Goal: Task Accomplishment & Management: Use online tool/utility

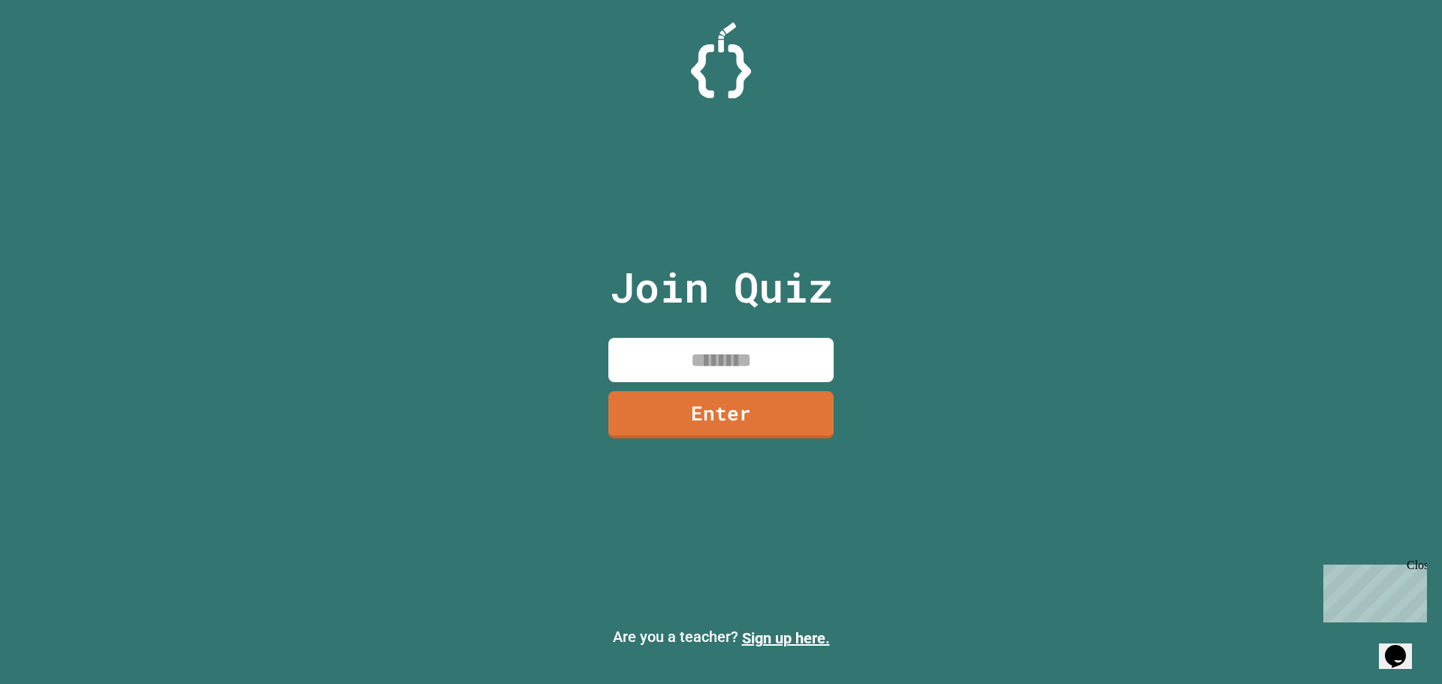
click at [719, 357] on input at bounding box center [720, 360] width 225 height 44
type input "********"
click at [719, 390] on link "Enter" at bounding box center [721, 413] width 218 height 50
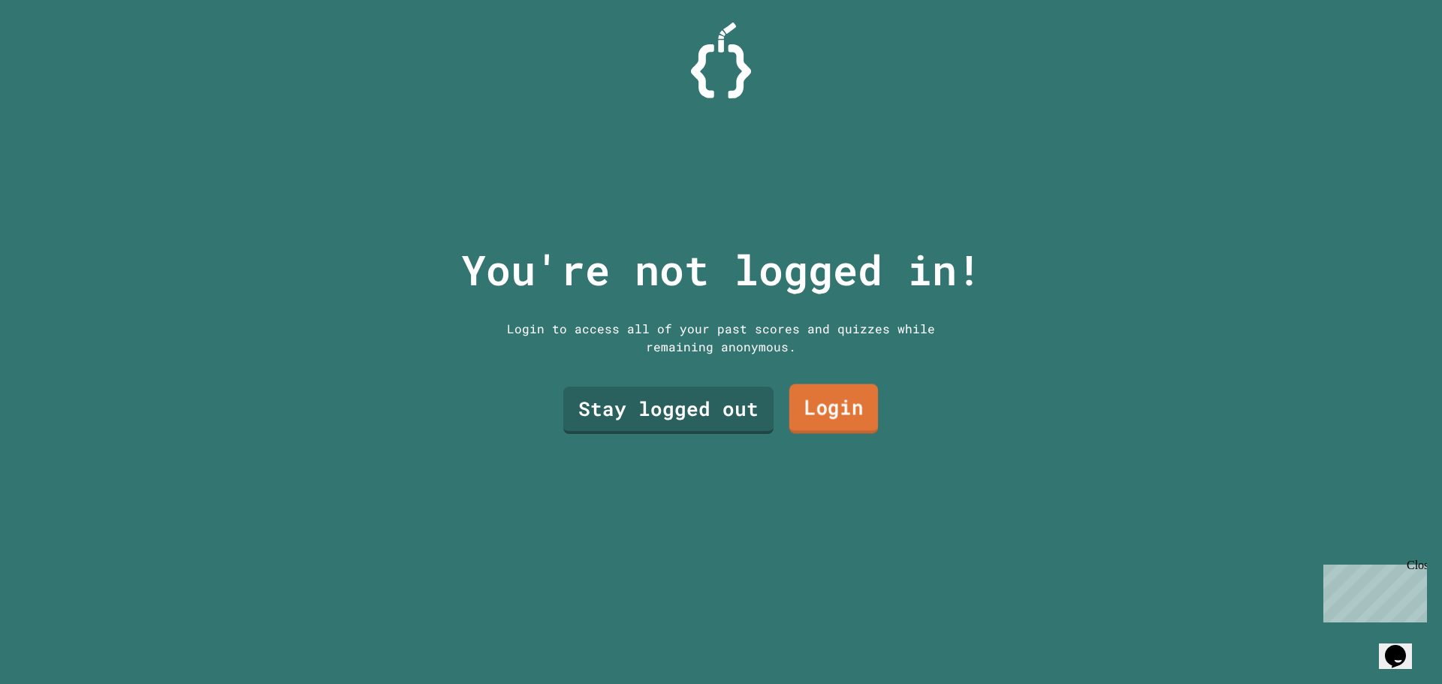
click at [804, 417] on link "Login" at bounding box center [833, 409] width 89 height 50
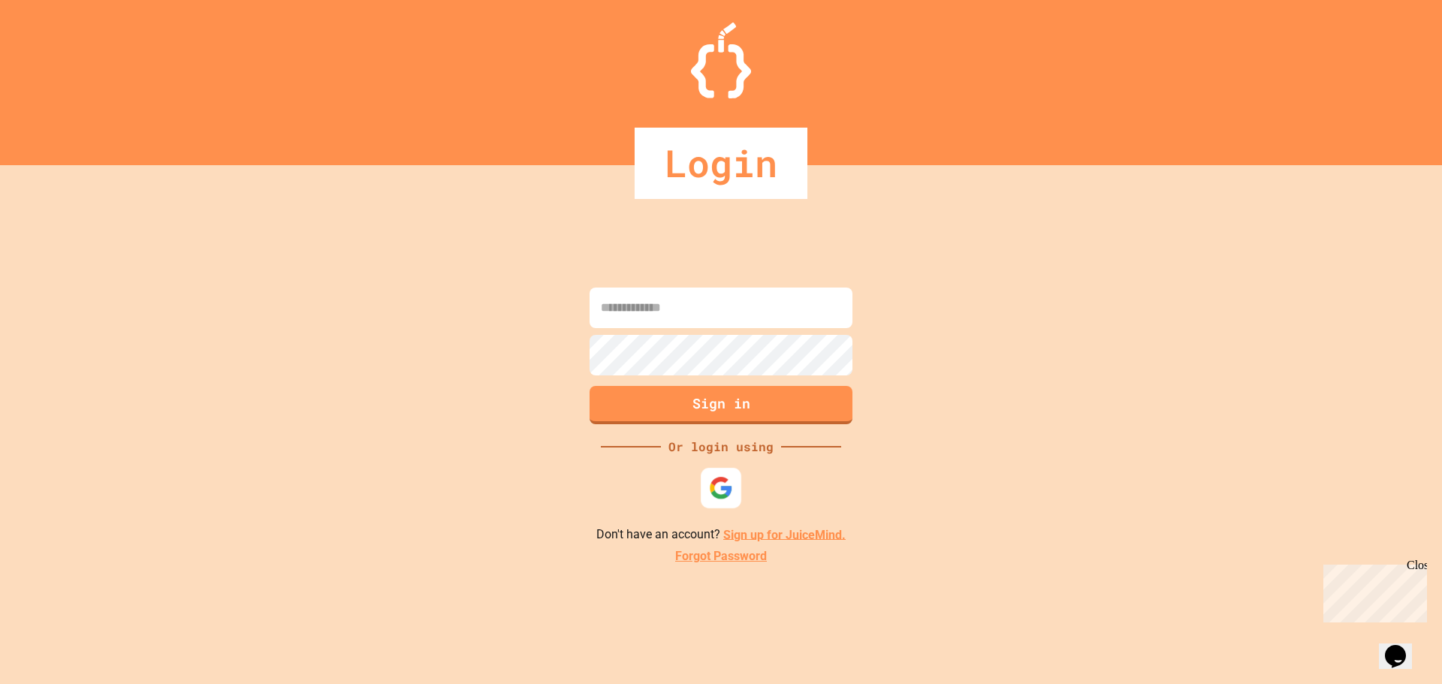
click at [731, 490] on img at bounding box center [721, 487] width 24 height 24
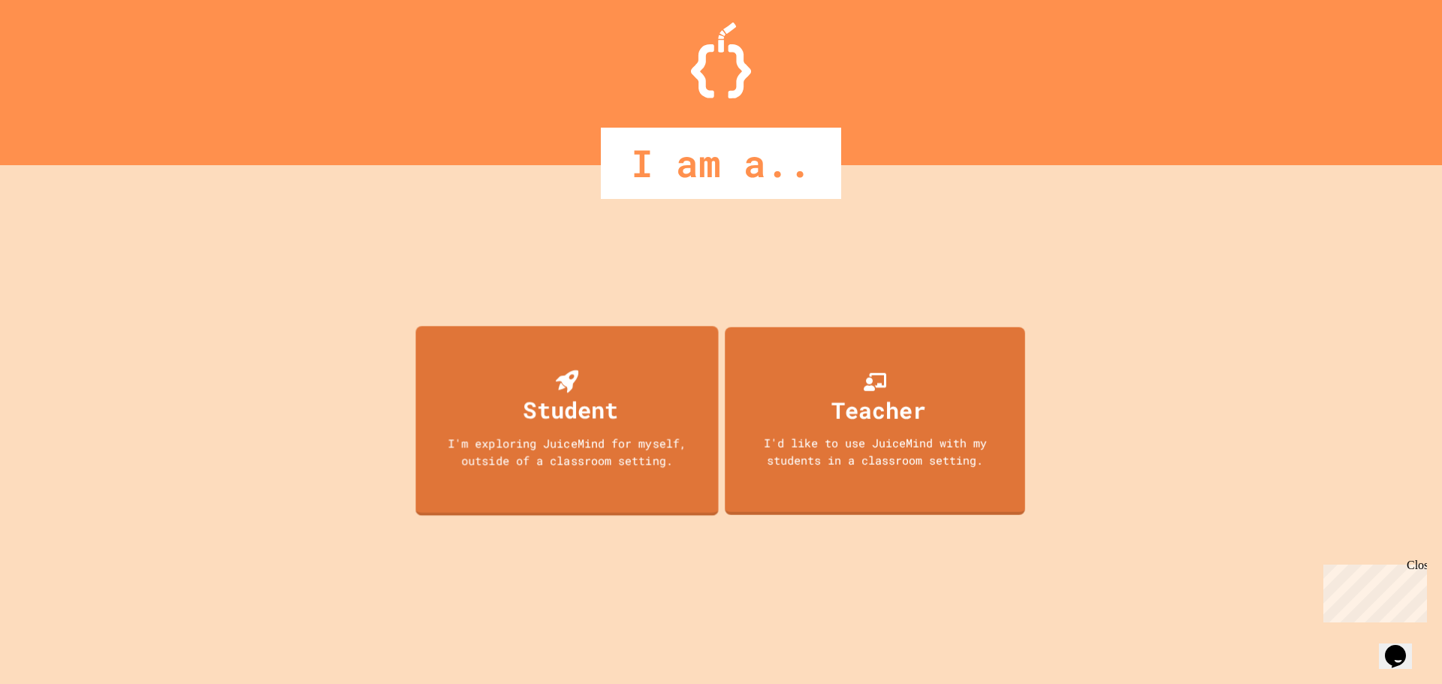
click at [664, 467] on div "I'm exploring JuiceMind for myself, outside of a classroom setting." at bounding box center [567, 451] width 273 height 34
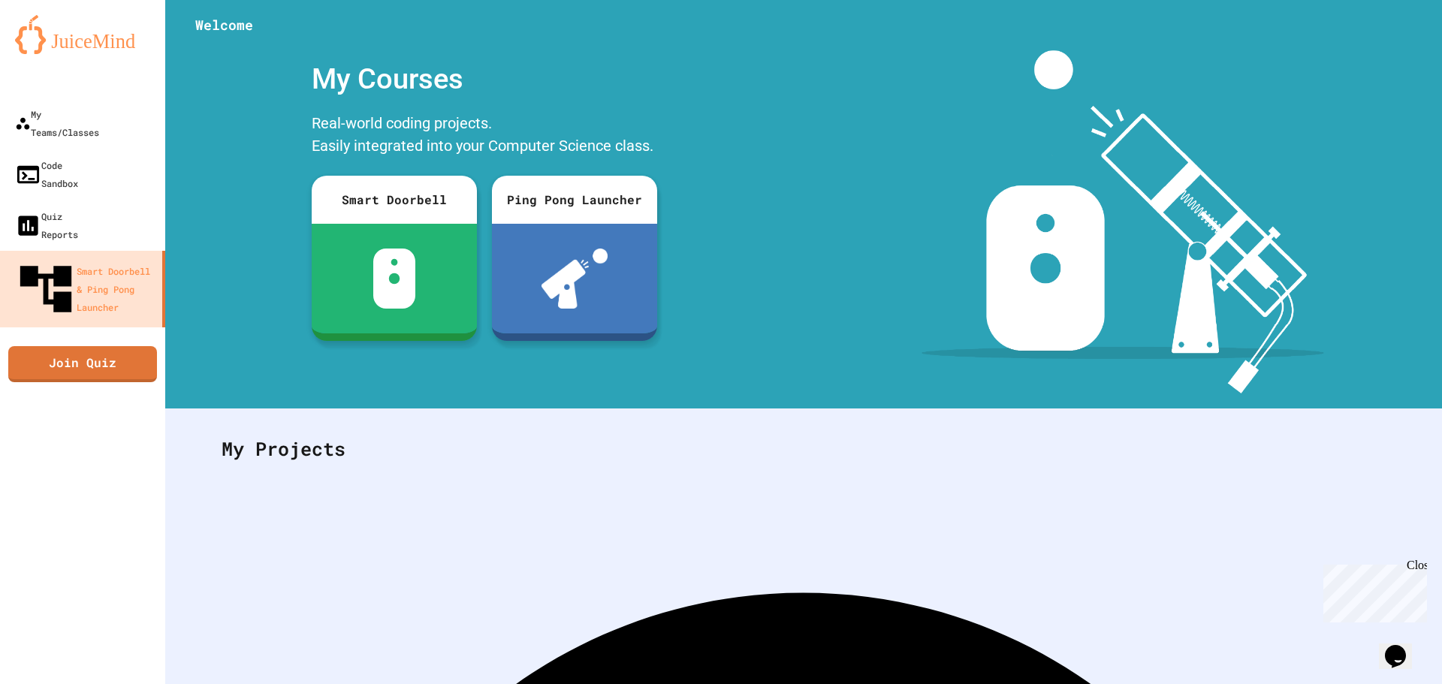
scroll to position [69, 0]
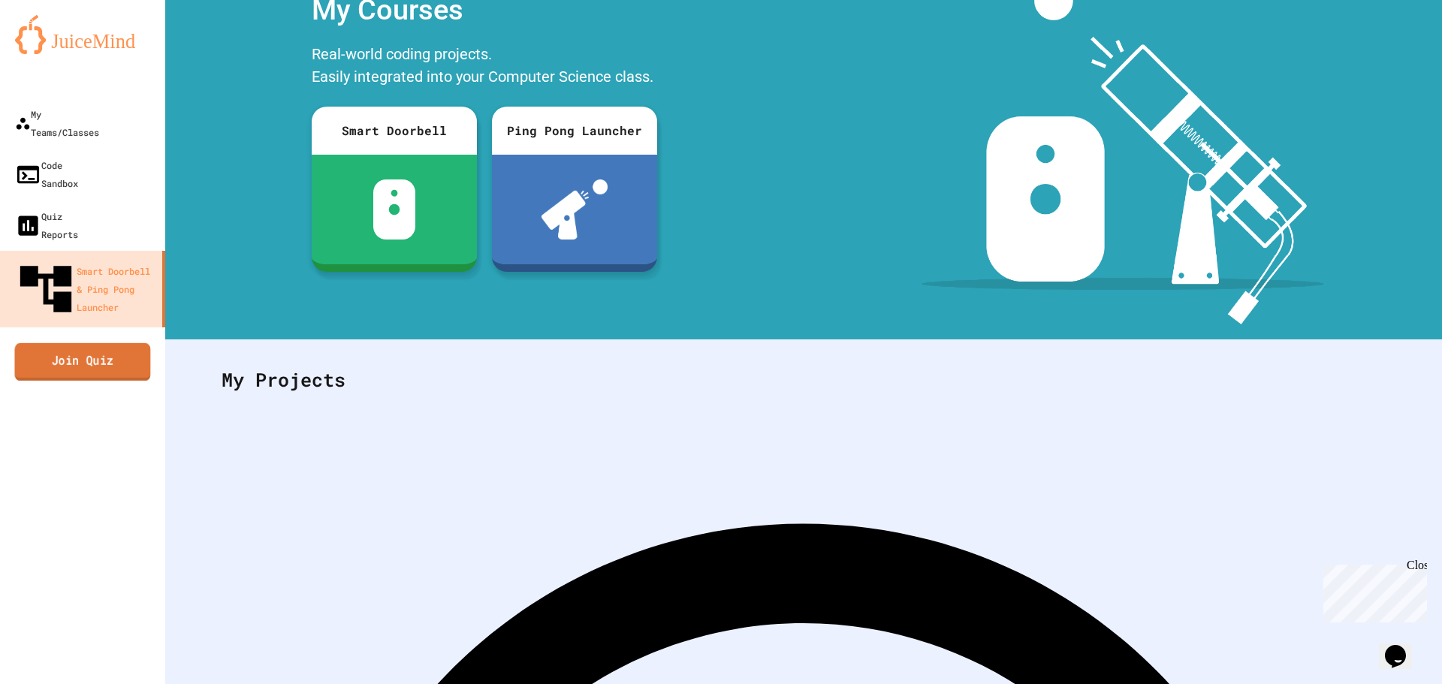
click at [130, 342] on link "Join Quiz" at bounding box center [83, 361] width 136 height 38
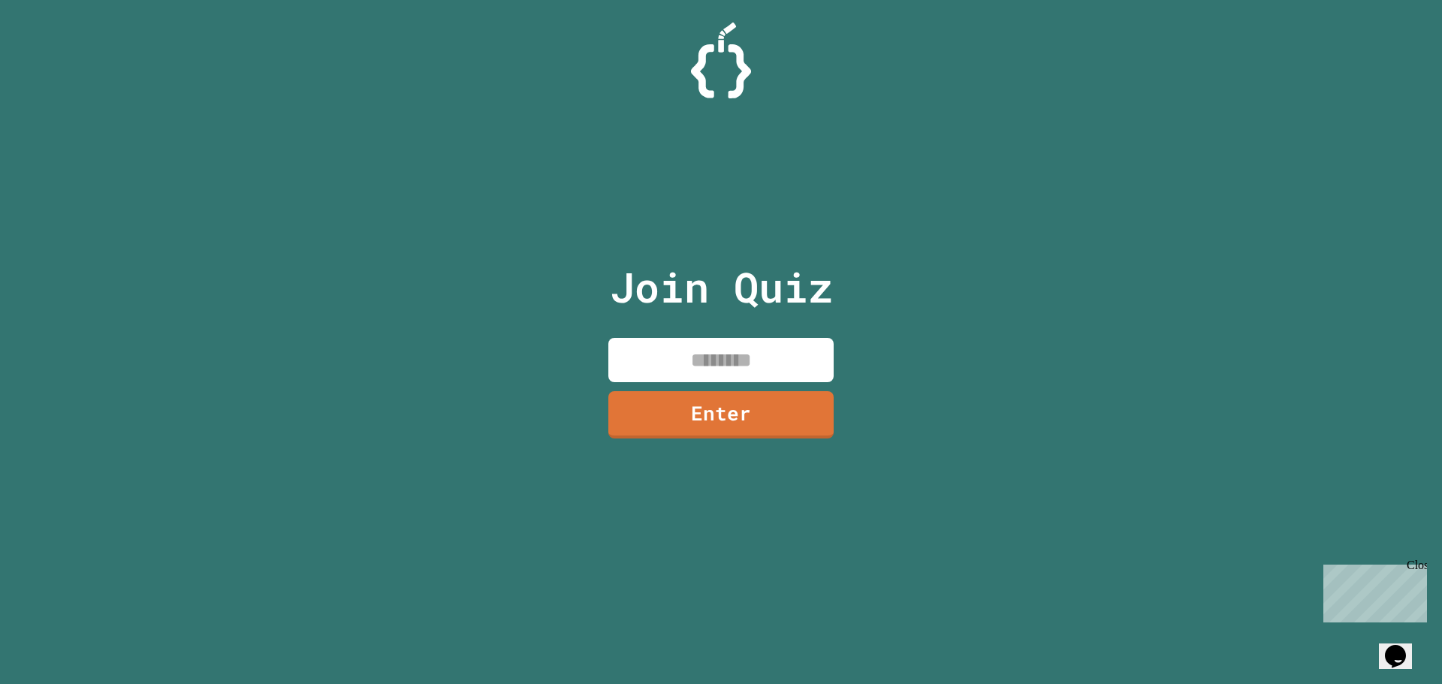
click at [756, 377] on input at bounding box center [720, 360] width 225 height 44
type input "*"
type input "********"
click at [728, 422] on link "Enter" at bounding box center [720, 412] width 207 height 50
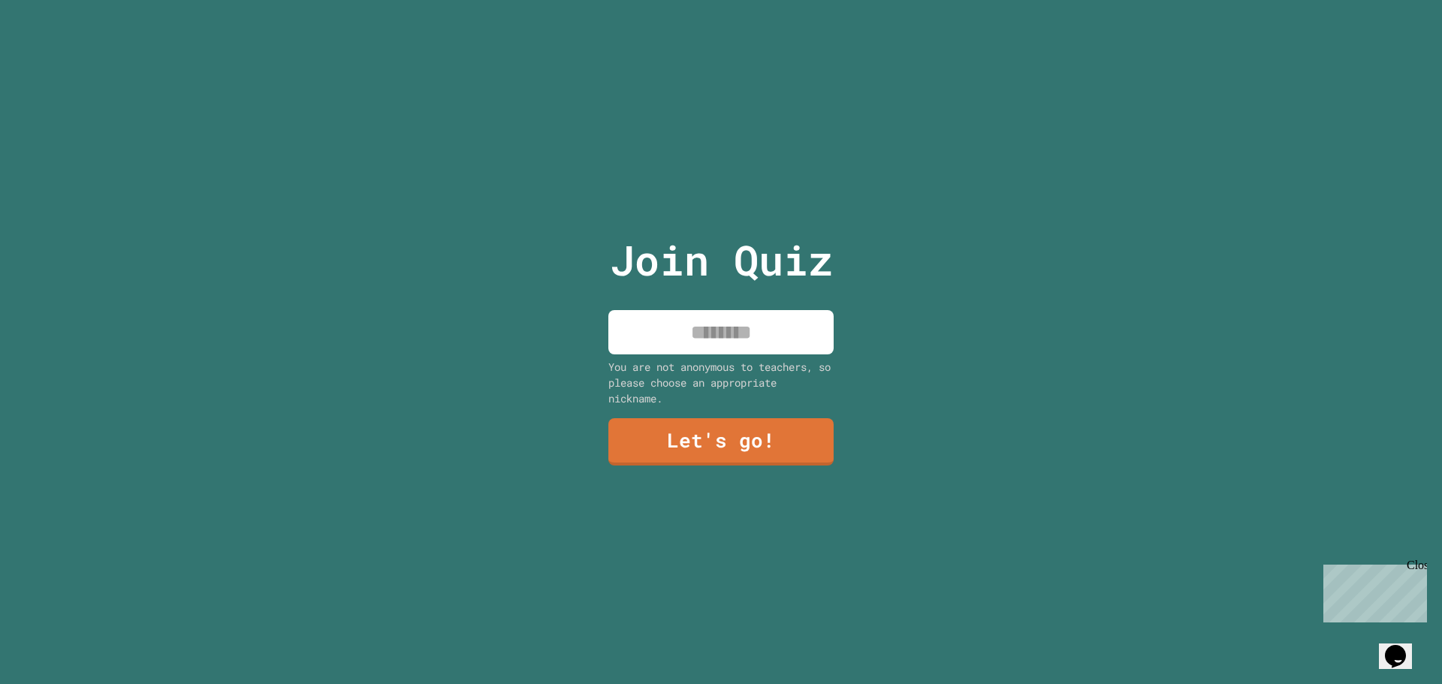
click at [764, 336] on input at bounding box center [720, 332] width 225 height 44
type input "*****"
click at [743, 426] on link "Let's go!" at bounding box center [721, 440] width 206 height 50
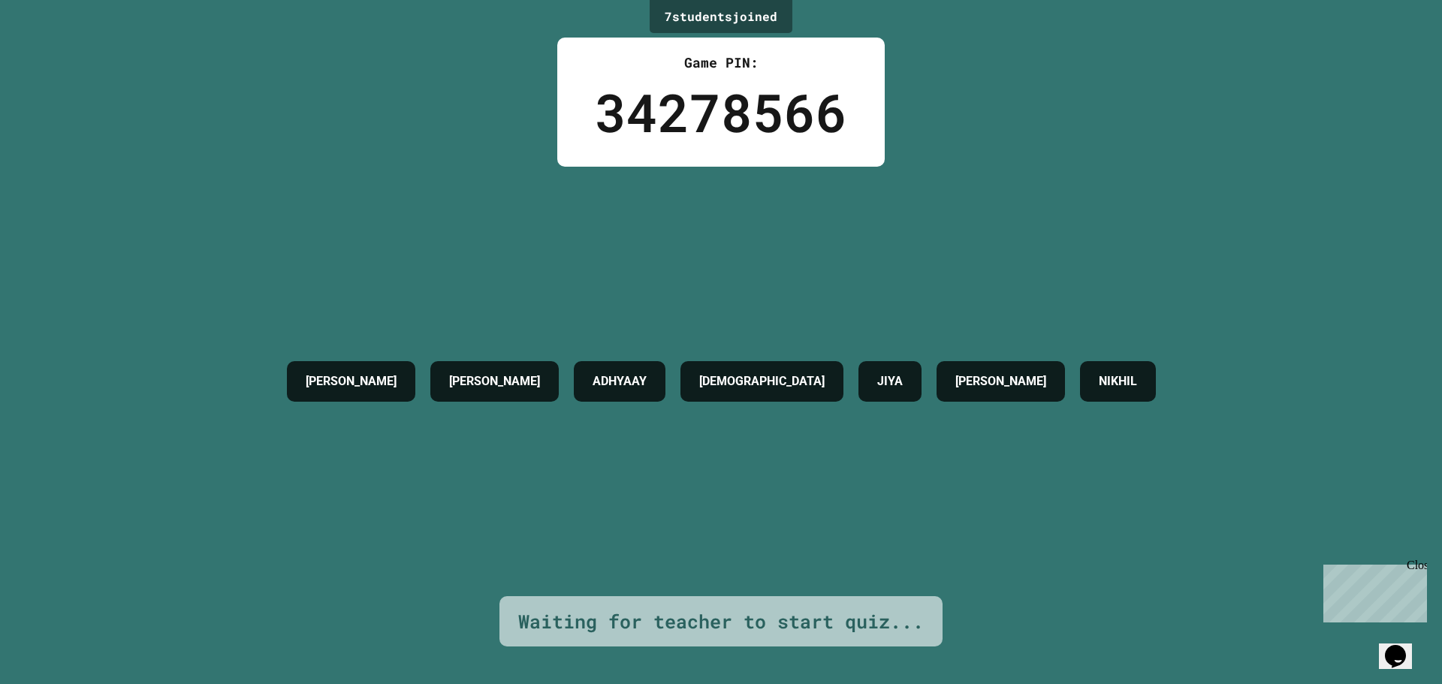
drag, startPoint x: 1154, startPoint y: 547, endPoint x: 1147, endPoint y: 556, distance: 11.3
click at [1147, 556] on div "[PERSON_NAME] ADHYAAY [PERSON_NAME] JIYA [PERSON_NAME] NIKHIL" at bounding box center [721, 381] width 884 height 429
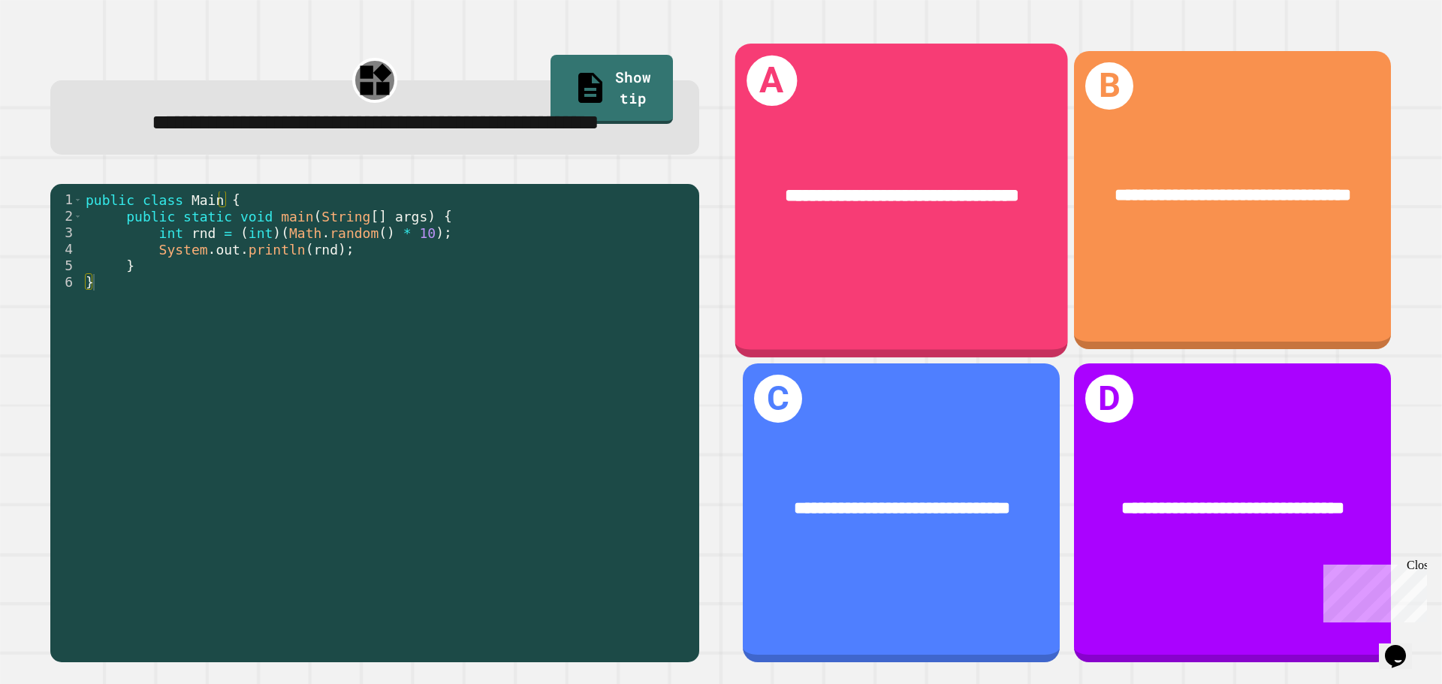
click at [1008, 305] on div "**********" at bounding box center [901, 200] width 333 height 313
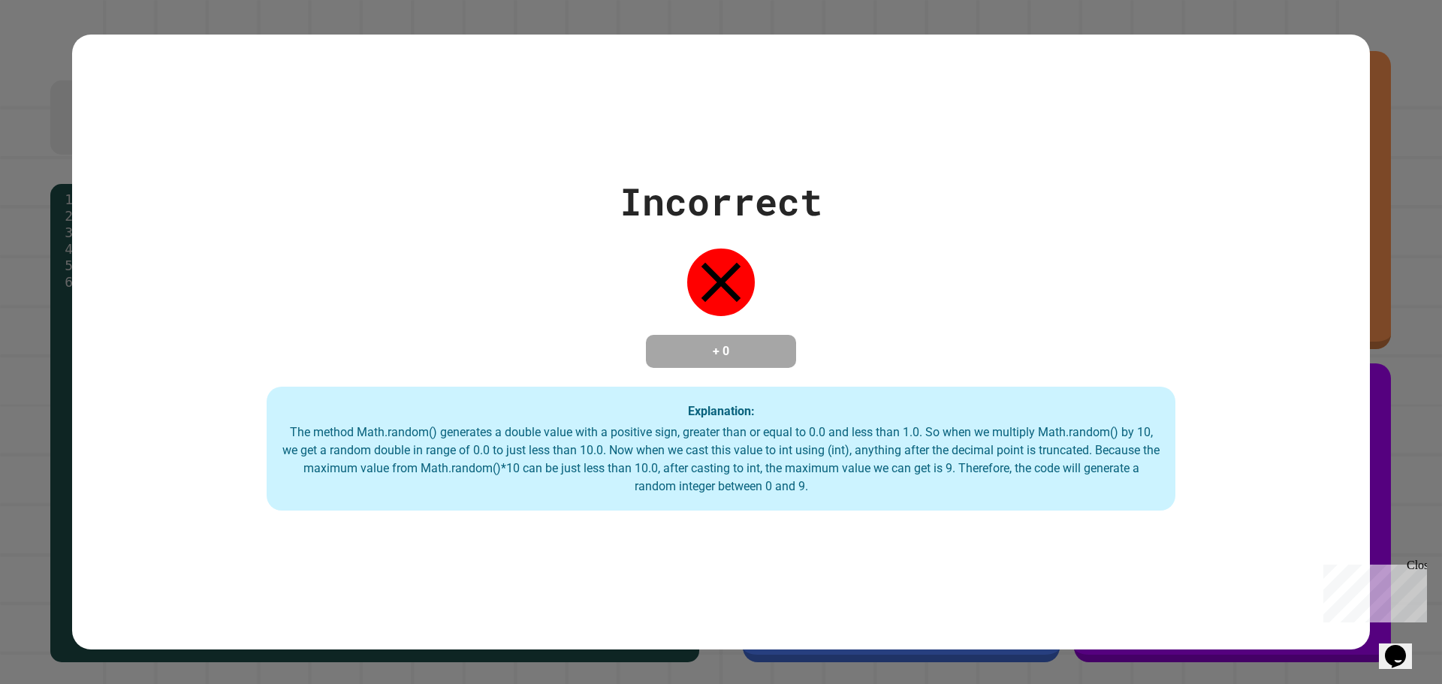
click at [1264, 323] on div "Incorrect + 0 Explanation: The method Math.random() generates a double value wi…" at bounding box center [720, 342] width 1297 height 338
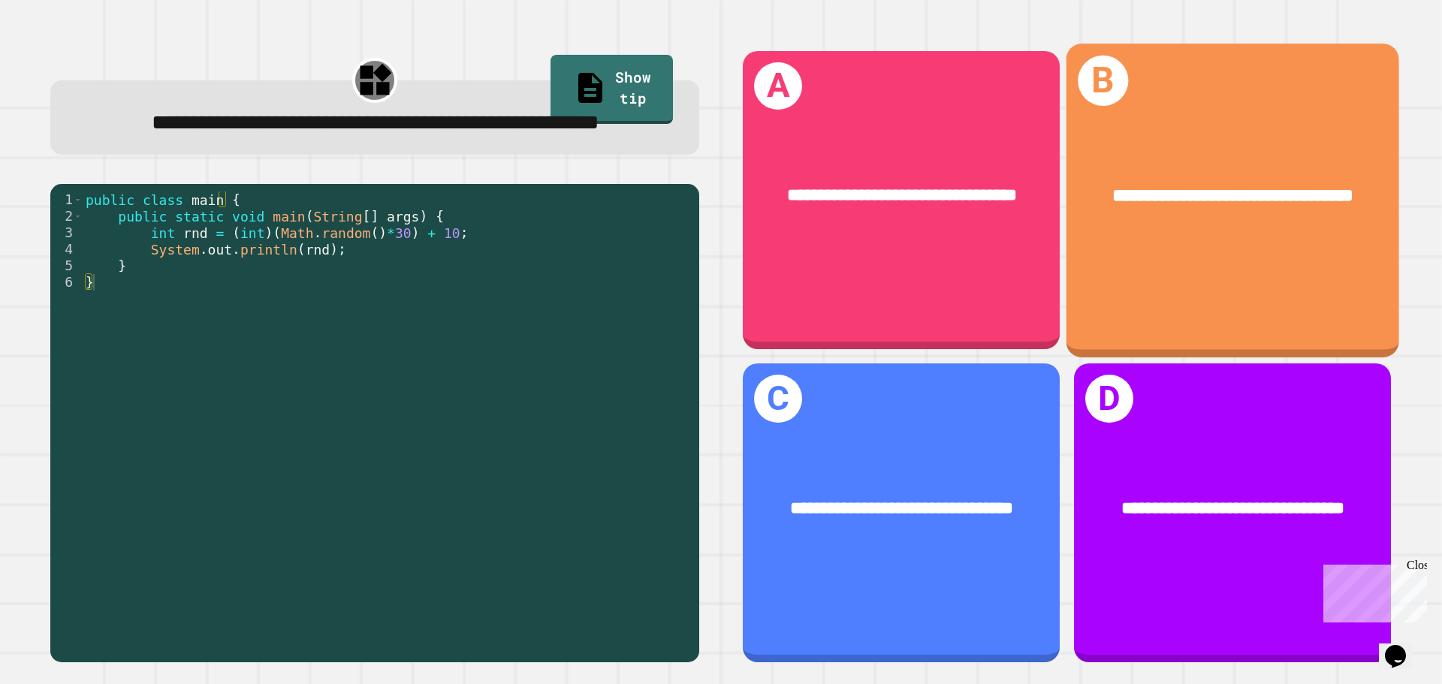
click at [1159, 258] on div "**********" at bounding box center [1232, 200] width 333 height 313
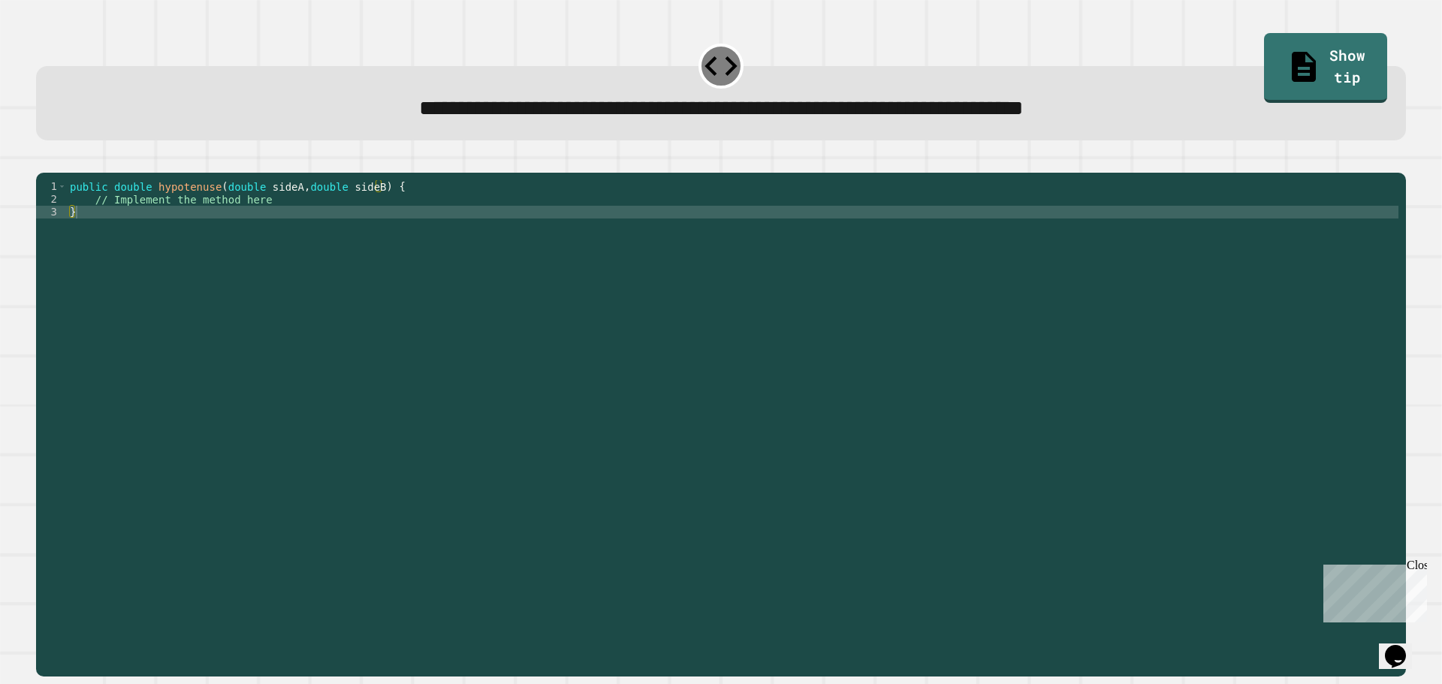
click at [253, 230] on div "public double hypotenuse ( double sideA , double sideB ) { // Implement the met…" at bounding box center [732, 409] width 1331 height 459
type textarea "*"
click at [505, 245] on div "public double hypotenuse ( double sideA , double sideB ) { // Implement the met…" at bounding box center [732, 409] width 1331 height 459
click at [506, 240] on div "public double hypotenuse ( double sideA , double sideB ) { // Implement the met…" at bounding box center [732, 409] width 1331 height 459
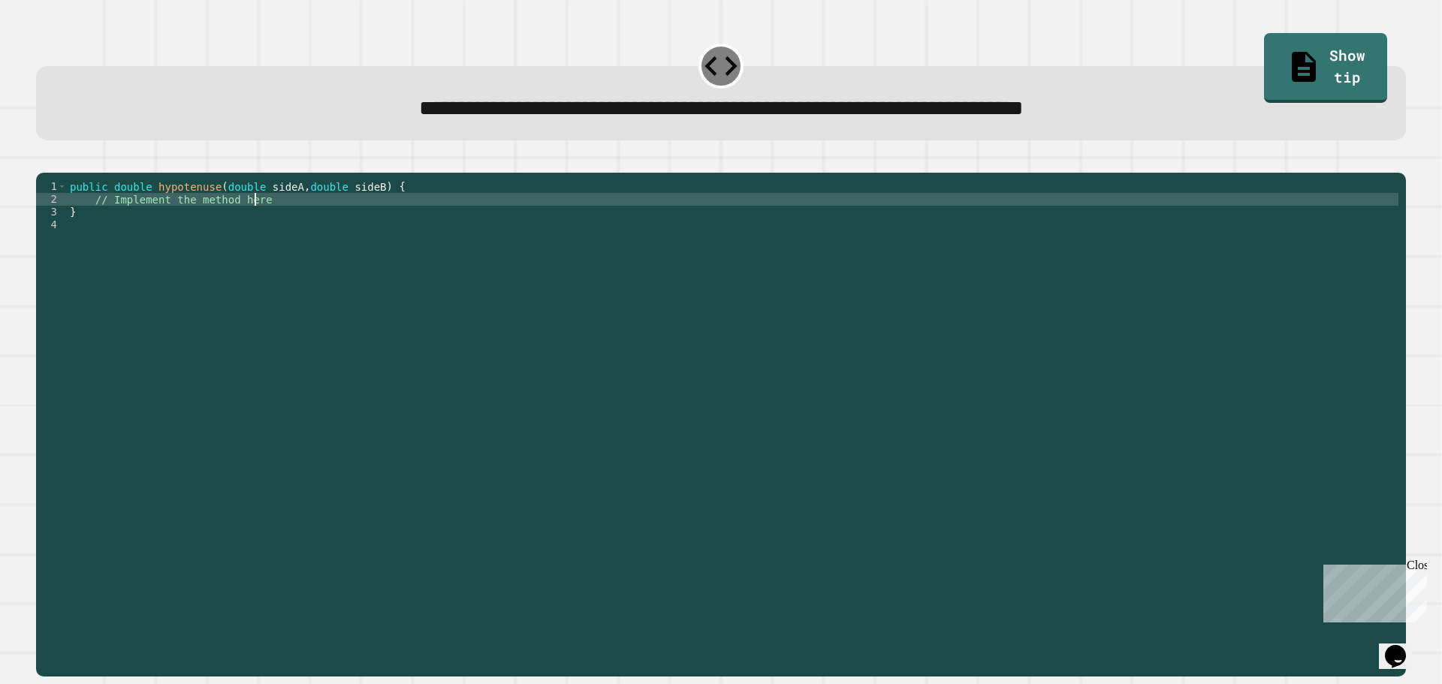
click at [267, 224] on div "public double hypotenuse ( double sideA , double sideB ) { // Implement the met…" at bounding box center [732, 409] width 1331 height 459
click at [98, 227] on div "public double hypotenuse ( double sideA , double sideB ) { // Implement the met…" at bounding box center [732, 409] width 1331 height 459
click at [90, 222] on div "public double hypotenuse ( double sideA , double sideB ) { // Implement the met…" at bounding box center [732, 409] width 1331 height 459
click at [251, 223] on div "public double hypotenuse ( double sideA , double sideB ) { // Implement the met…" at bounding box center [732, 409] width 1331 height 459
click at [260, 230] on div "public double hypotenuse ( double sideA , double sideB ) { // Implement the met…" at bounding box center [732, 409] width 1331 height 459
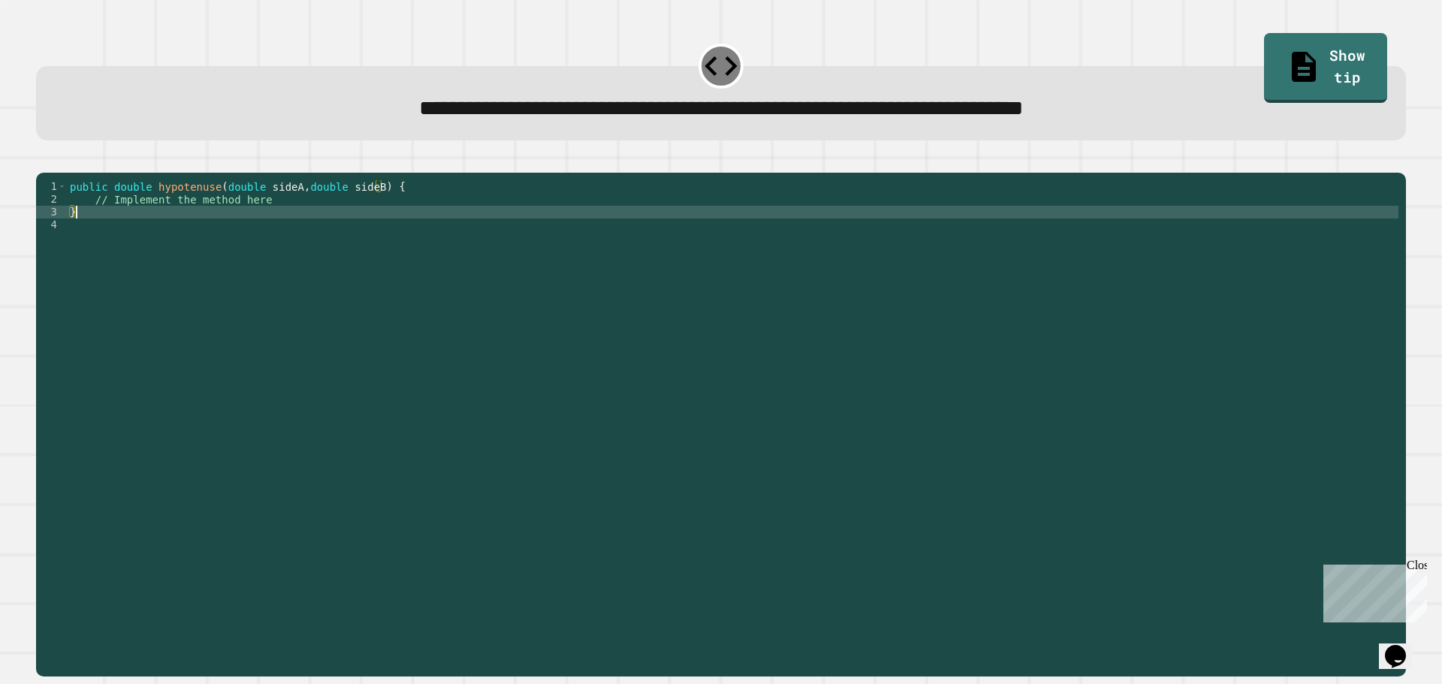
click at [277, 218] on div "public double hypotenuse ( double sideA , double sideB ) { // Implement the met…" at bounding box center [732, 409] width 1331 height 459
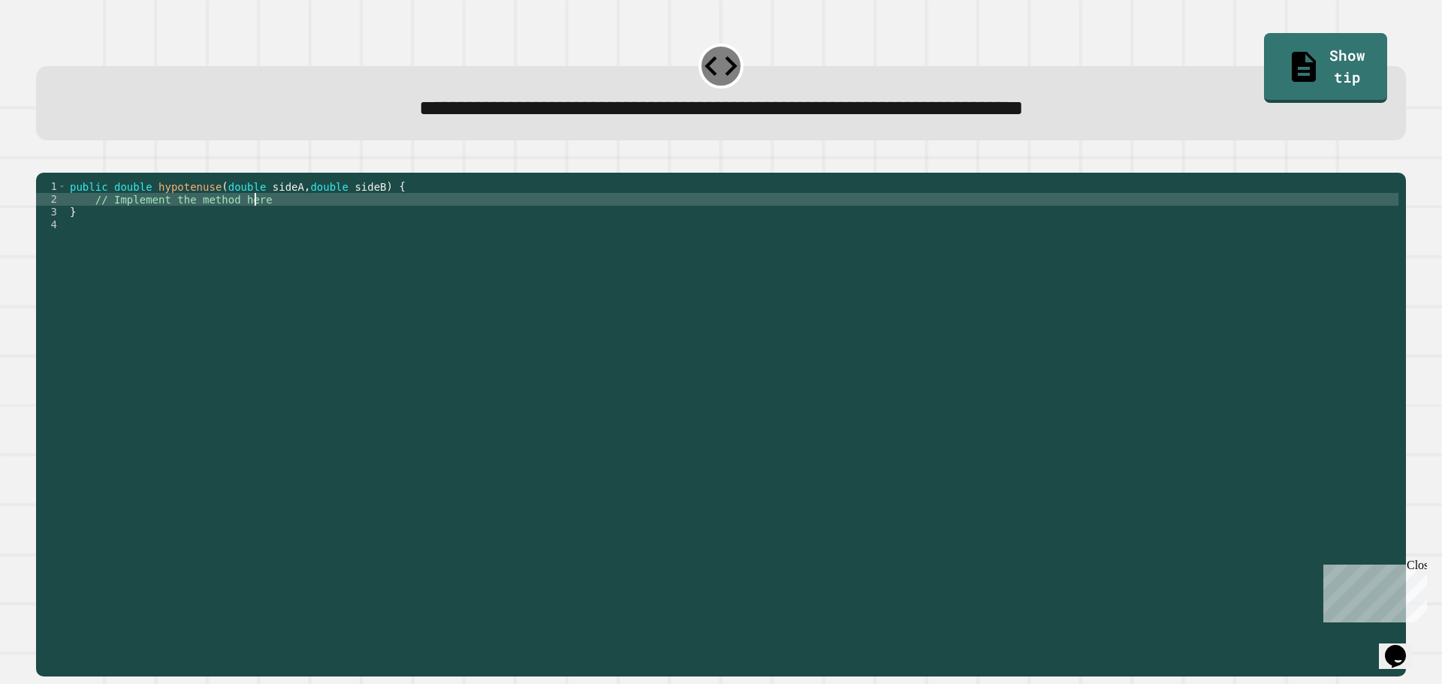
type textarea "**********"
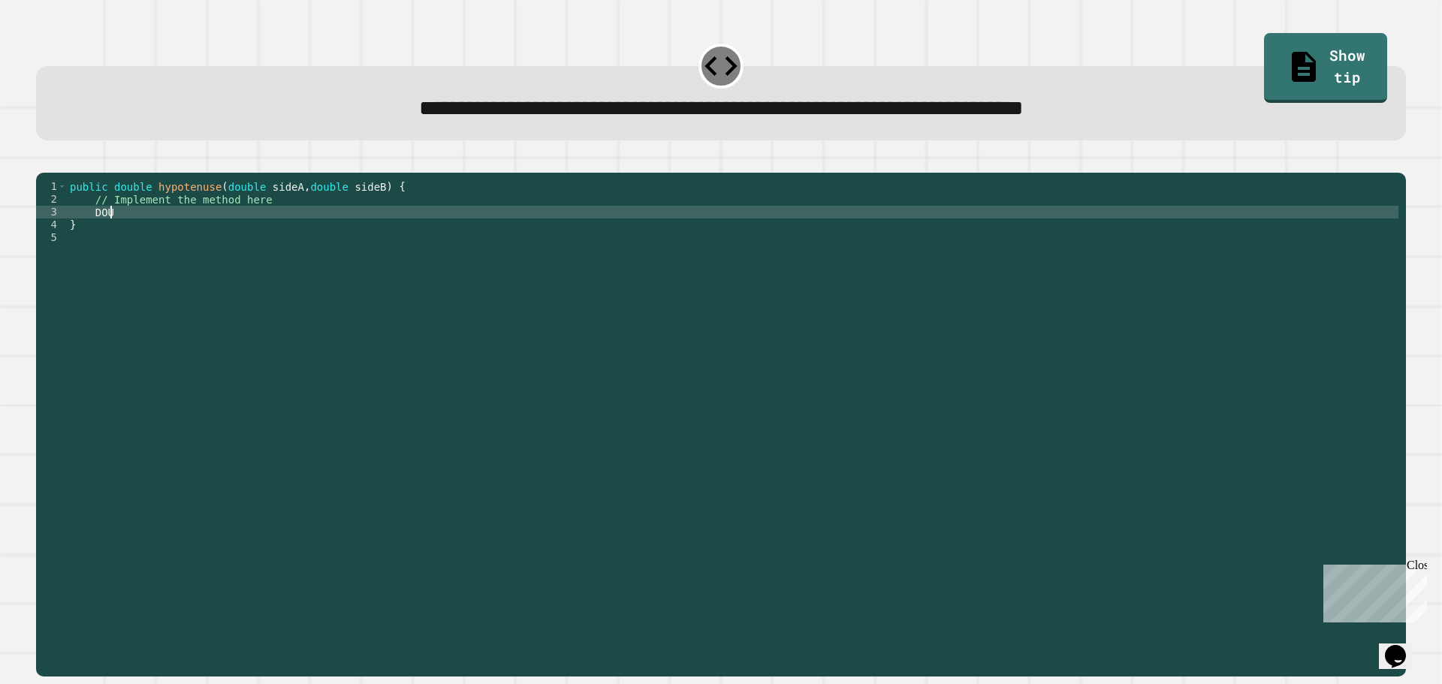
scroll to position [0, 2]
type textarea "*"
click at [177, 249] on div "public double hypotenuse ( double sideA , double sideB ) { // Implement the met…" at bounding box center [732, 409] width 1331 height 459
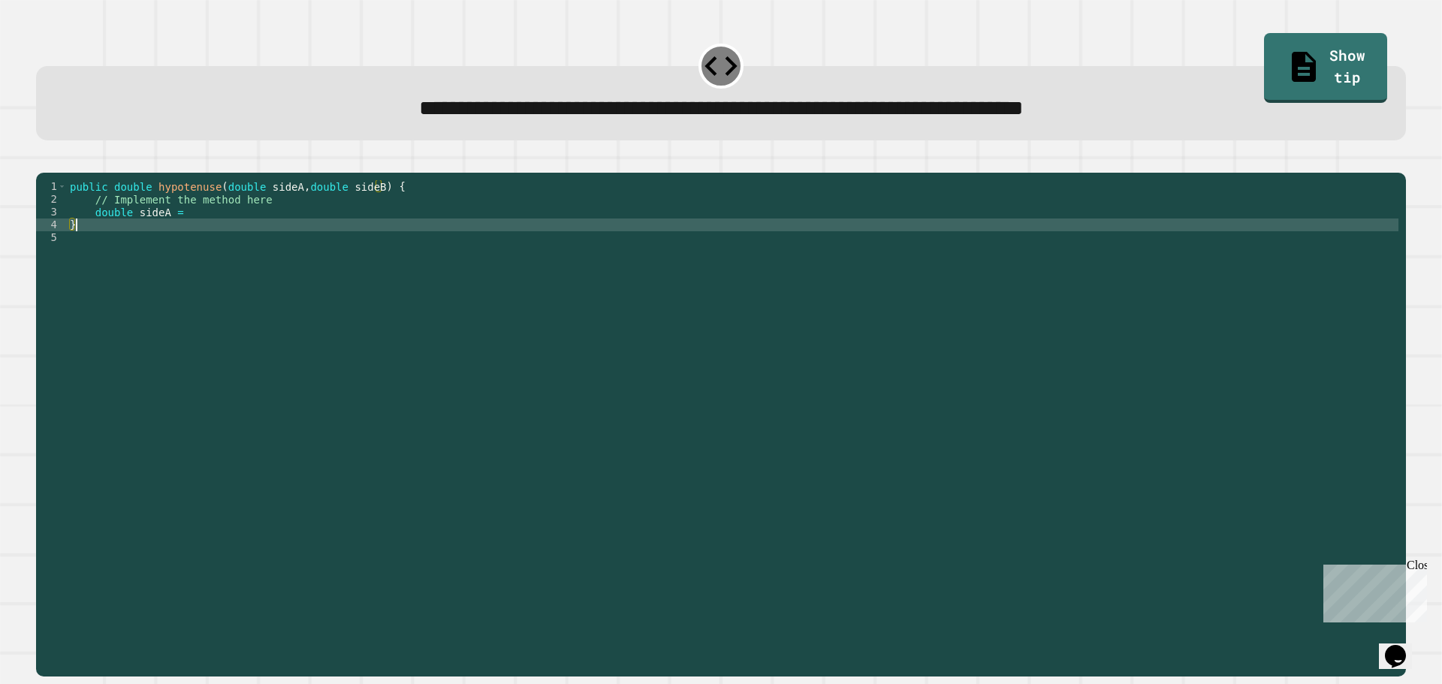
scroll to position [0, 0]
click at [161, 241] on div "public double hypotenuse ( double sideA , double sideB ) { // Implement the met…" at bounding box center [732, 409] width 1331 height 459
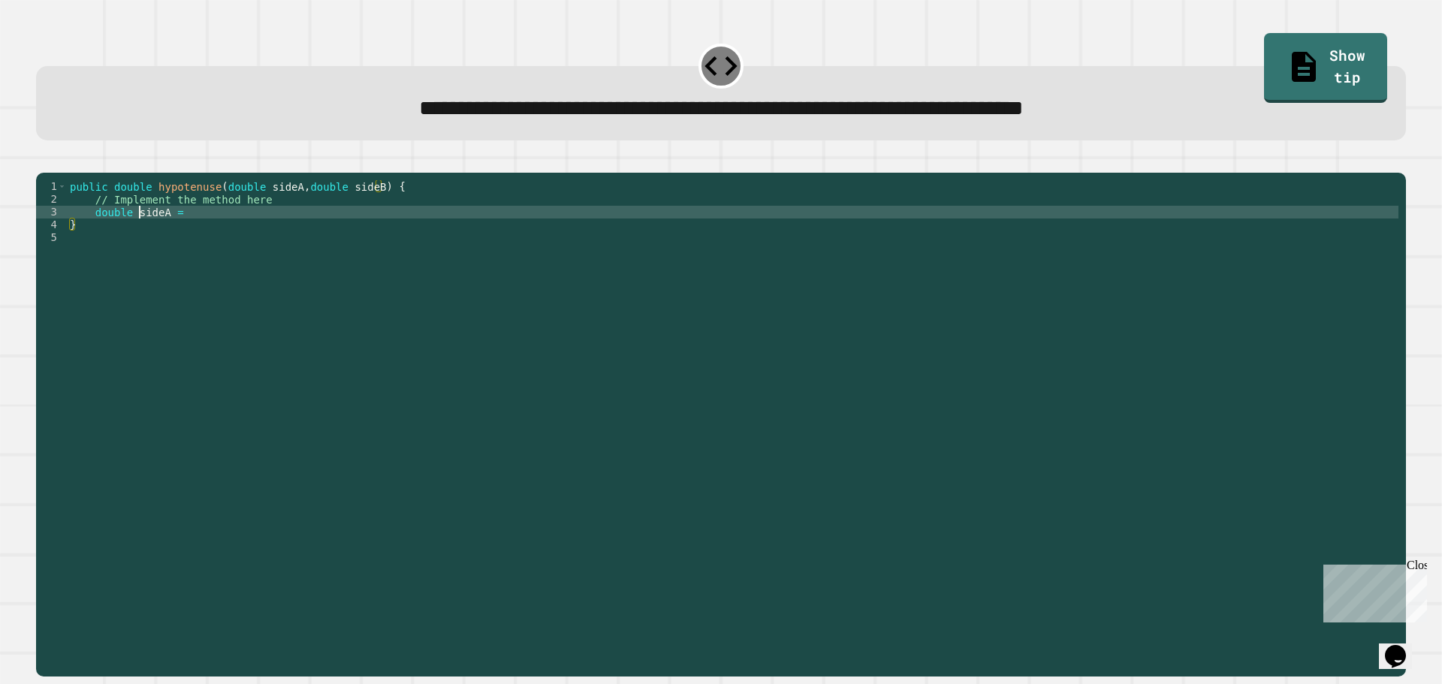
click at [139, 239] on div "public double hypotenuse ( double sideA , double sideB ) { // Implement the met…" at bounding box center [732, 409] width 1331 height 459
click at [167, 233] on div "public double hypotenuse ( double sideA , double sideB ) { // Implement the met…" at bounding box center [732, 409] width 1331 height 459
click at [183, 239] on div "public double hypotenuse ( double sideA , double sideB ) { // Implement the met…" at bounding box center [732, 409] width 1331 height 459
type textarea "**********"
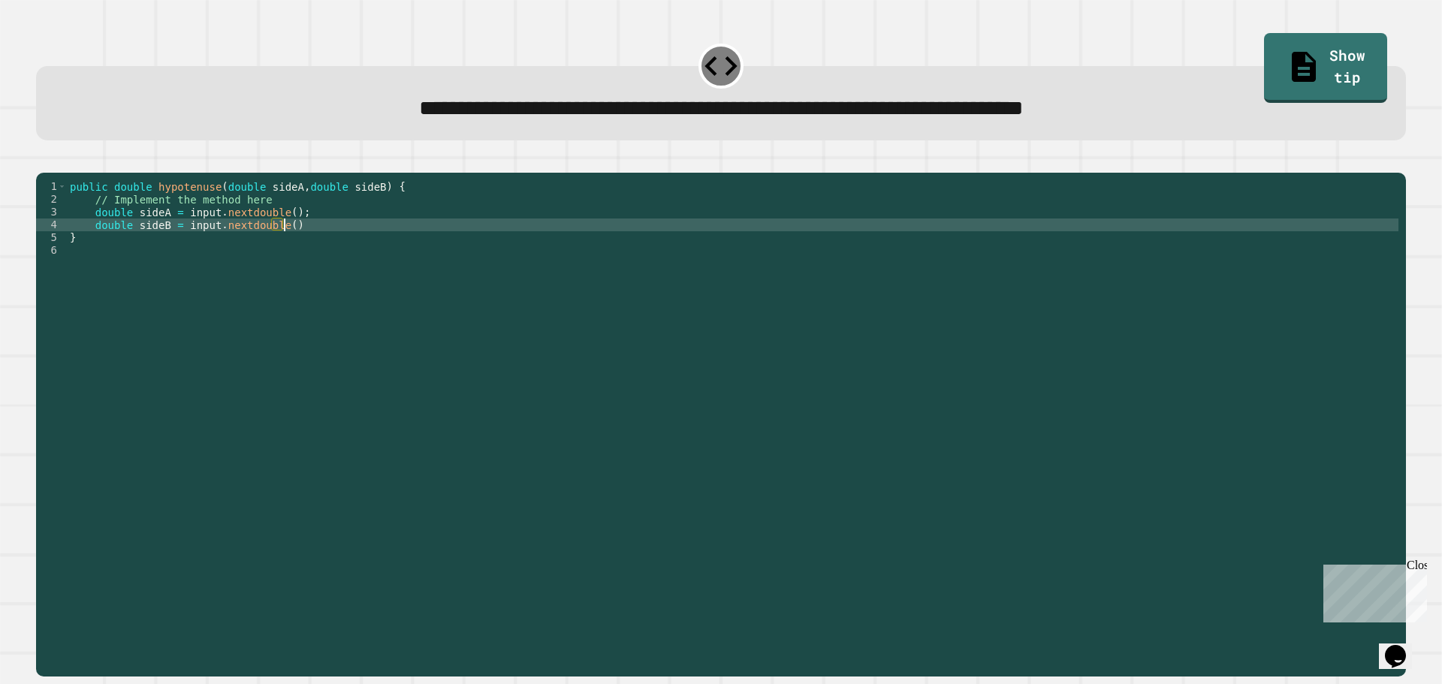
type textarea "**********"
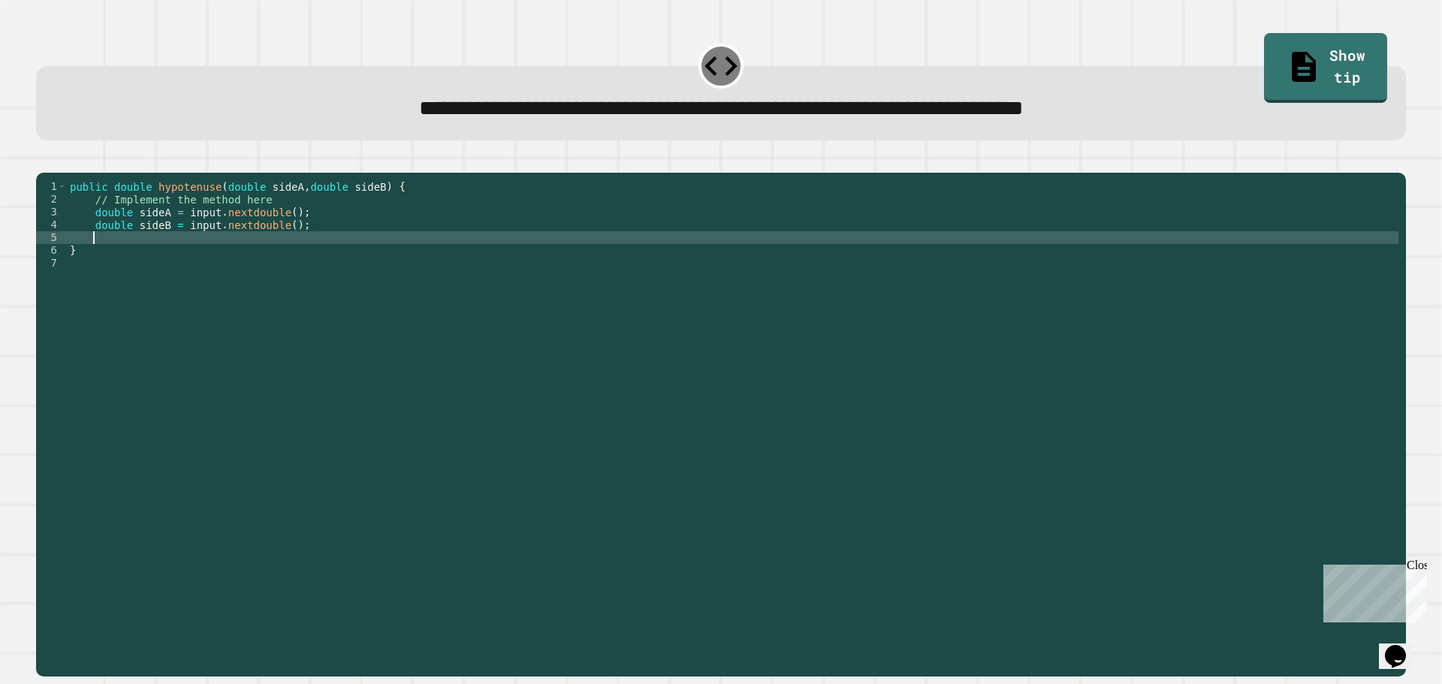
scroll to position [0, 1]
type textarea "*"
click at [338, 258] on div "public double hypotenuse ( double sideA , double sideB ) { // Implement the met…" at bounding box center [732, 409] width 1331 height 459
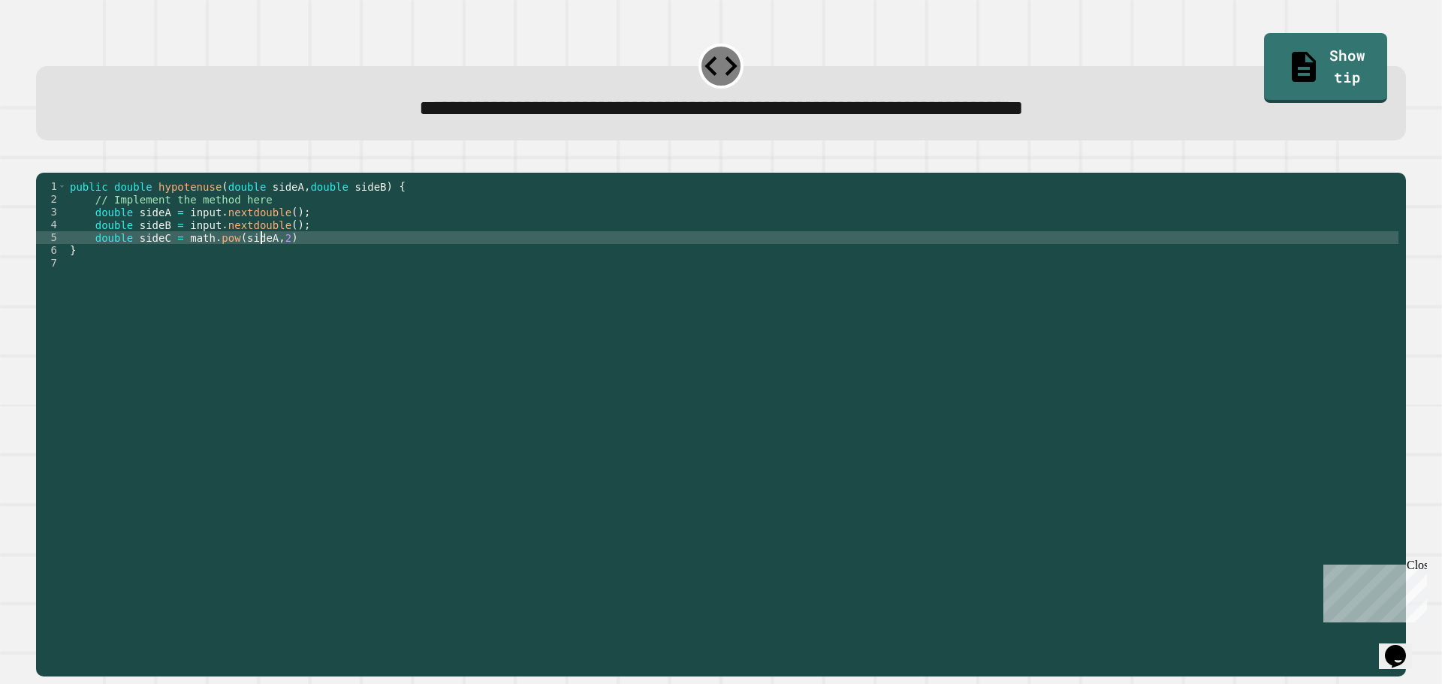
click at [260, 265] on div "public double hypotenuse ( double sideA , double sideB ) { // Implement the met…" at bounding box center [732, 409] width 1331 height 459
click at [357, 261] on div "public double hypotenuse ( double sideA , double sideB ) { // Implement the met…" at bounding box center [732, 409] width 1331 height 459
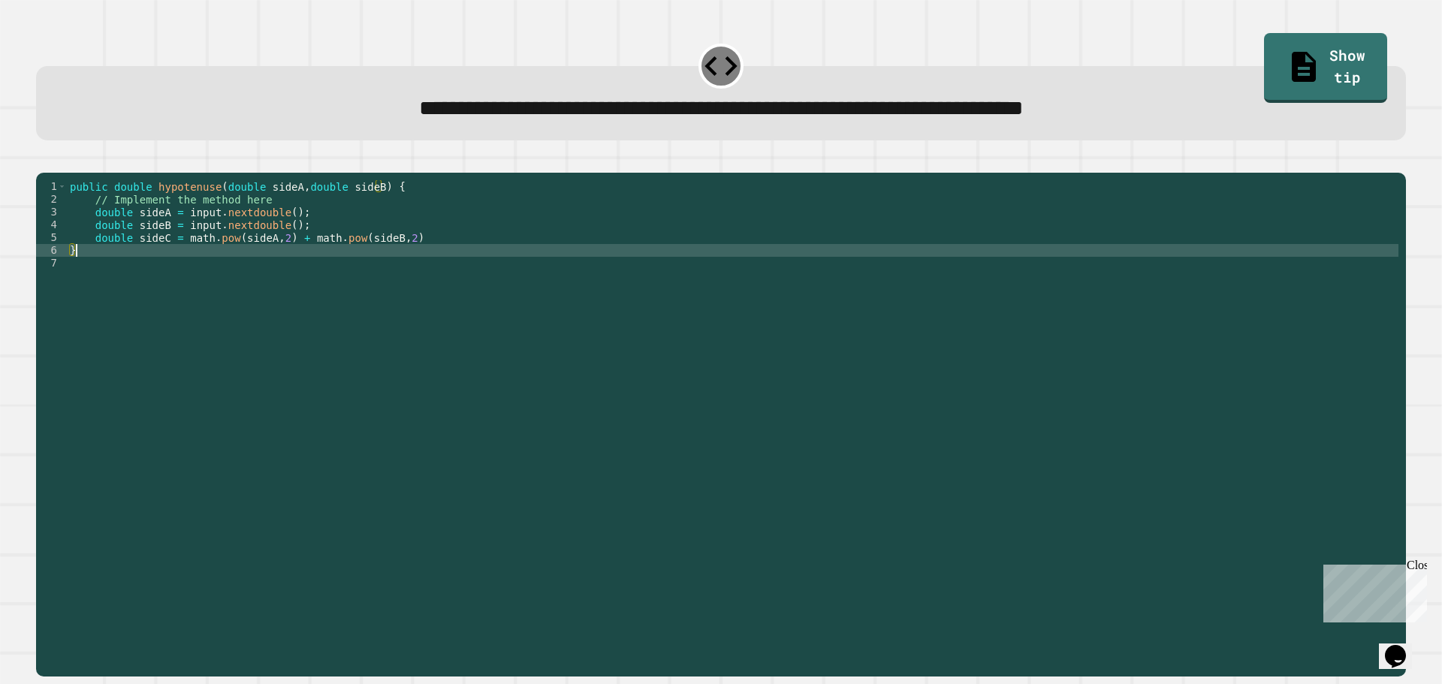
click at [417, 267] on div "public double hypotenuse ( double sideA , double sideB ) { // Implement the met…" at bounding box center [732, 409] width 1331 height 459
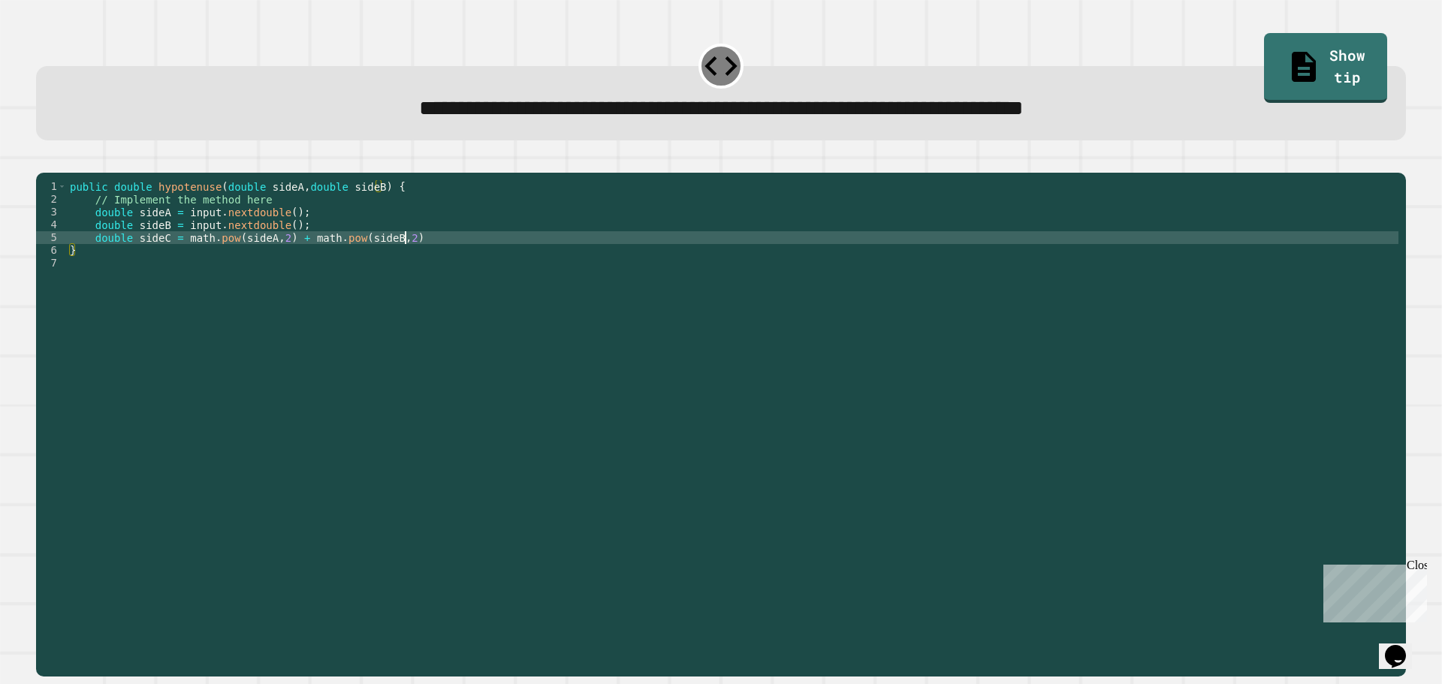
click at [431, 256] on div "public double hypotenuse ( double sideA , double sideB ) { // Implement the met…" at bounding box center [732, 409] width 1331 height 459
type textarea "**********"
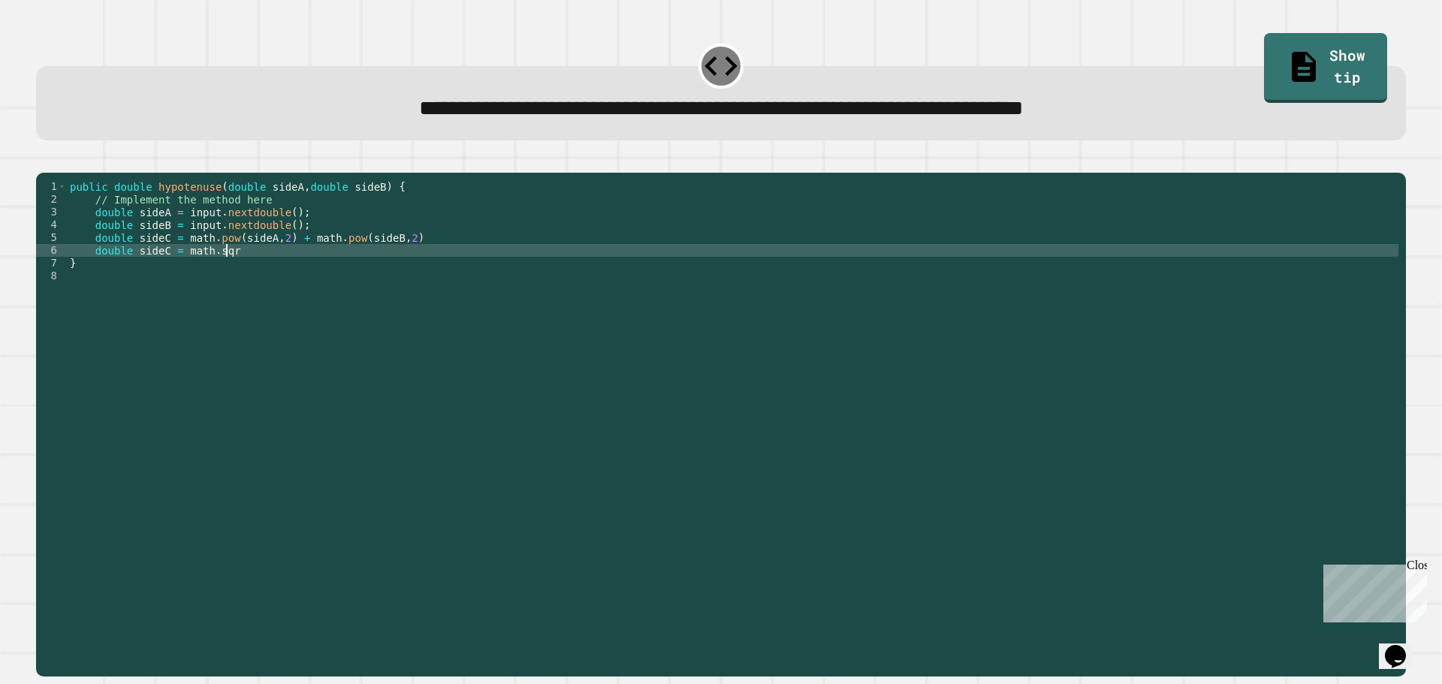
scroll to position [0, 11]
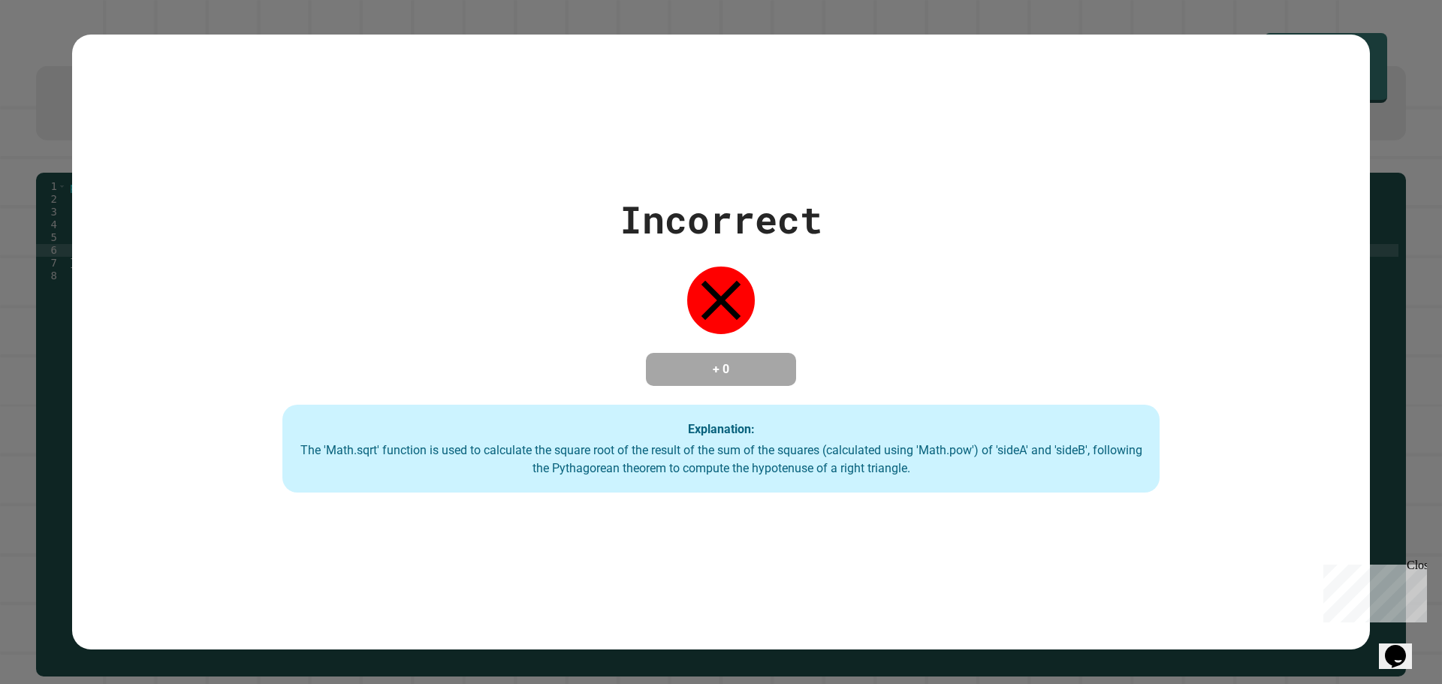
type textarea "**********"
click at [1410, 74] on div "Incorrect + 0 Explanation: The 'Math.sqrt' function is used to calculate the sq…" at bounding box center [721, 342] width 1442 height 684
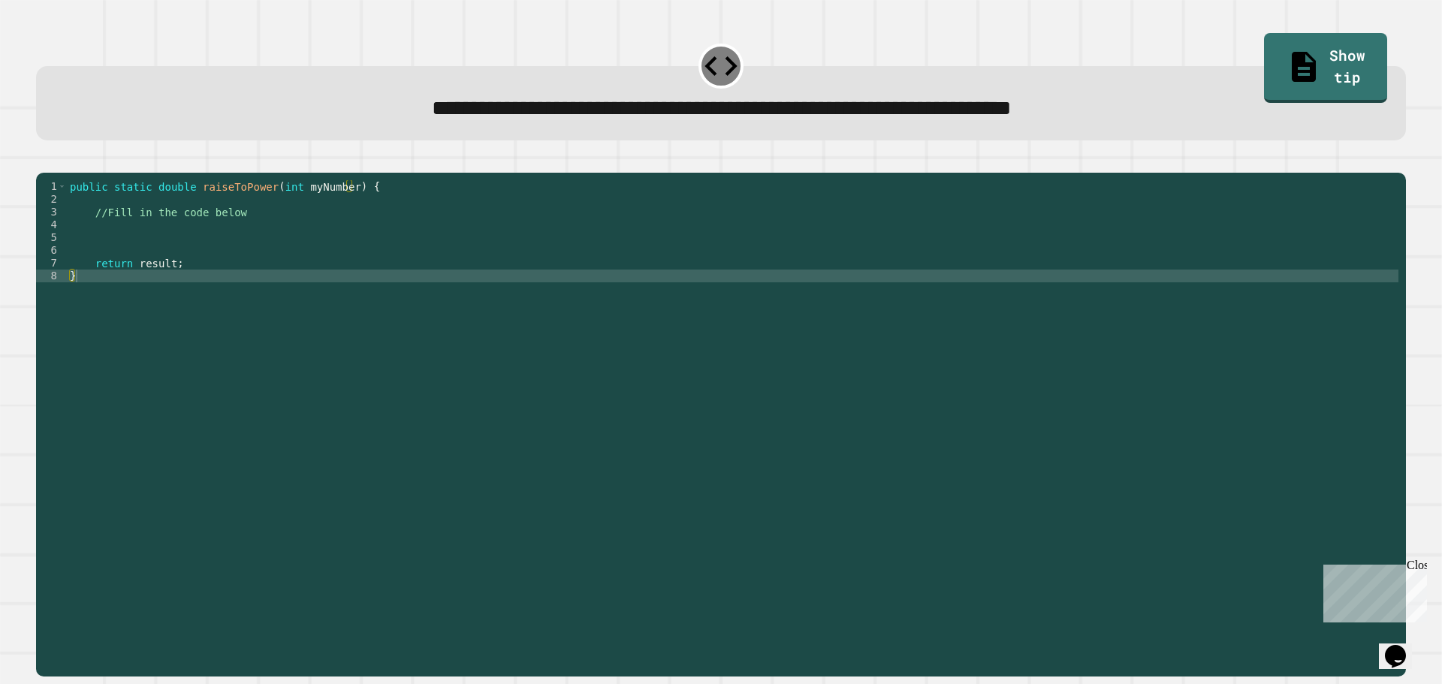
click at [423, 254] on div "public static double raiseToPower ( int myNumber ) { //Fill in the code below r…" at bounding box center [732, 409] width 1331 height 459
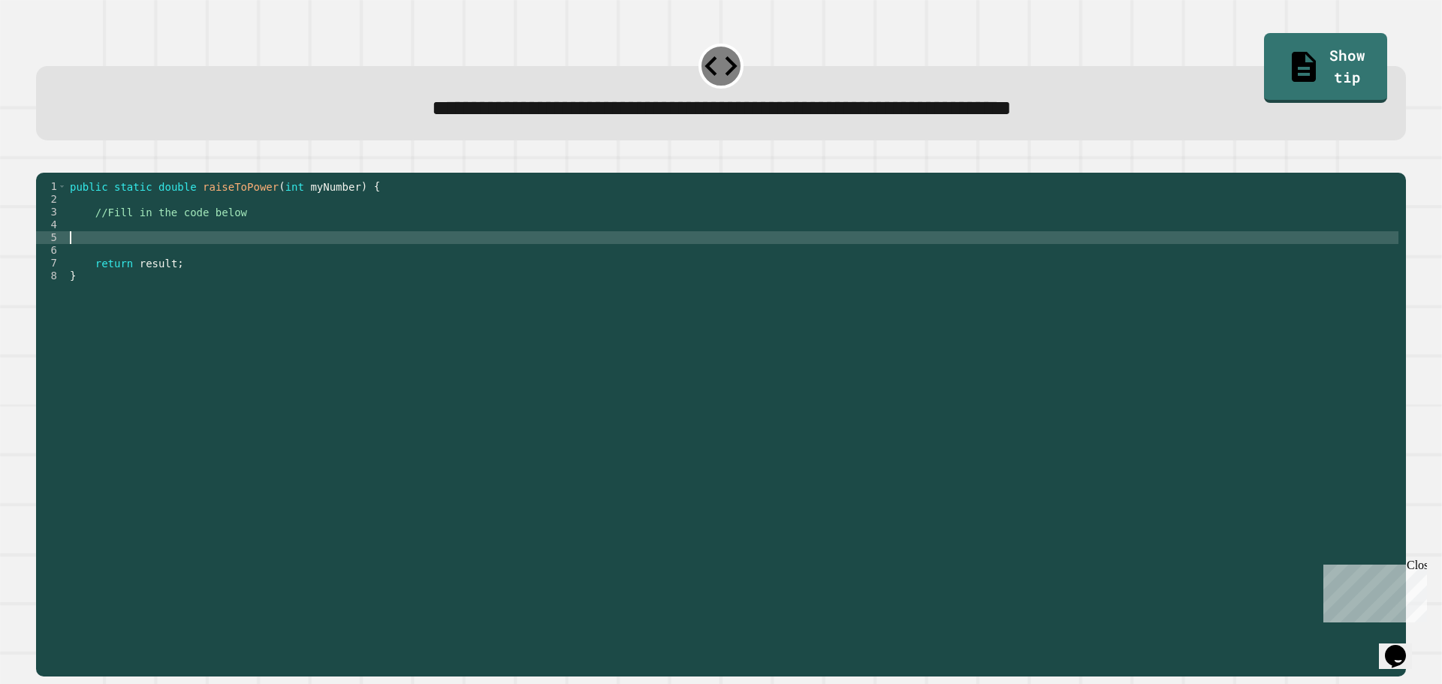
click at [429, 237] on div "public static double raiseToPower ( int myNumber ) { //Fill in the code below r…" at bounding box center [732, 409] width 1331 height 459
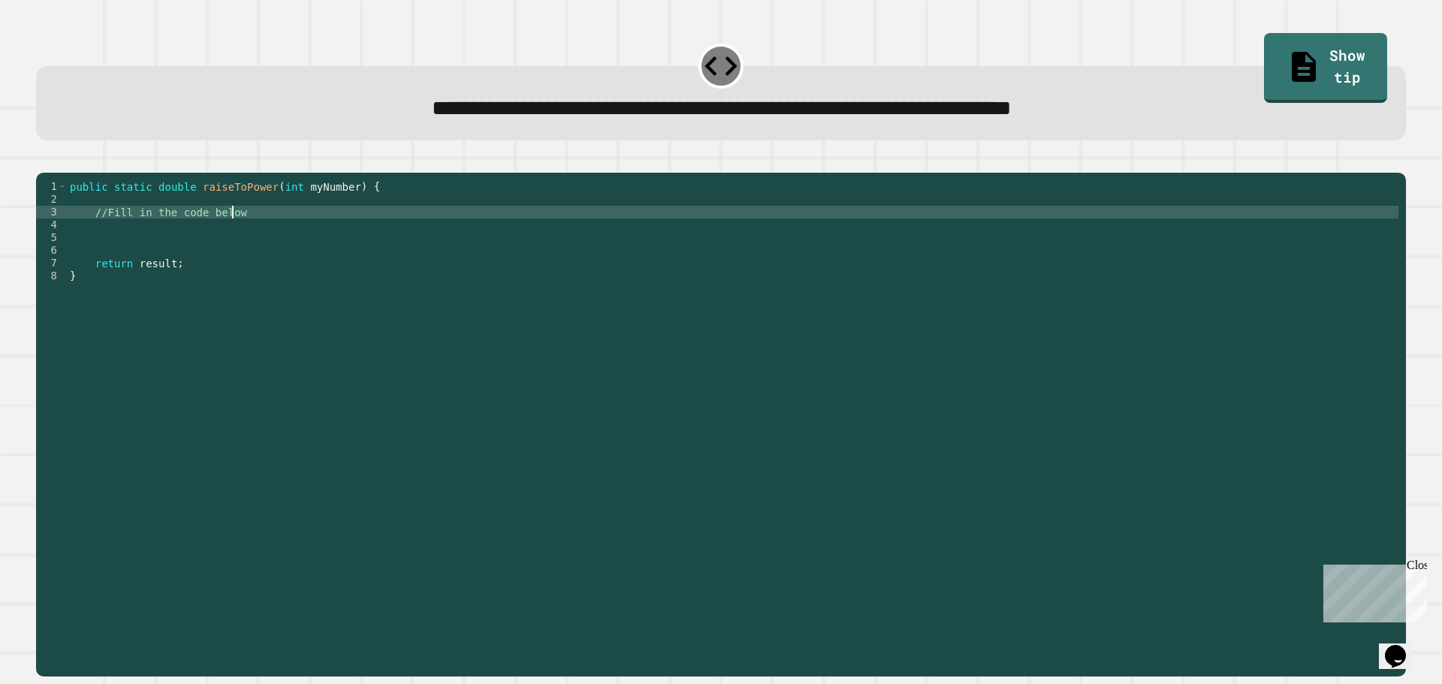
type textarea "**********"
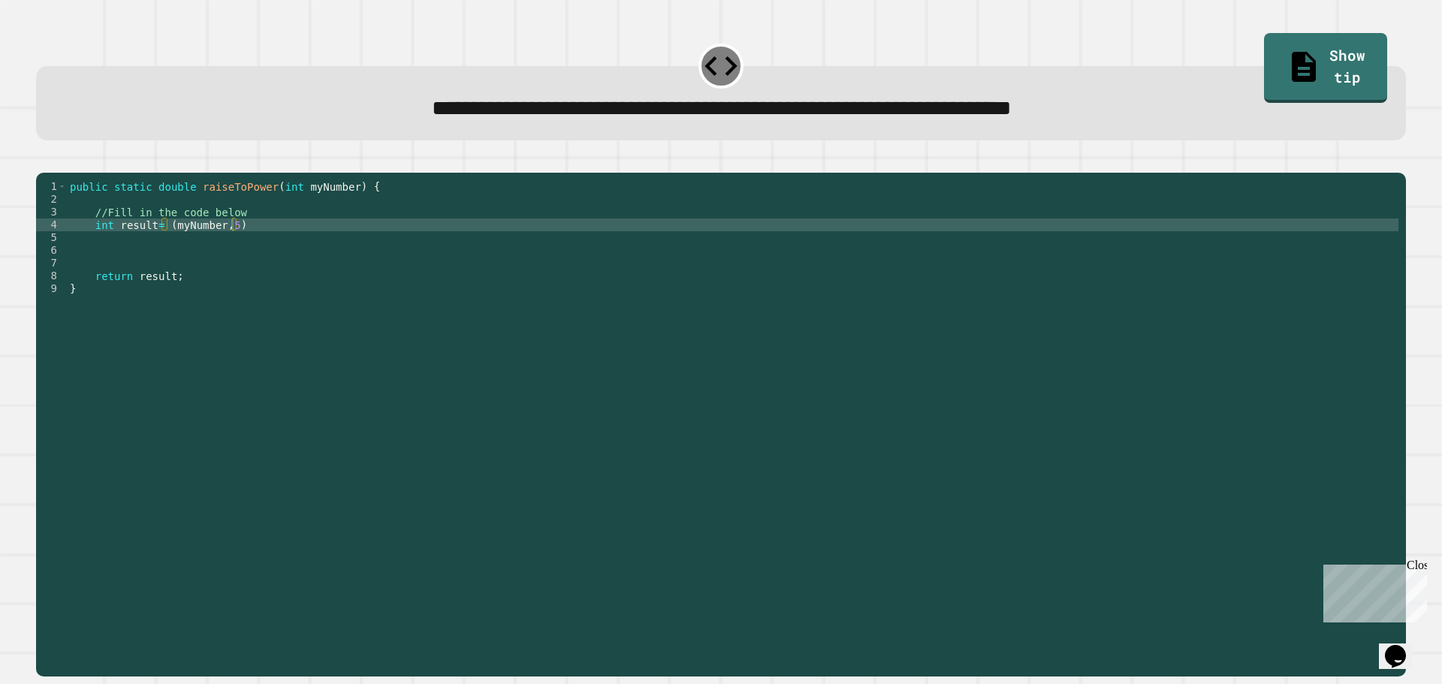
click at [44, 161] on button "button" at bounding box center [44, 161] width 0 height 0
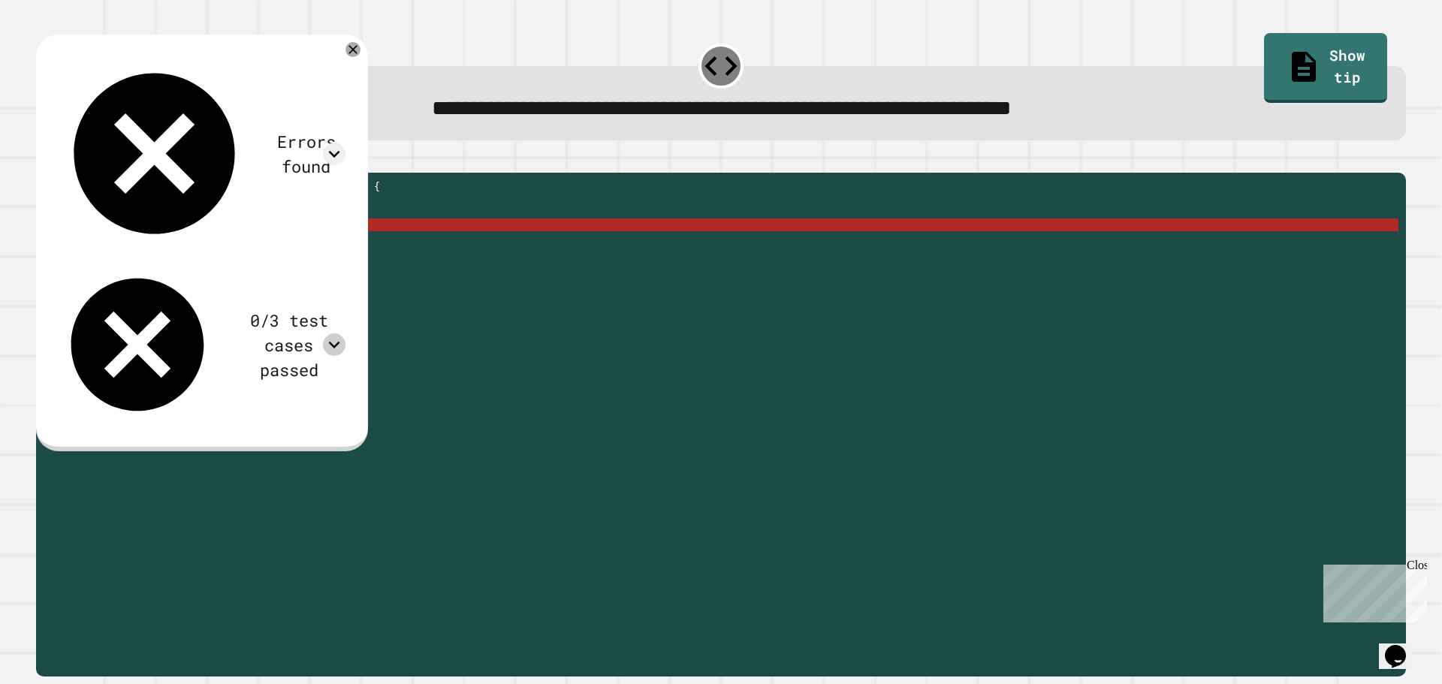
click at [345, 333] on div at bounding box center [334, 344] width 23 height 23
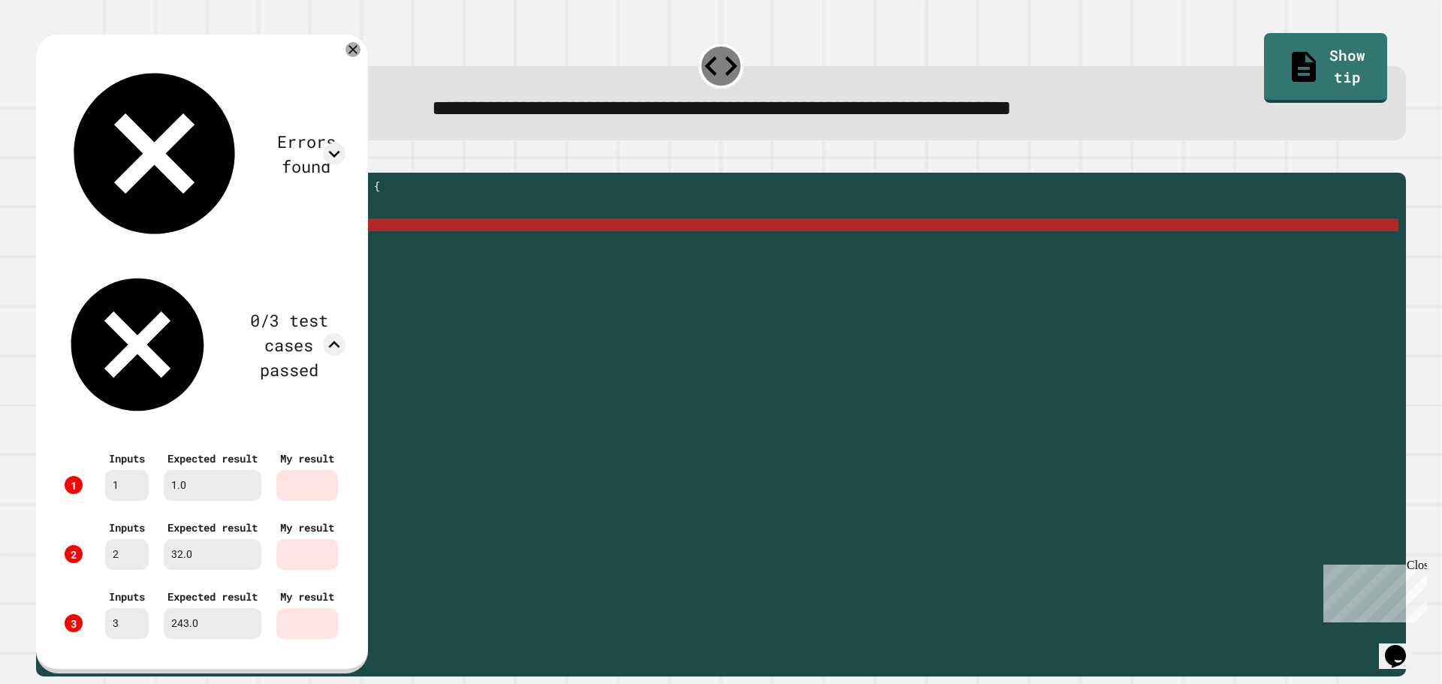
scroll to position [31, 0]
click at [362, 53] on icon at bounding box center [353, 50] width 18 height 18
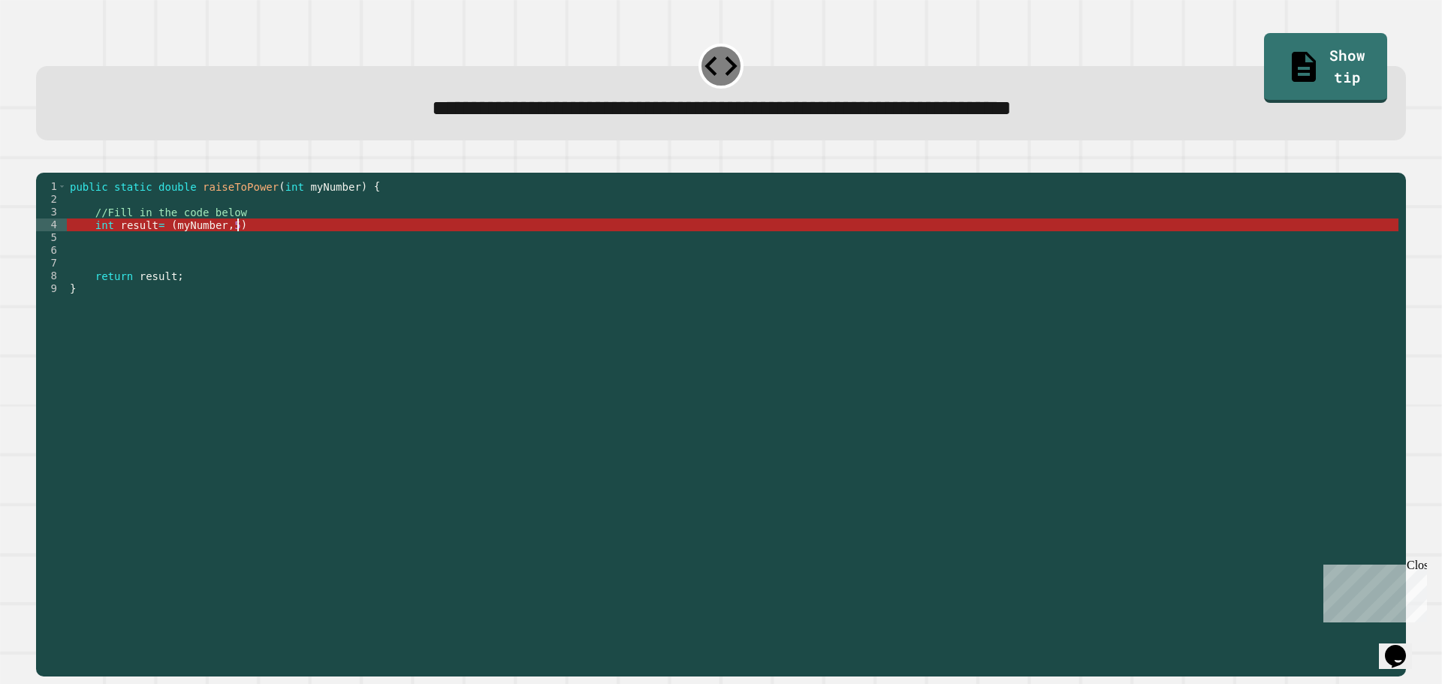
click at [258, 250] on div "public static double raiseToPower ( int myNumber ) { //Fill in the code below i…" at bounding box center [732, 409] width 1331 height 459
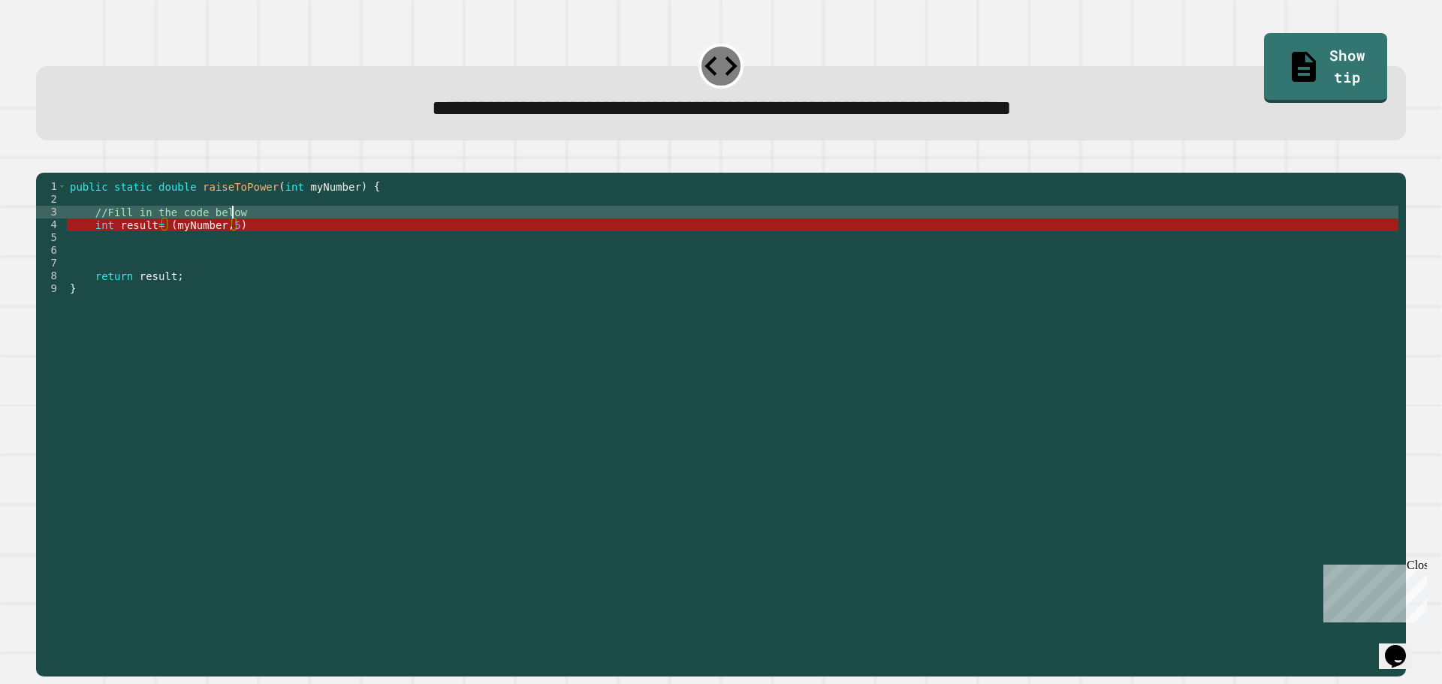
click at [259, 228] on div "public static double raiseToPower ( int myNumber ) { //Fill in the code below i…" at bounding box center [732, 409] width 1331 height 459
click at [261, 235] on div "public static double raiseToPower ( int myNumber ) { //Fill in the code below i…" at bounding box center [732, 409] width 1331 height 459
click at [233, 234] on div "public static double raiseToPower ( int myNumber ) { //Fill in the code below i…" at bounding box center [732, 409] width 1331 height 459
type textarea "**********"
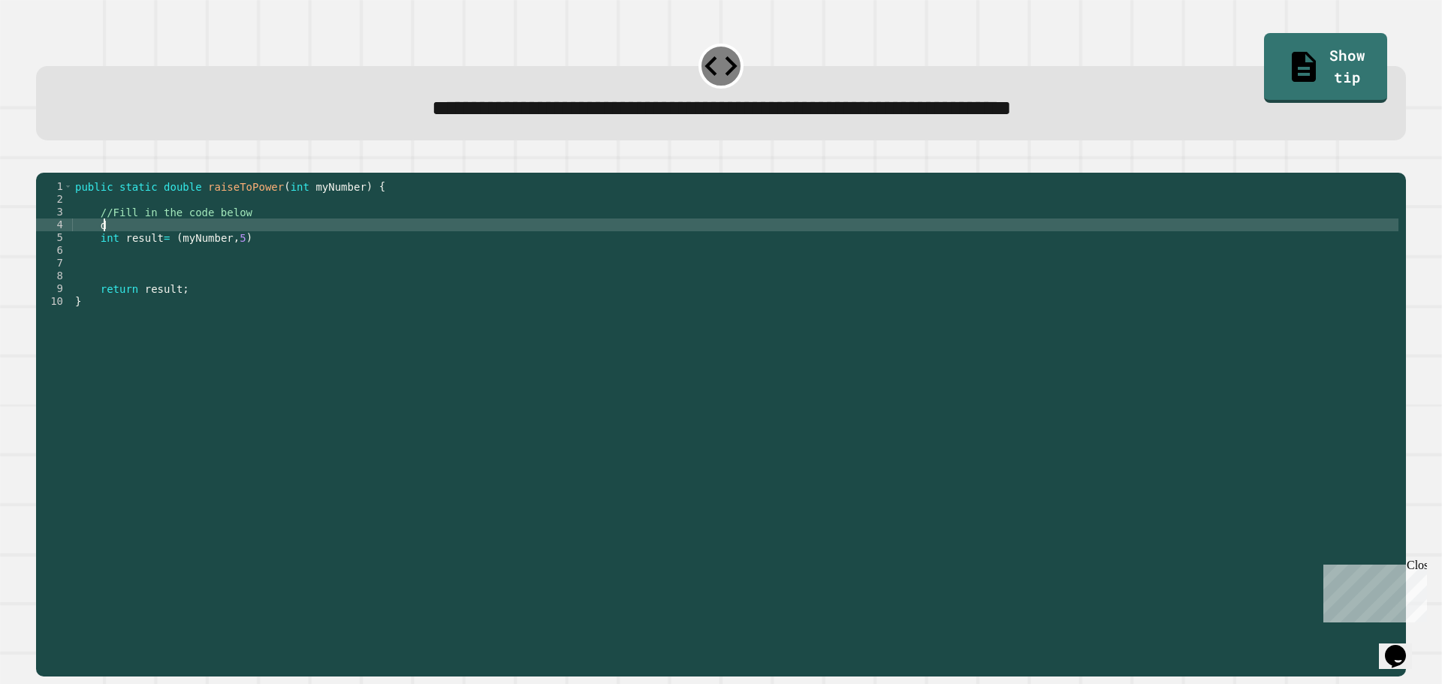
type textarea "*"
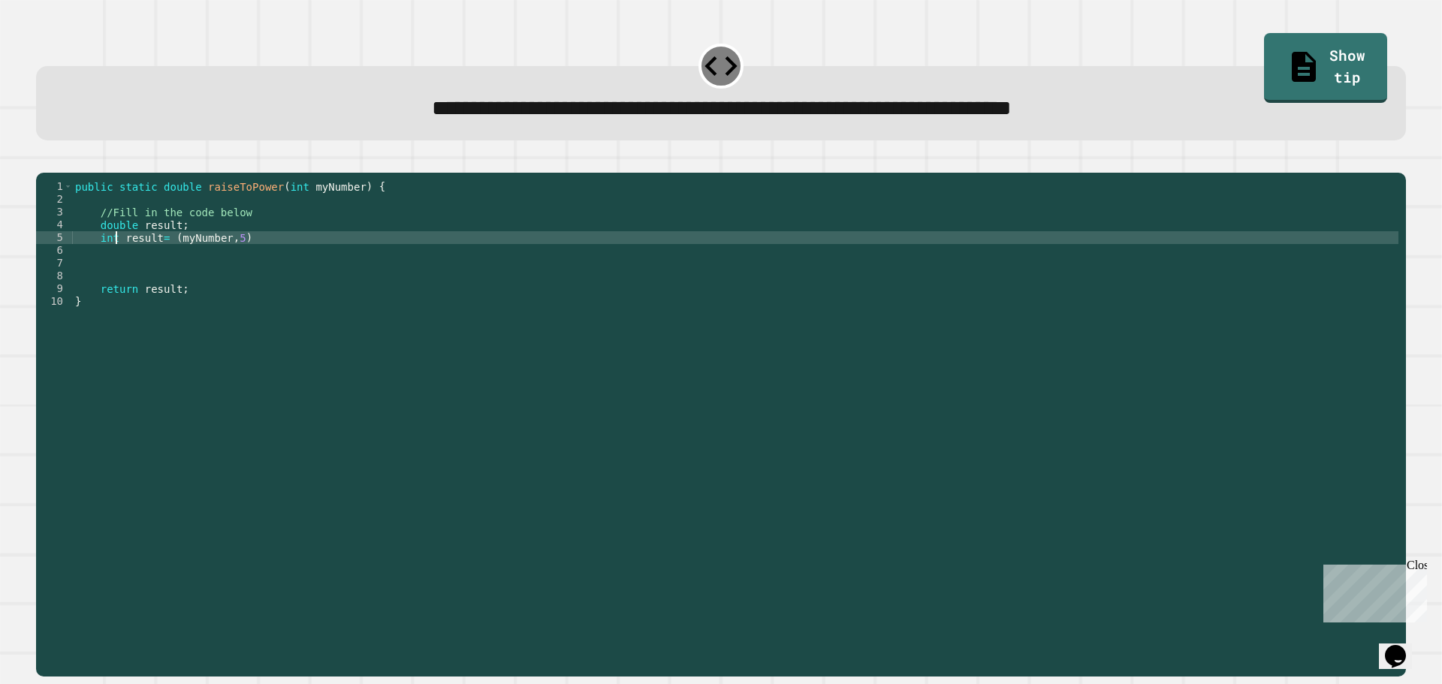
click at [119, 264] on div "public static double raiseToPower ( int myNumber ) { //Fill in the code below d…" at bounding box center [735, 409] width 1326 height 459
click at [108, 263] on div "public static double raiseToPower ( int myNumber ) { //Fill in the code below d…" at bounding box center [735, 409] width 1326 height 459
click at [103, 258] on div "public static double raiseToPower ( int myNumber ) { //Fill in the code below d…" at bounding box center [735, 409] width 1326 height 459
click at [44, 161] on button "button" at bounding box center [44, 161] width 0 height 0
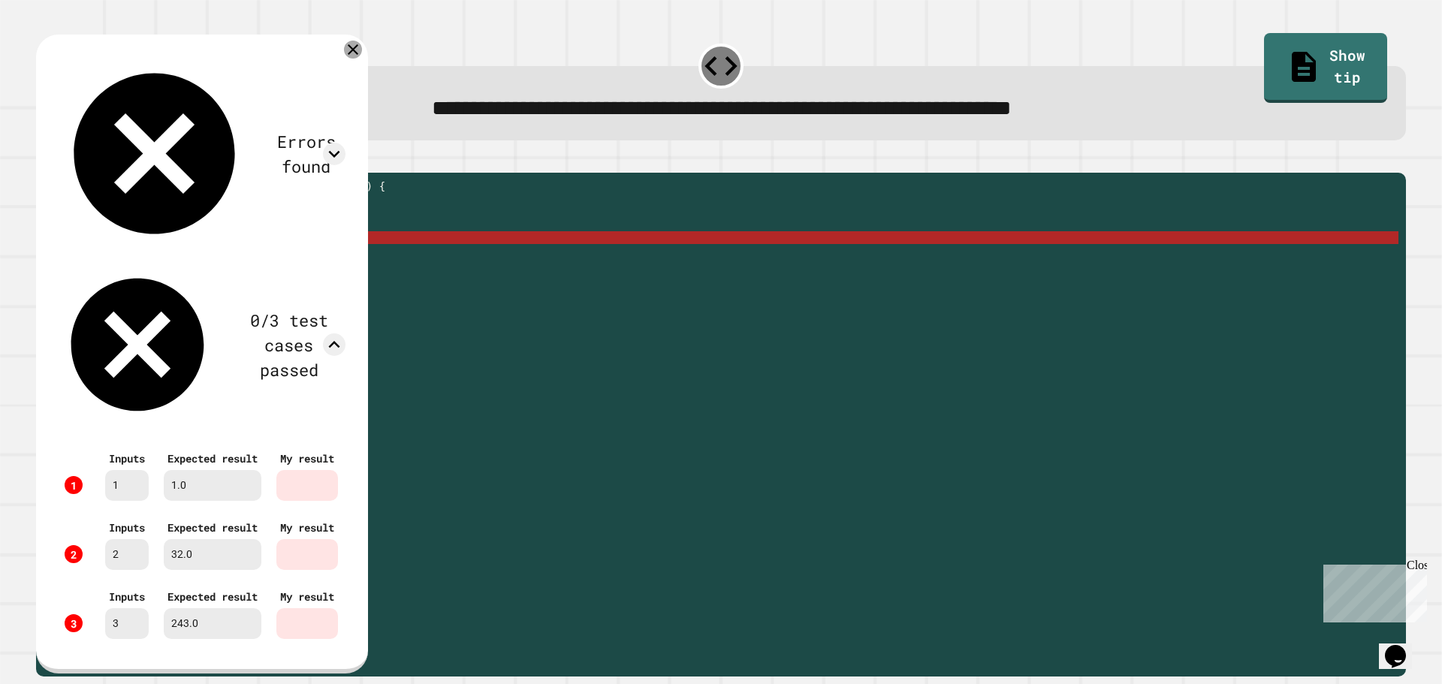
click at [362, 58] on icon at bounding box center [353, 50] width 18 height 18
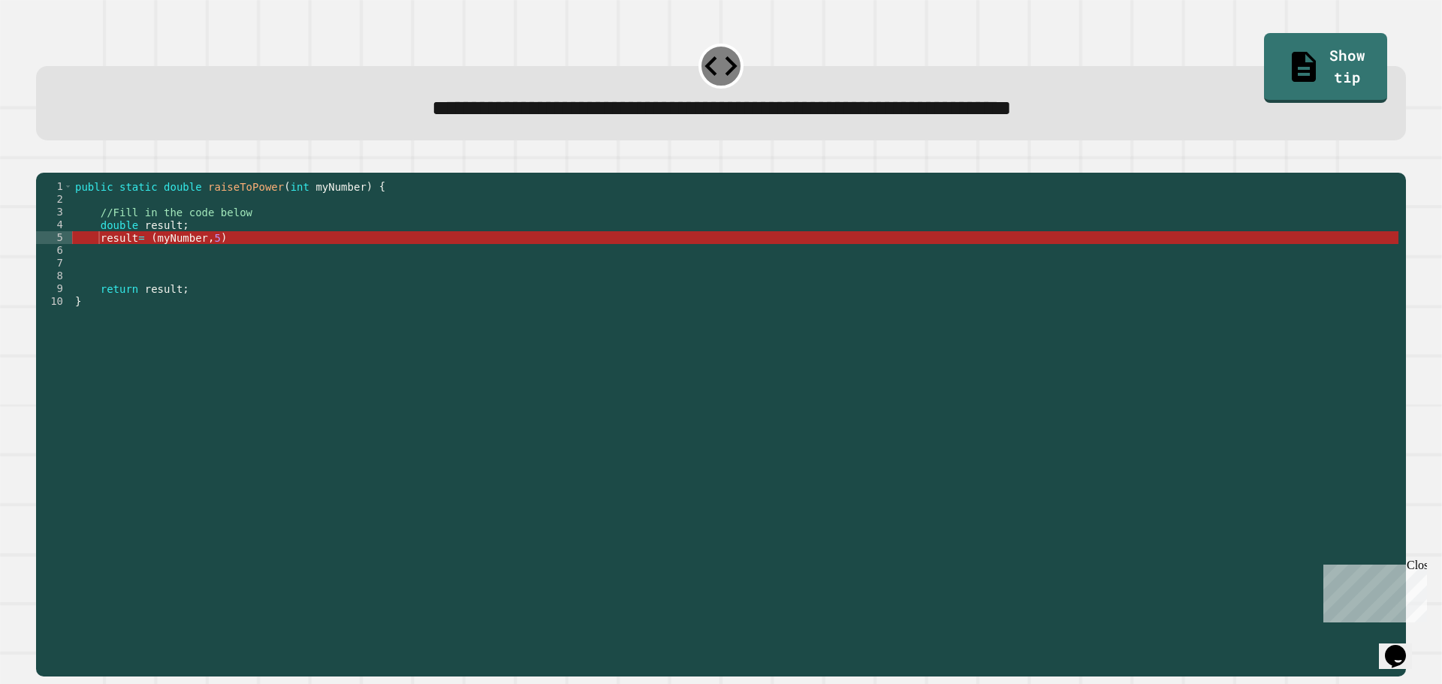
click at [233, 248] on div "public static double raiseToPower ( int myNumber ) { //Fill in the code below d…" at bounding box center [735, 409] width 1326 height 459
click at [211, 263] on div "public static double raiseToPower ( int myNumber ) { //Fill in the code below d…" at bounding box center [735, 409] width 1326 height 459
click at [171, 267] on div "public static double raiseToPower ( int myNumber ) { //Fill in the code below d…" at bounding box center [735, 409] width 1326 height 459
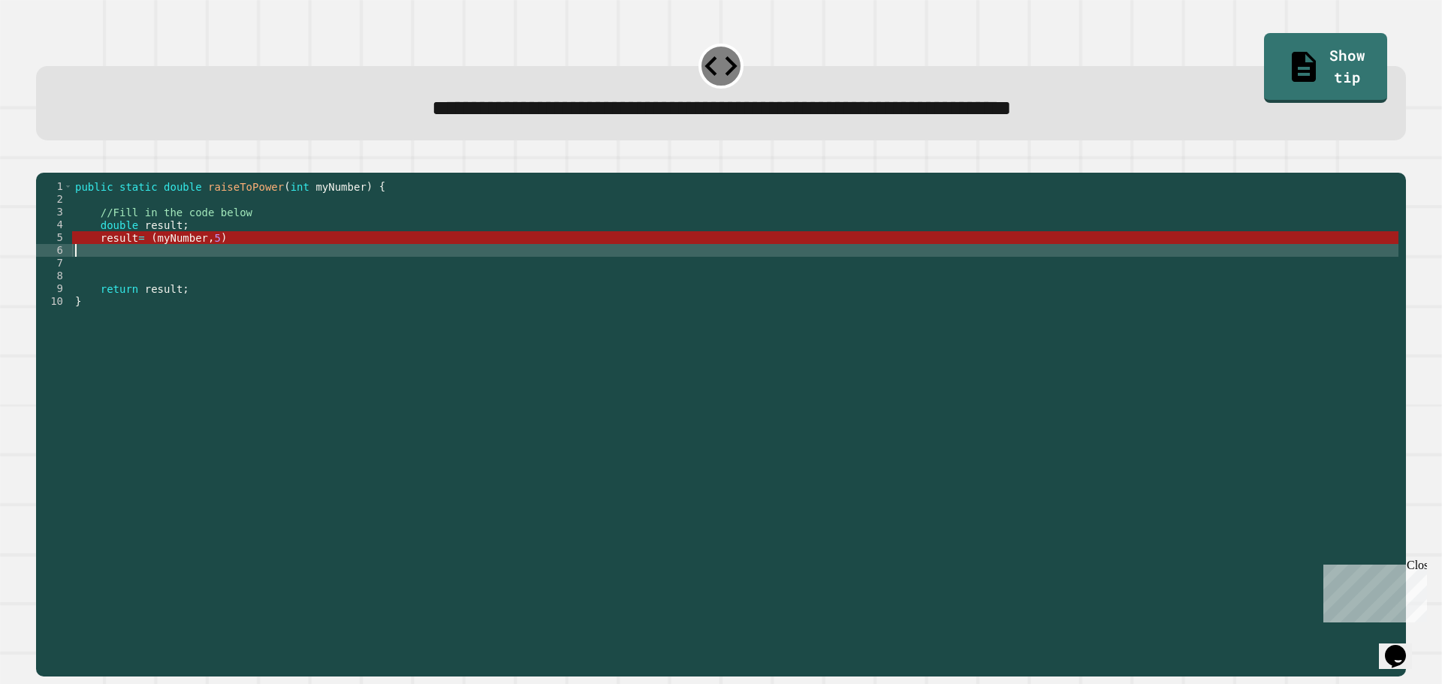
scroll to position [0, 0]
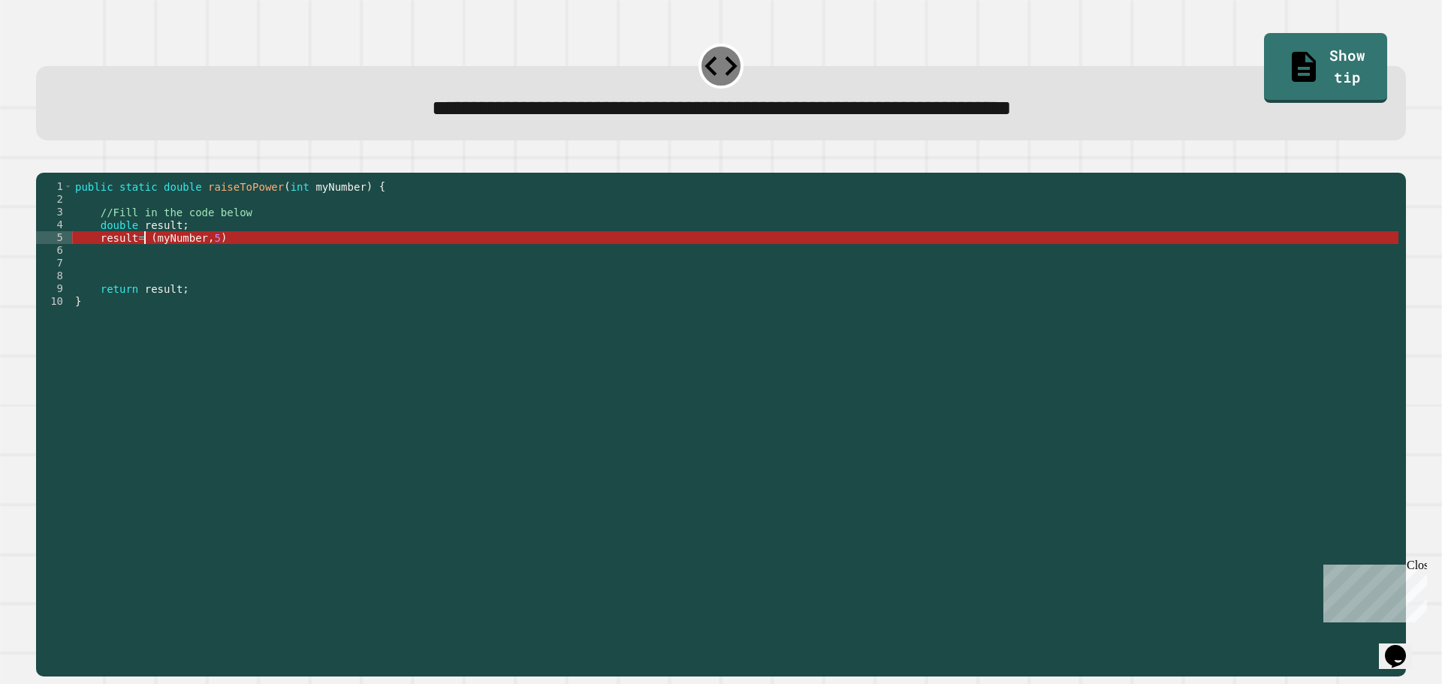
click at [142, 261] on div "public static double raiseToPower ( int myNumber ) { //Fill in the code below d…" at bounding box center [735, 409] width 1326 height 459
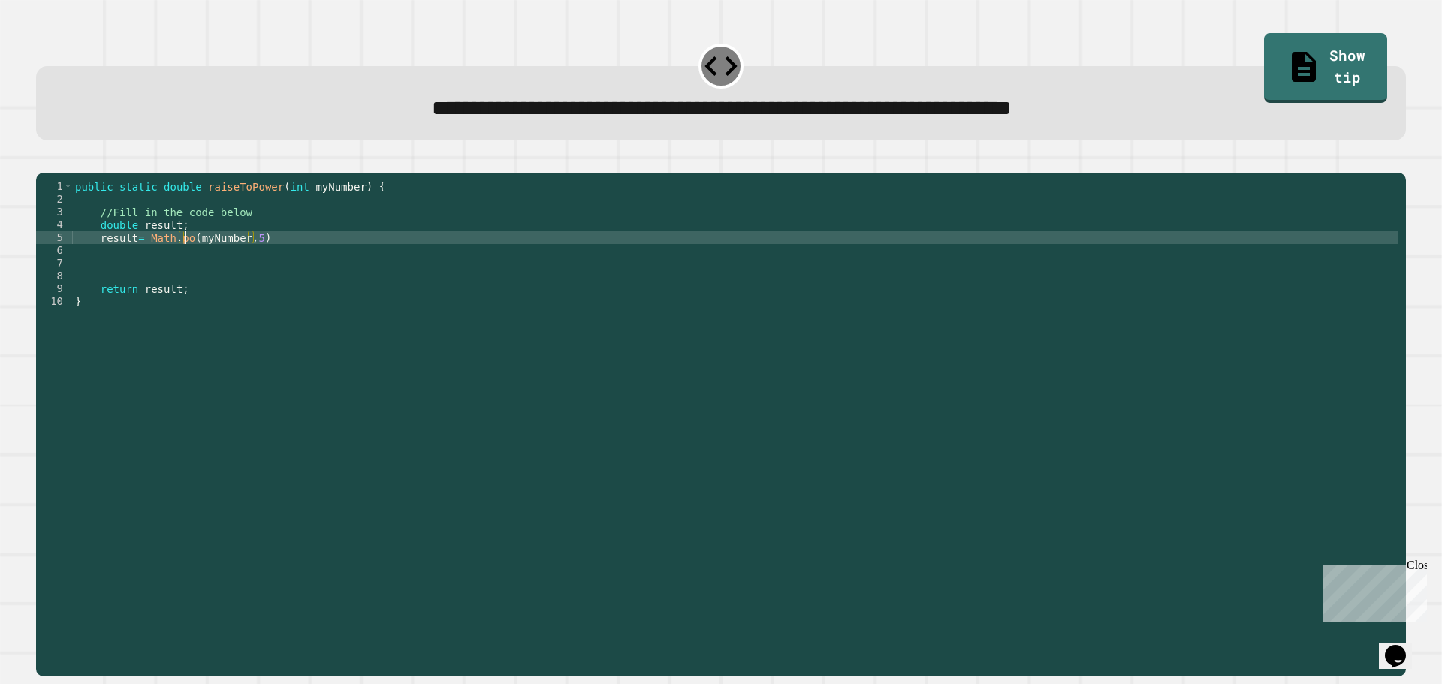
scroll to position [0, 8]
type textarea "**********"
click at [44, 161] on icon "button" at bounding box center [44, 161] width 0 height 0
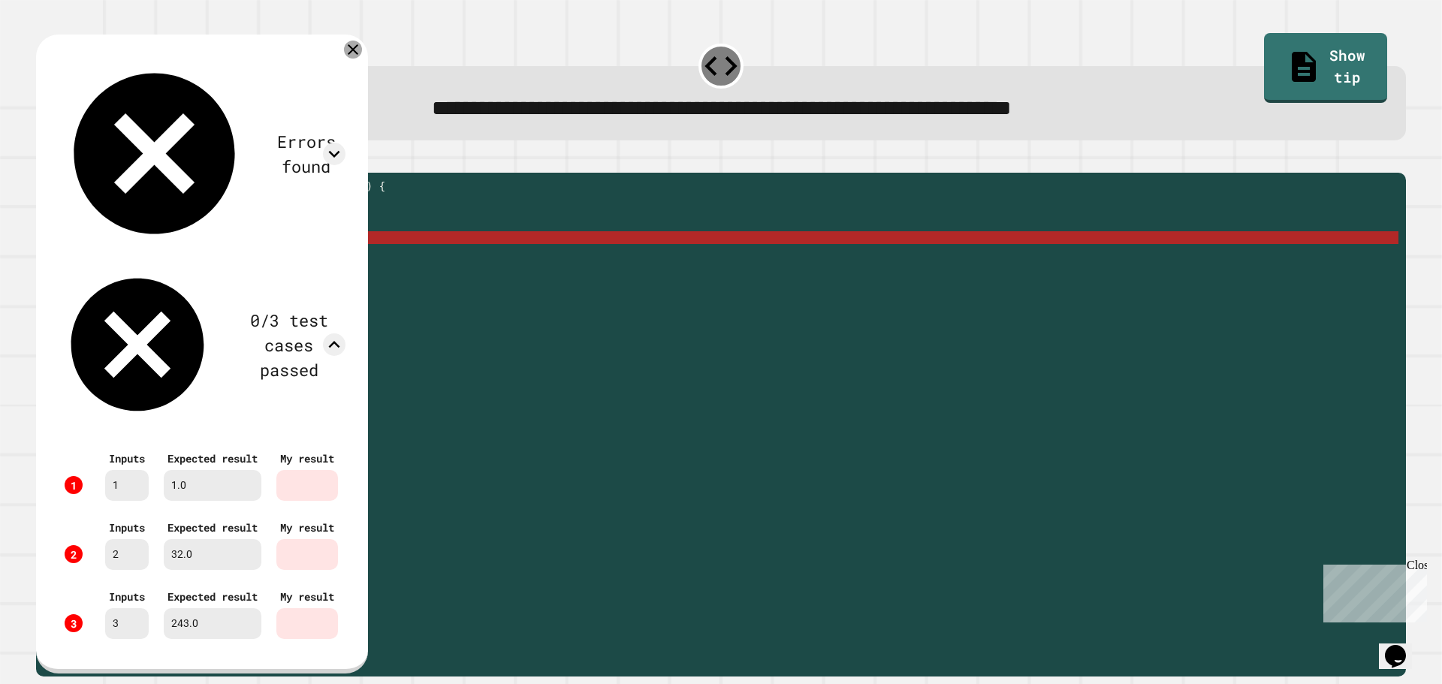
click at [362, 49] on icon at bounding box center [353, 50] width 18 height 18
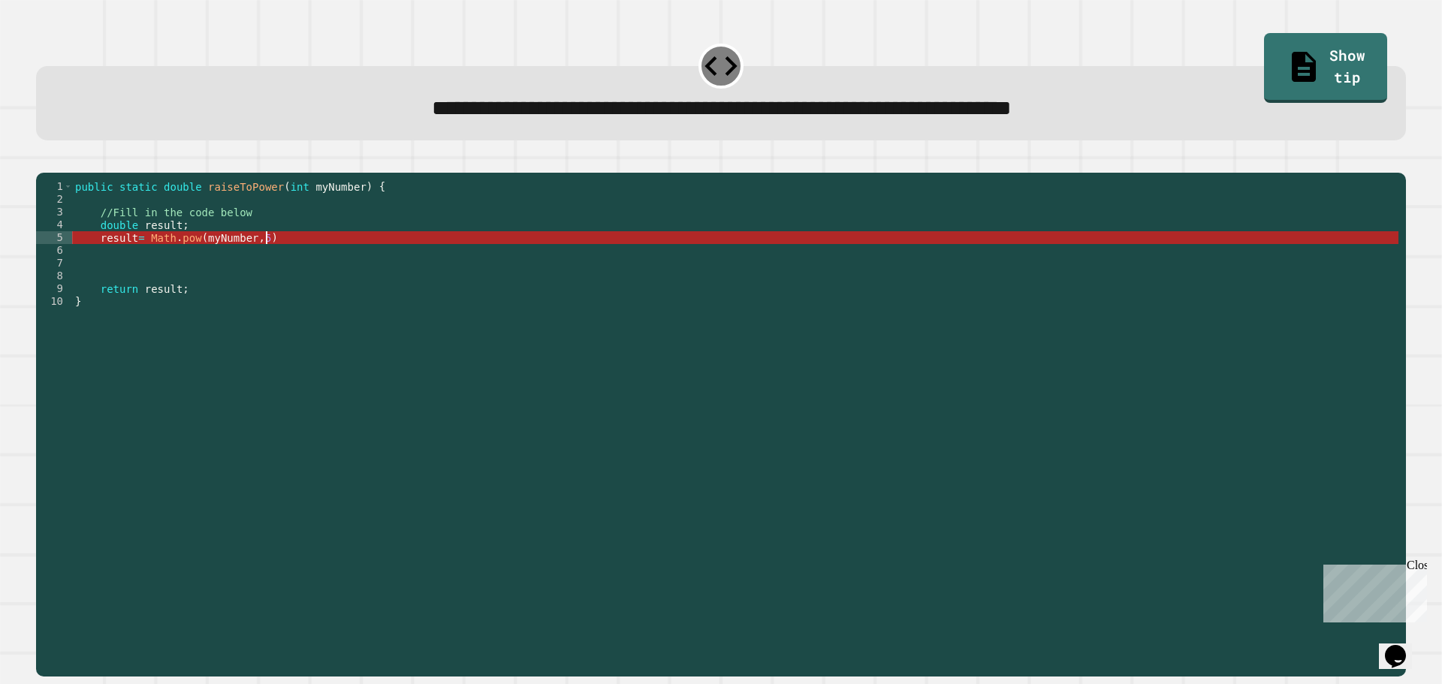
click at [310, 263] on div "public static double raiseToPower ( int myNumber ) { //Fill in the code below d…" at bounding box center [735, 409] width 1326 height 459
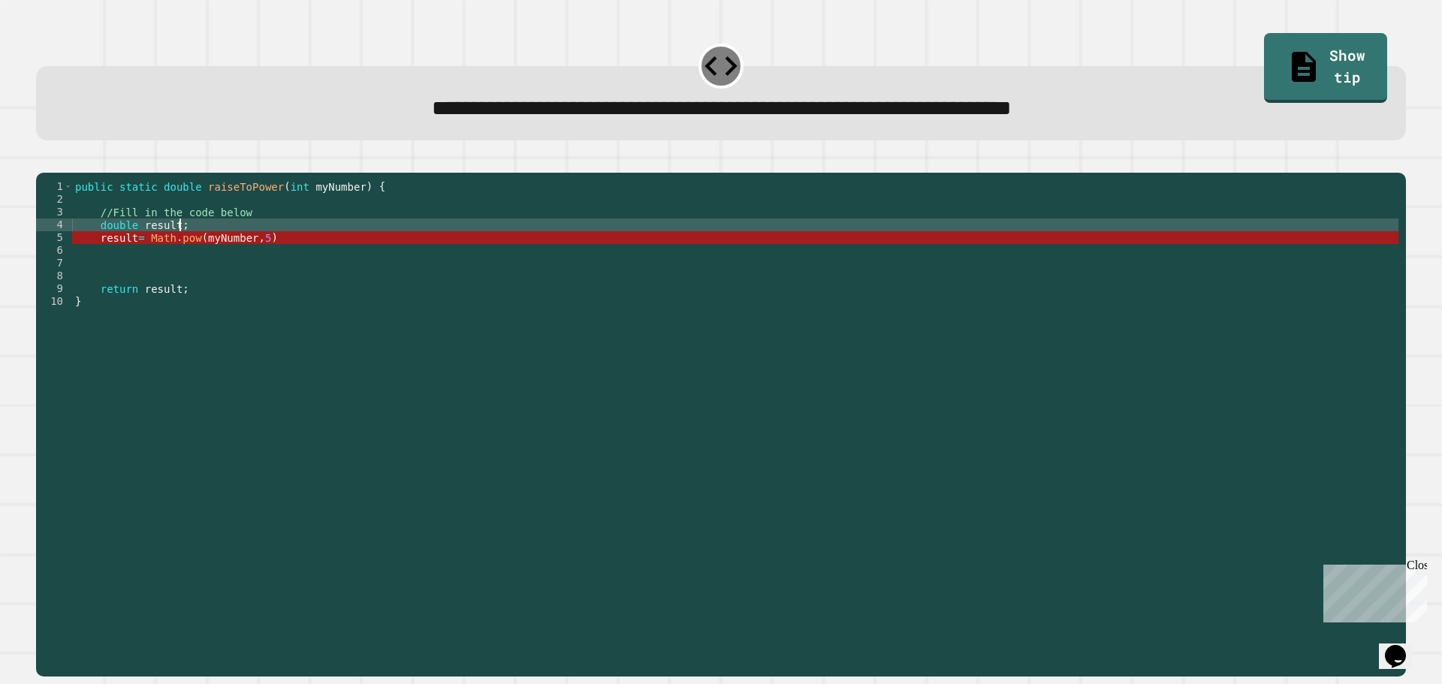
click at [310, 243] on div "public static double raiseToPower ( int myNumber ) { //Fill in the code below d…" at bounding box center [735, 409] width 1326 height 459
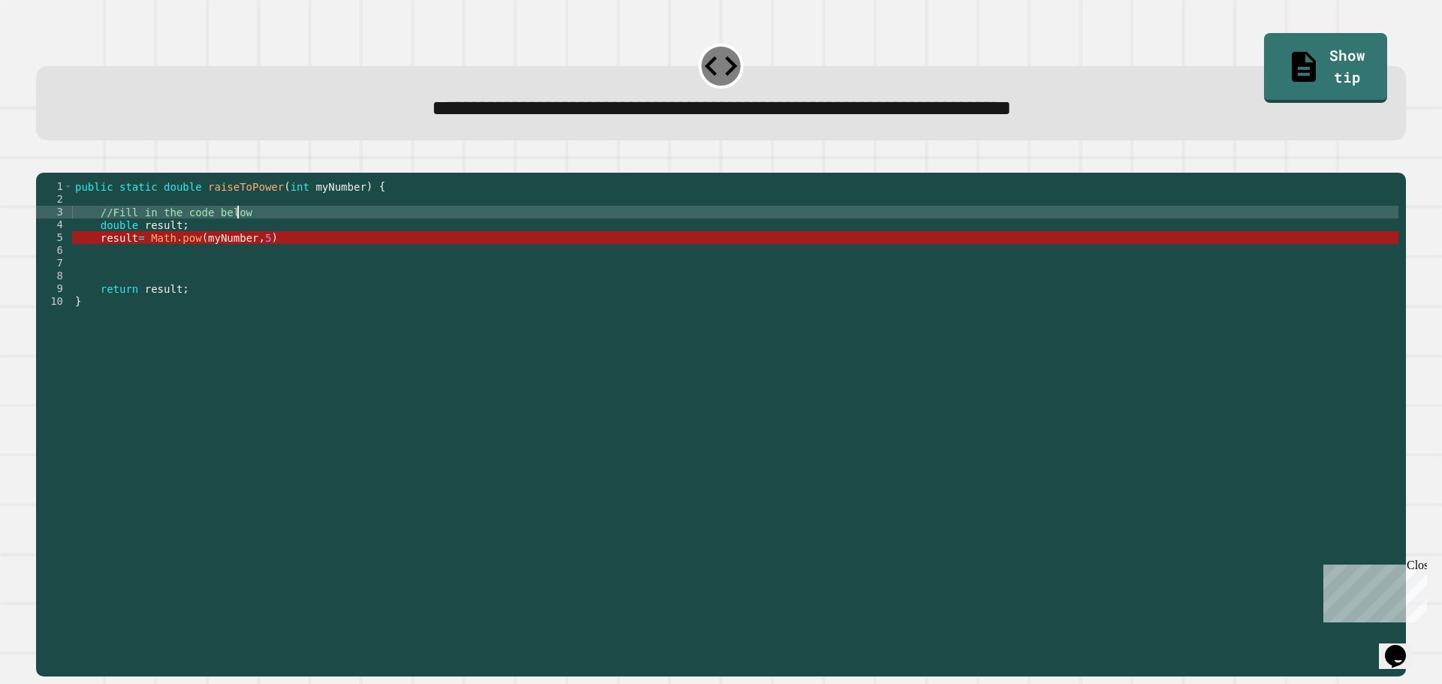
click at [258, 238] on div "public static double raiseToPower ( int myNumber ) { //Fill in the code below d…" at bounding box center [735, 409] width 1326 height 459
click at [336, 253] on div "public static double raiseToPower ( int myNumber ) { //Fill in the code below d…" at bounding box center [735, 409] width 1326 height 459
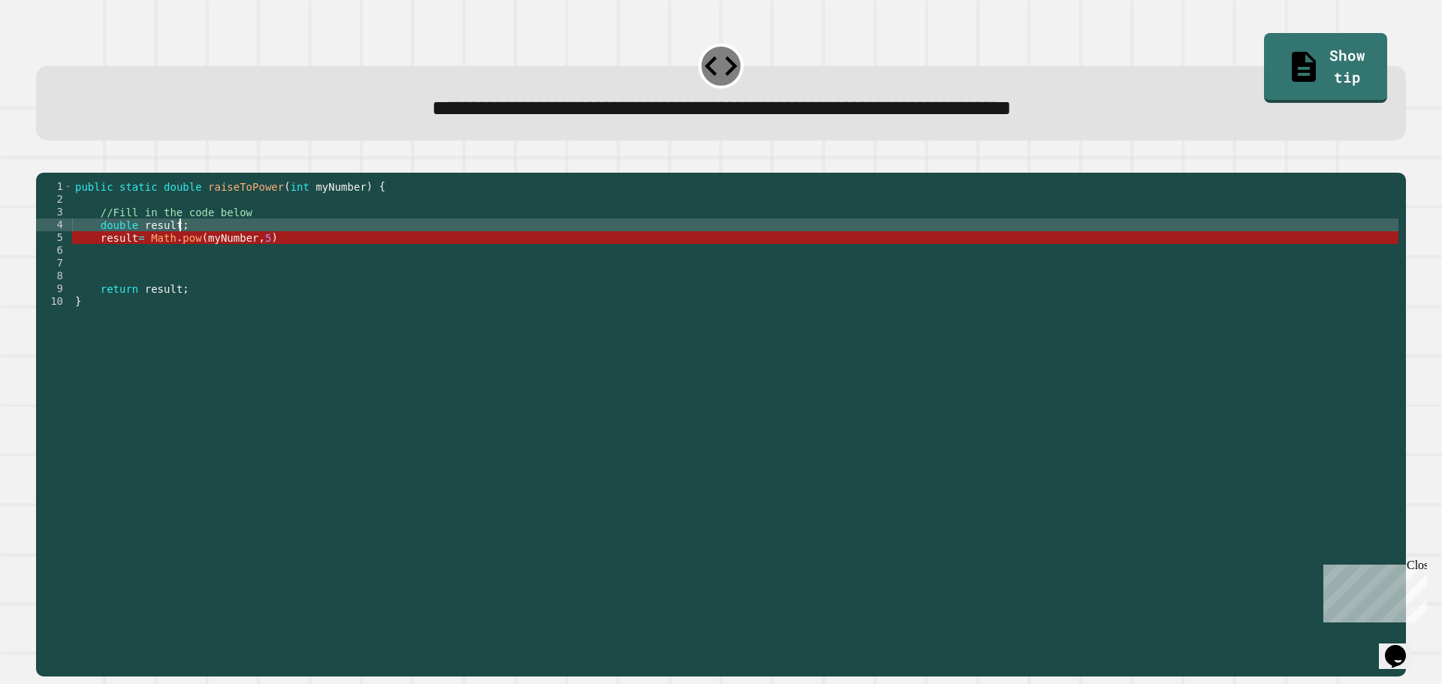
click at [331, 255] on div "public static double raiseToPower ( int myNumber ) { //Fill in the code below d…" at bounding box center [735, 409] width 1326 height 459
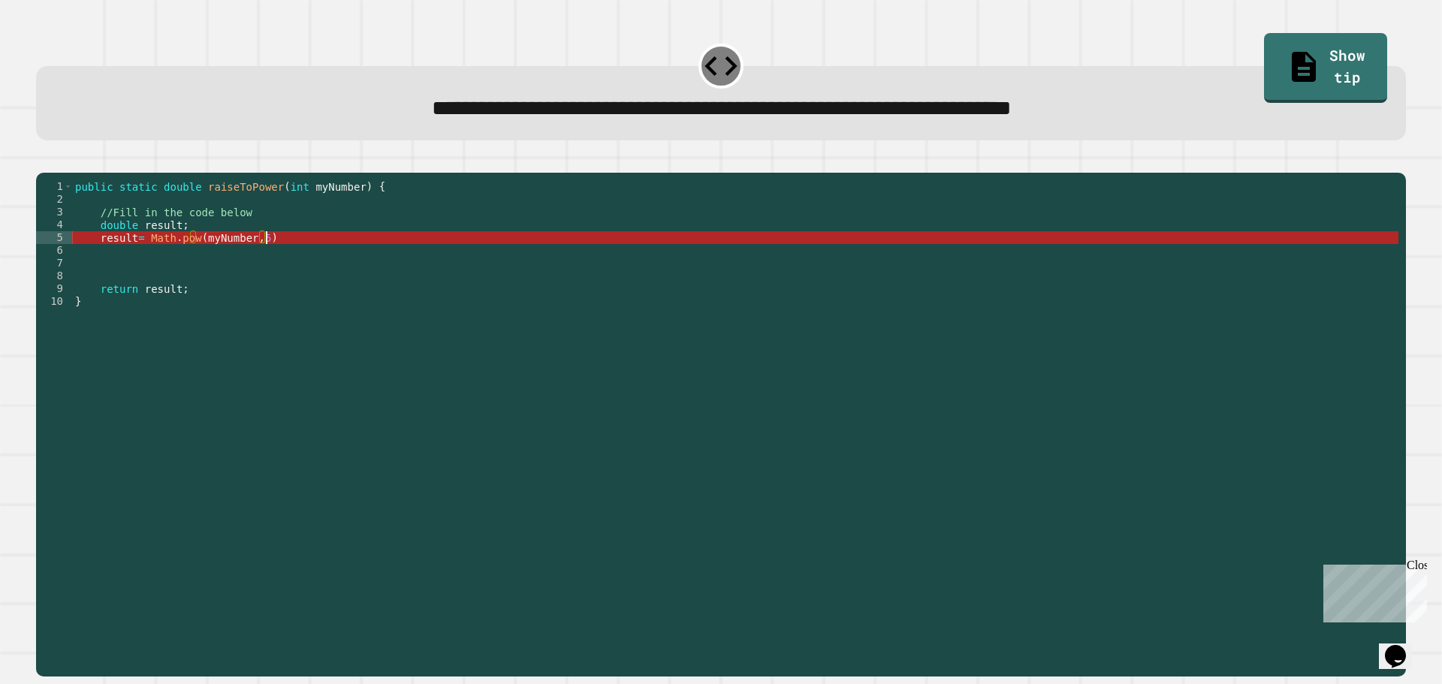
click at [341, 266] on div "public static double raiseToPower ( int myNumber ) { //Fill in the code below d…" at bounding box center [735, 409] width 1326 height 459
click at [345, 266] on div "public static double raiseToPower ( int myNumber ) { //Fill in the code below d…" at bounding box center [735, 409] width 1326 height 459
click at [215, 250] on div "public static double raiseToPower ( int myNumber ) { //Fill in the code below d…" at bounding box center [735, 409] width 1326 height 459
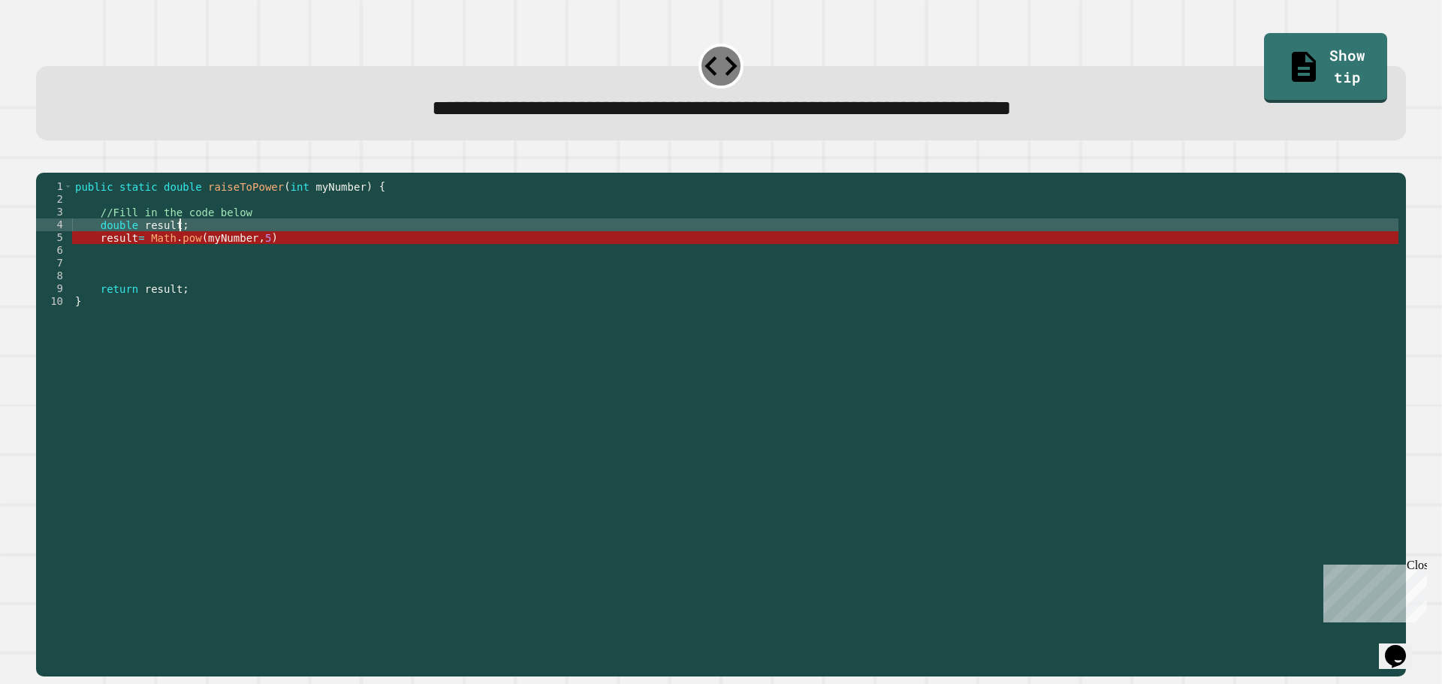
click at [206, 261] on div "public static double raiseToPower ( int myNumber ) { //Fill in the code below d…" at bounding box center [735, 409] width 1326 height 459
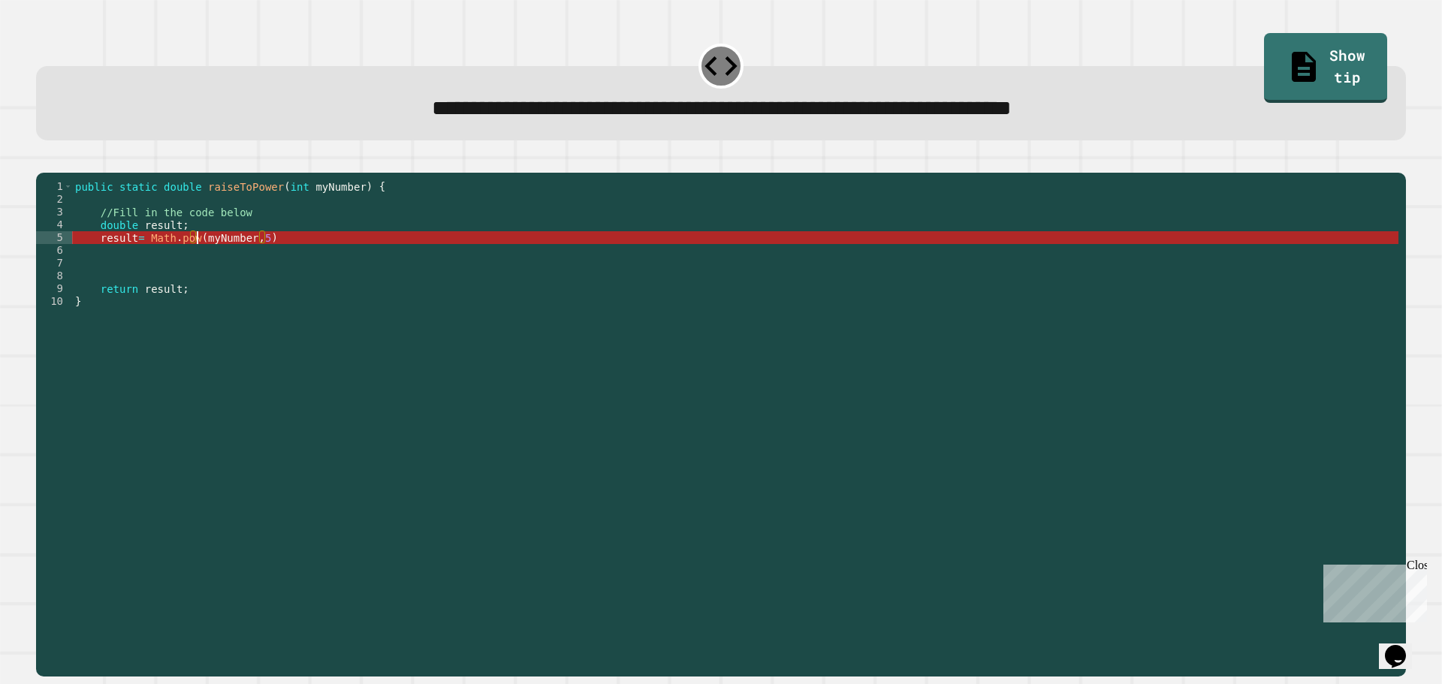
click at [197, 264] on div "public static double raiseToPower ( int myNumber ) { //Fill in the code below d…" at bounding box center [735, 409] width 1326 height 459
click at [293, 265] on div "public static double raiseToPower ( int myNumber ) { //Fill in the code below d…" at bounding box center [735, 409] width 1326 height 459
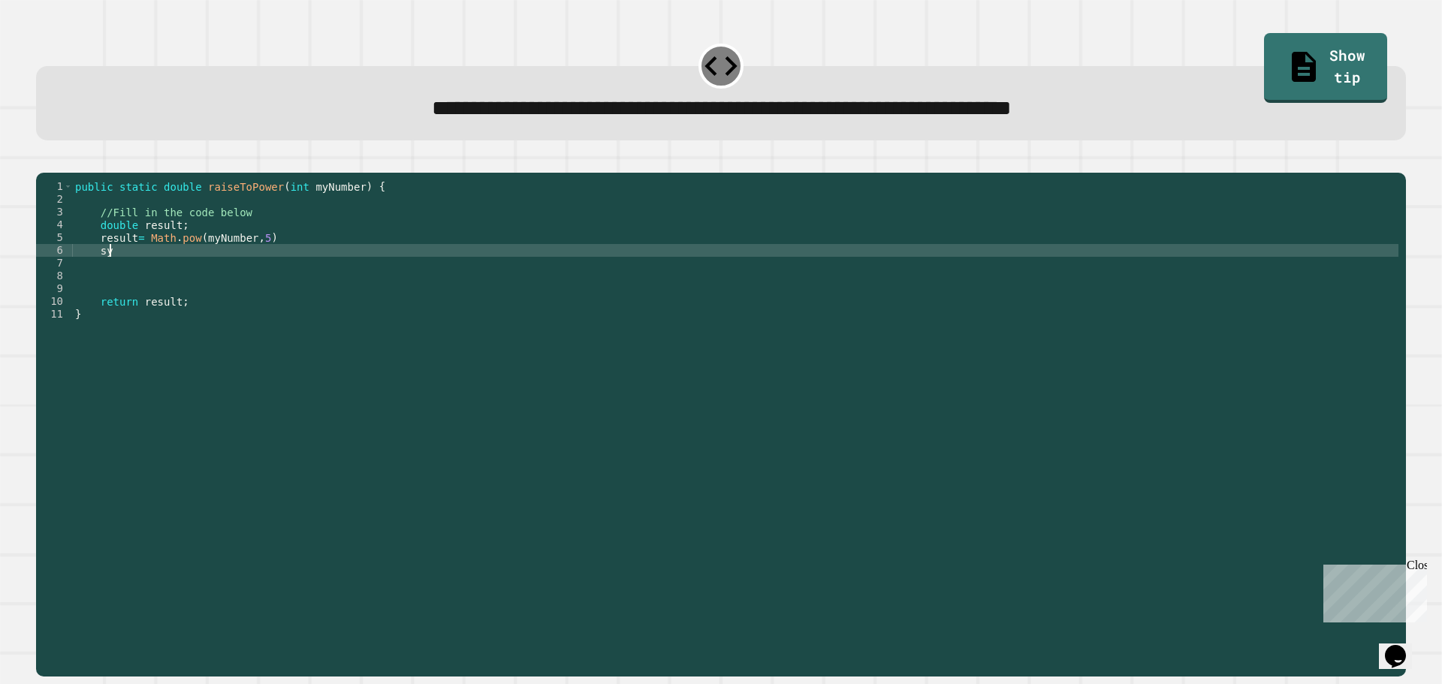
type textarea "*"
type textarea "**********"
click at [44, 161] on button "button" at bounding box center [44, 161] width 0 height 0
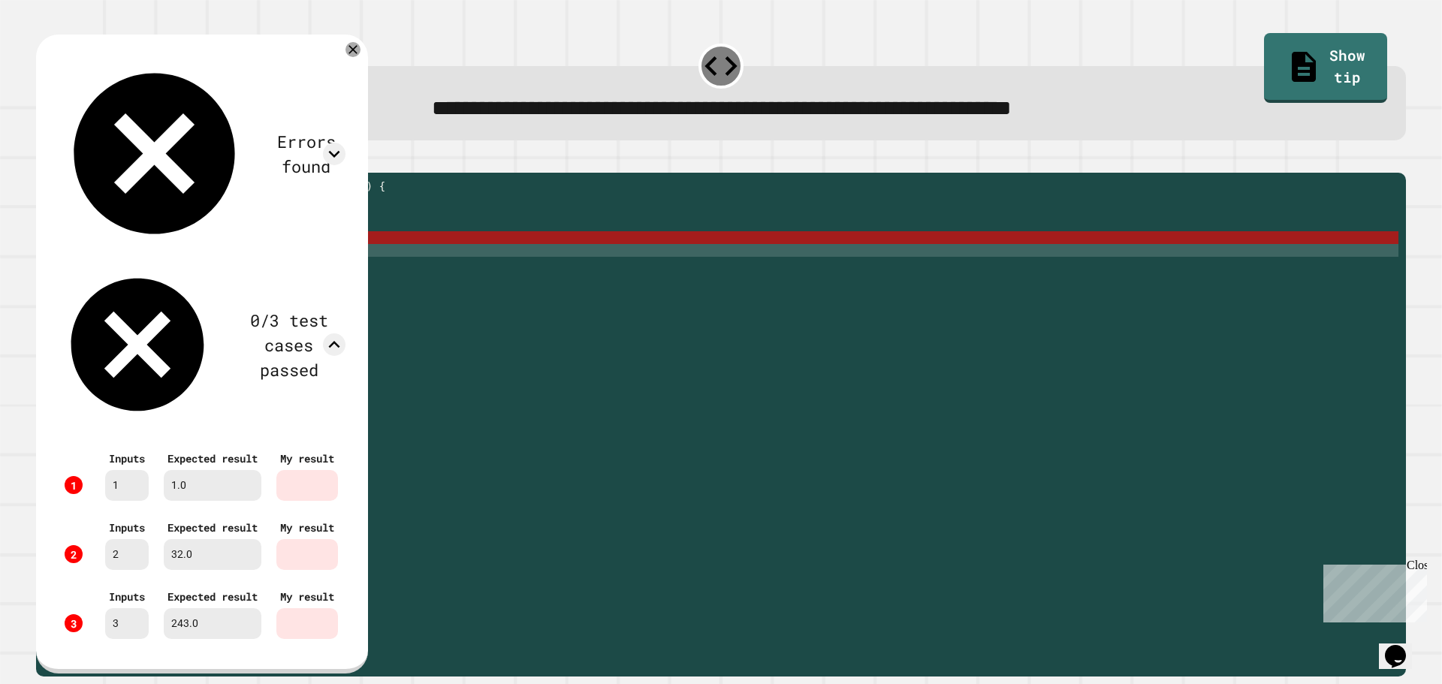
scroll to position [31, 0]
click at [361, 58] on icon at bounding box center [353, 50] width 16 height 16
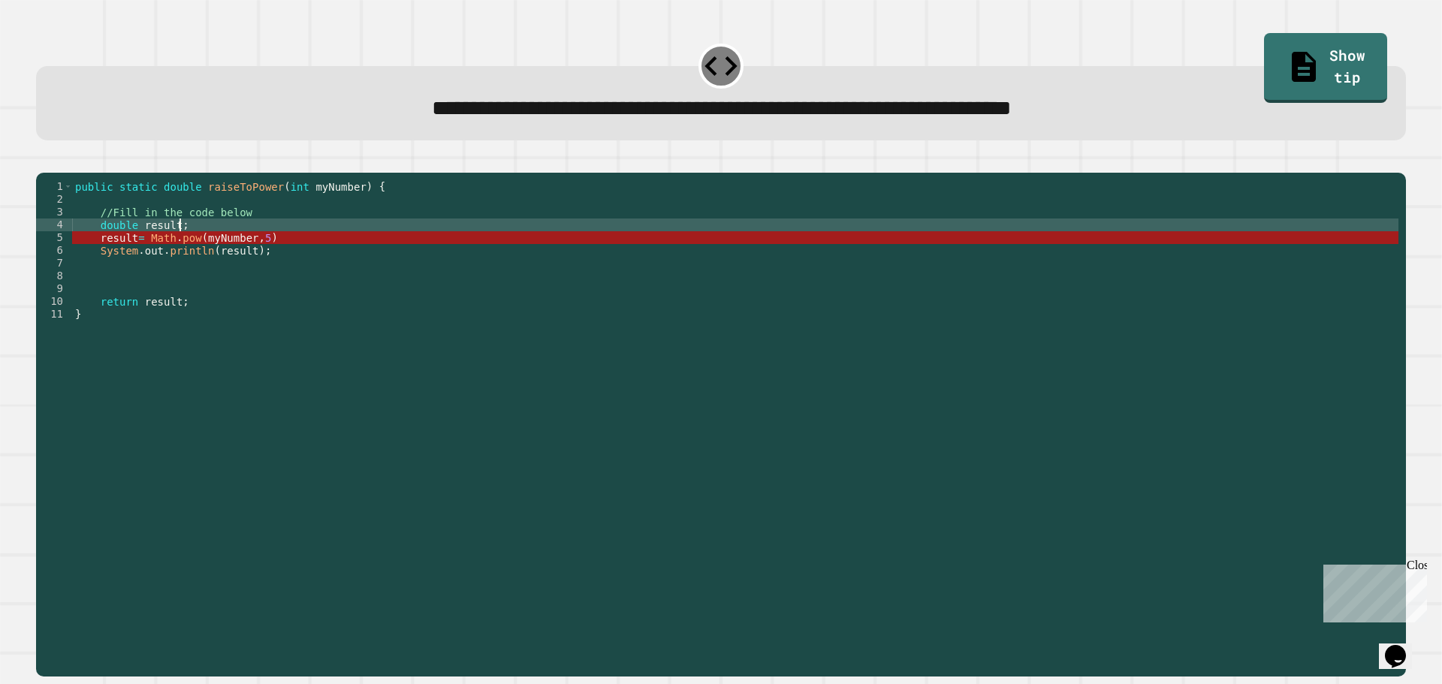
scroll to position [0, 7]
click at [262, 252] on div "public static double raiseToPower ( int myNumber ) { //Fill in the code below d…" at bounding box center [735, 409] width 1326 height 459
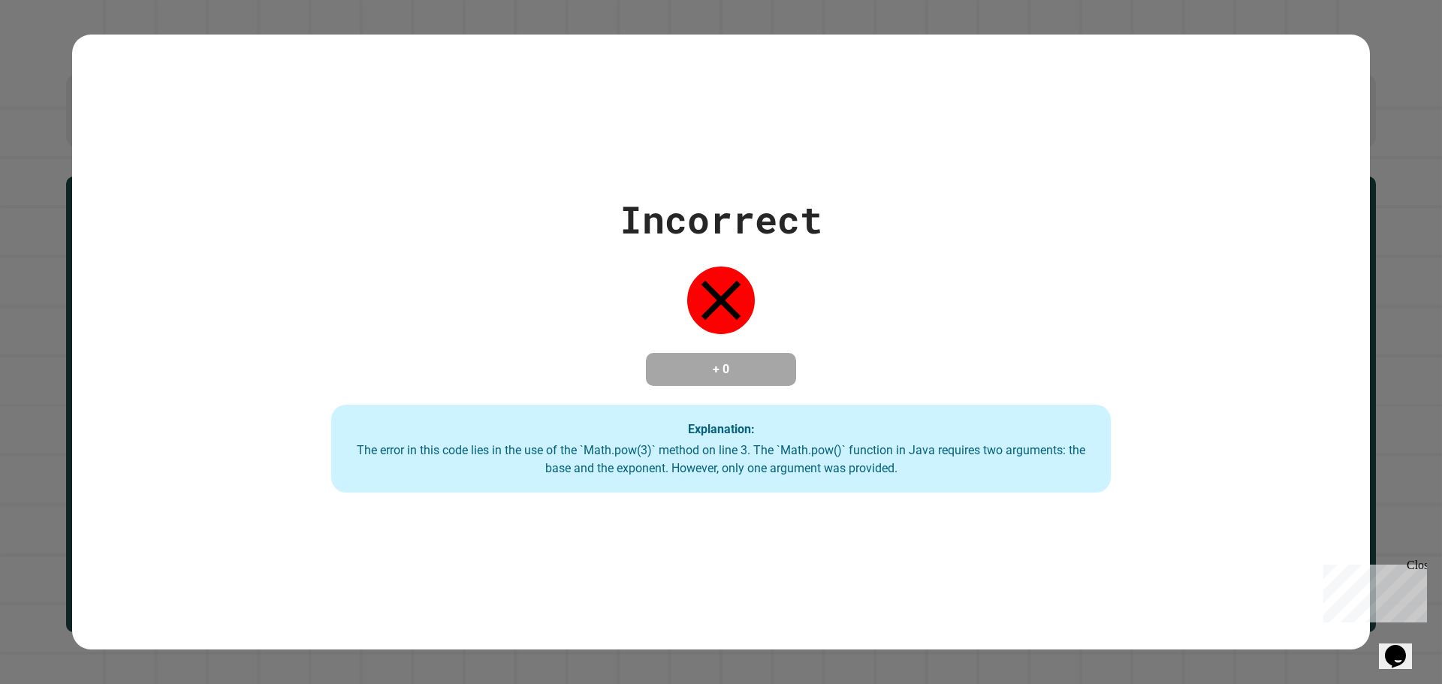
drag, startPoint x: 1340, startPoint y: 318, endPoint x: 1343, endPoint y: 355, distance: 37.7
click at [1343, 355] on div "Incorrect + 0 Explanation: The error in this code lies in the use of the `Math.…" at bounding box center [720, 342] width 1297 height 302
drag, startPoint x: 1366, startPoint y: 329, endPoint x: 1378, endPoint y: 198, distance: 131.2
click at [1366, 312] on div "Incorrect + 0 Explanation: The error in this code lies in the use of the `Math.…" at bounding box center [721, 342] width 1442 height 684
click at [1378, 197] on div "Incorrect + 0 Explanation: The error in this code lies in the use of the `Math.…" at bounding box center [721, 342] width 1442 height 684
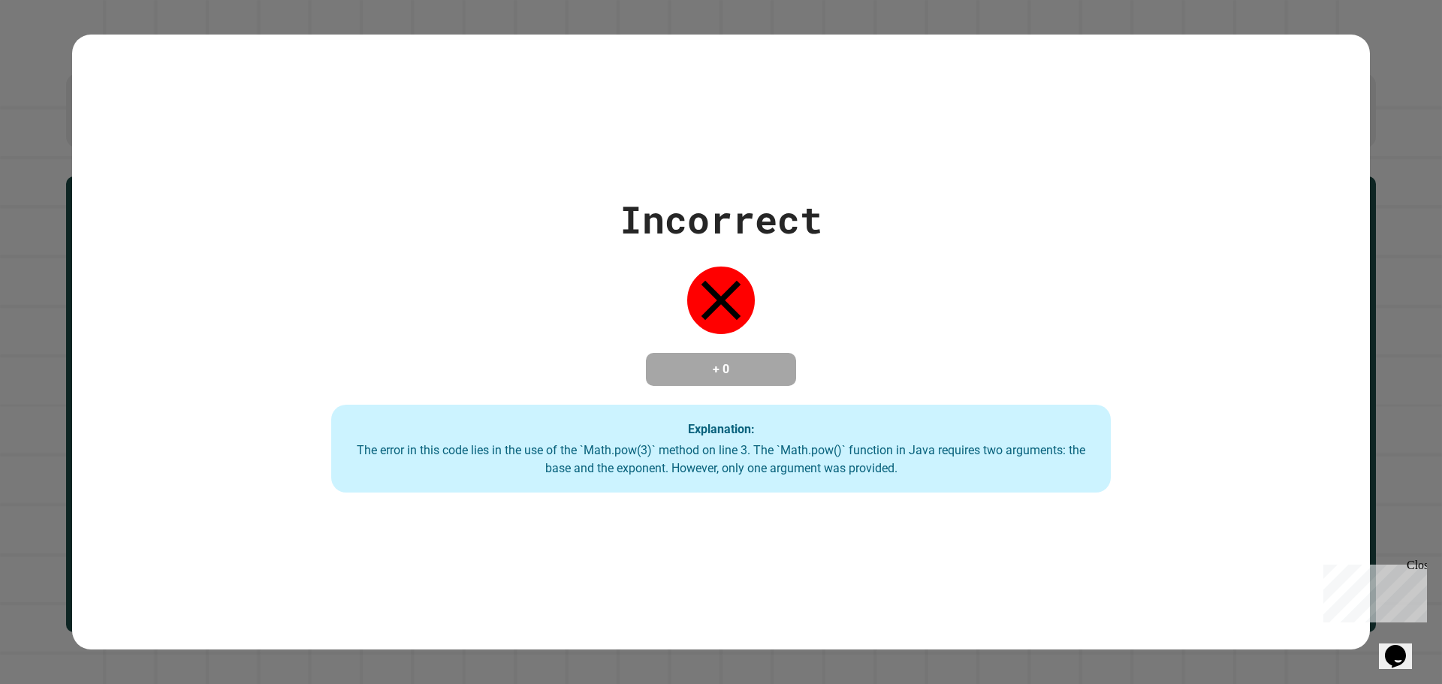
click at [1377, 183] on div "Incorrect + 0 Explanation: The error in this code lies in the use of the `Math.…" at bounding box center [721, 342] width 1442 height 684
click at [1382, 181] on div "Incorrect + 0 Explanation: The error in this code lies in the use of the `Math.…" at bounding box center [721, 342] width 1442 height 684
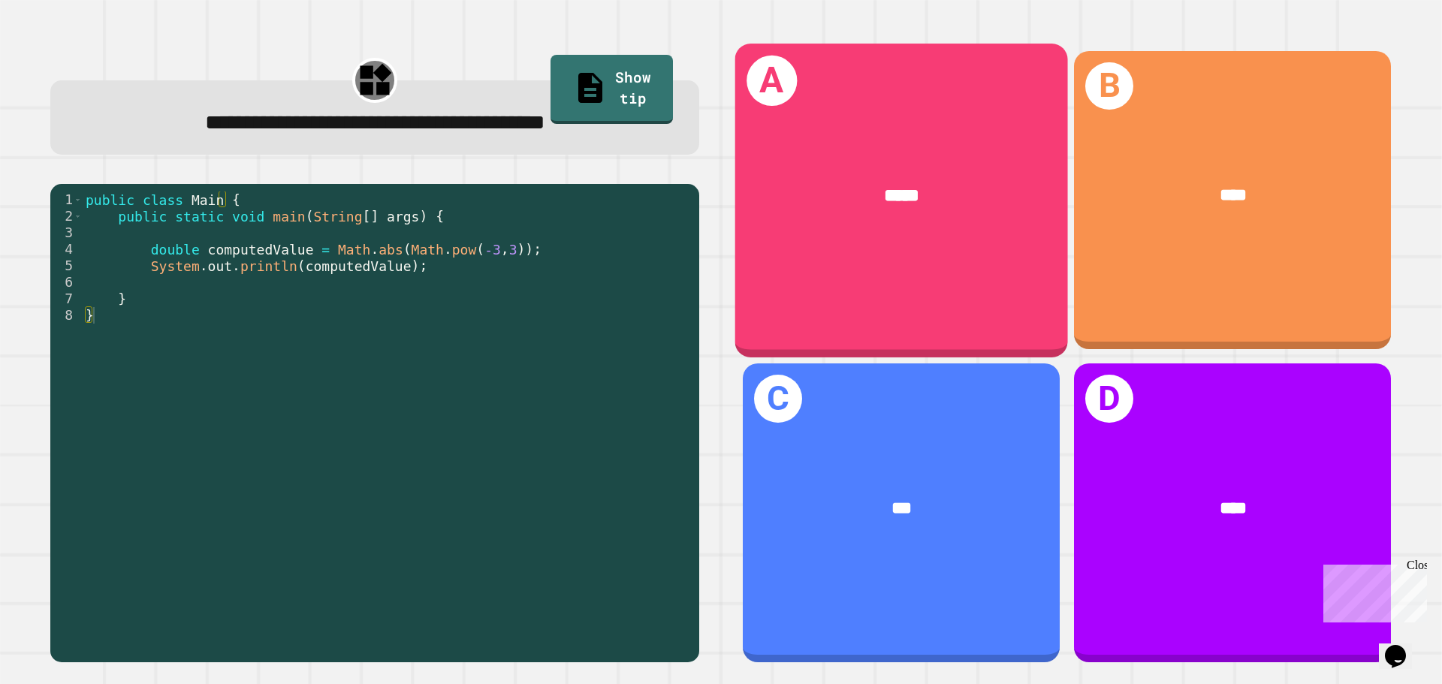
click at [895, 294] on div "A *****" at bounding box center [901, 200] width 333 height 313
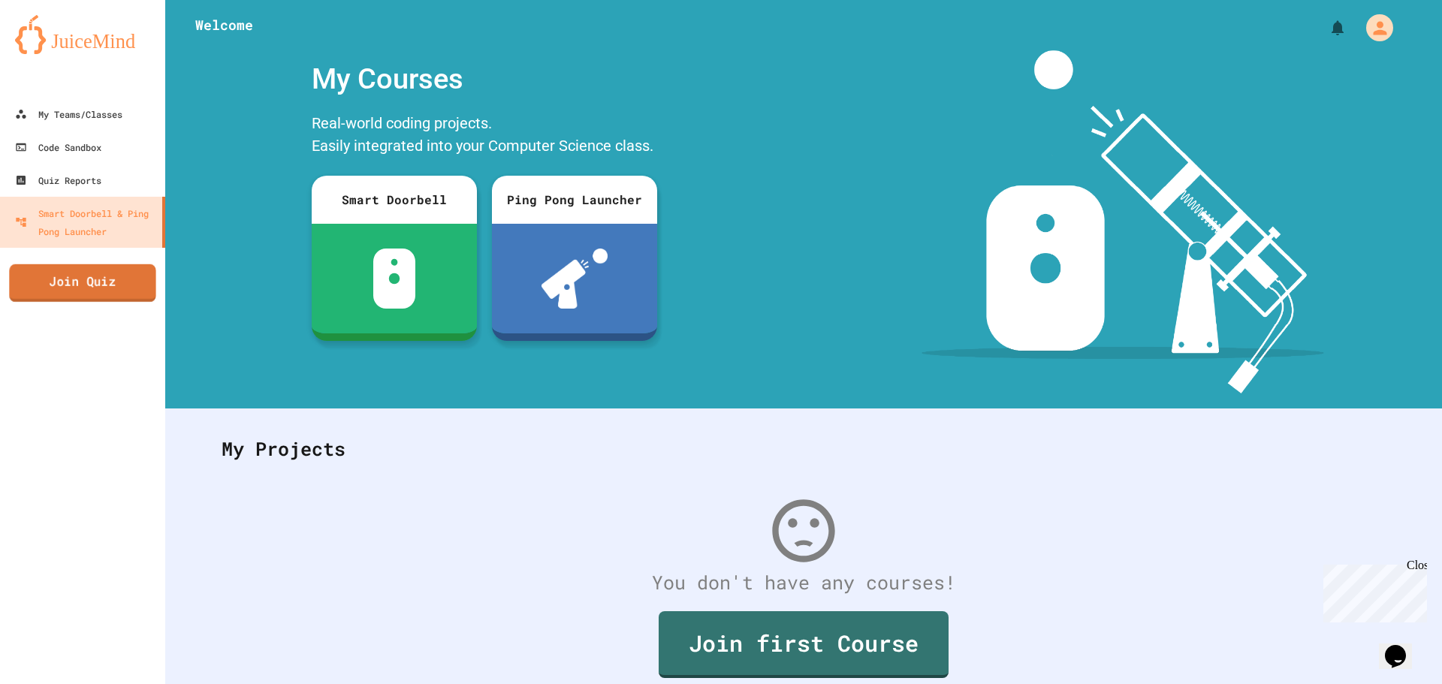
click at [81, 274] on link "Join Quiz" at bounding box center [82, 283] width 146 height 38
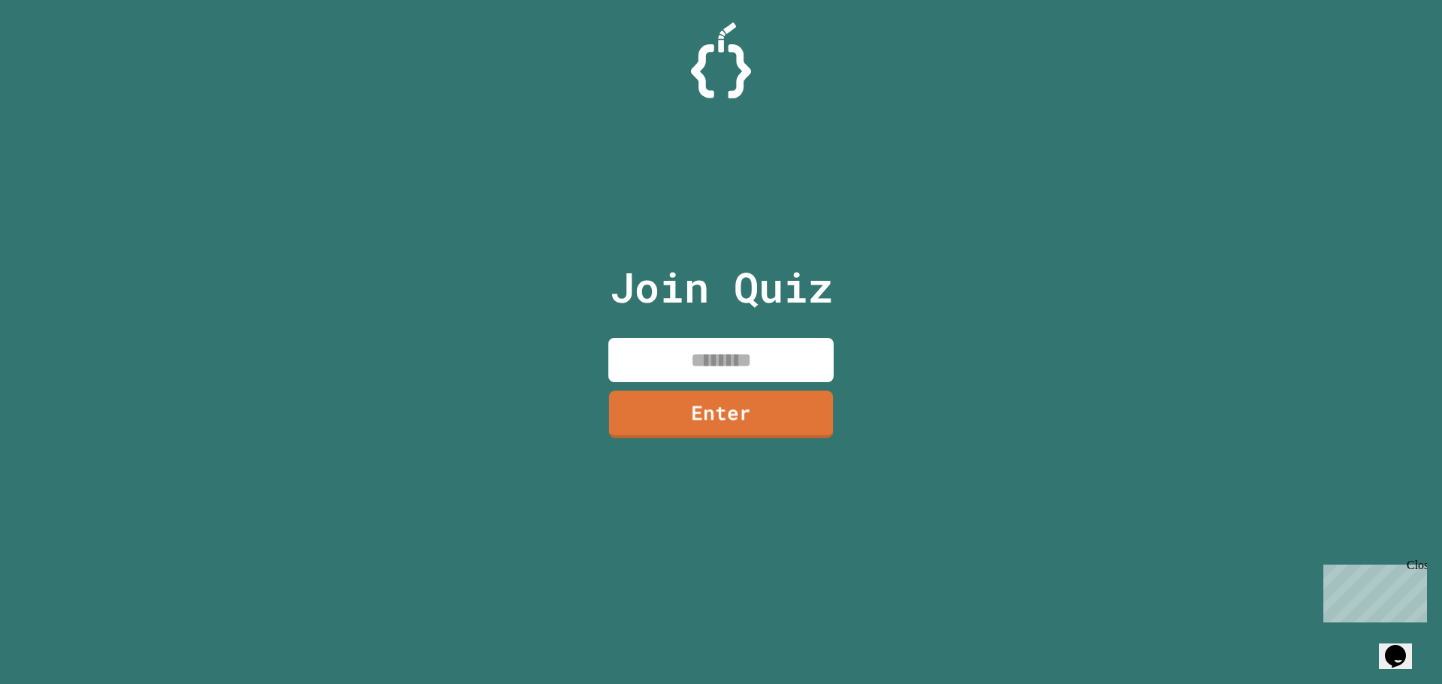
click at [737, 374] on input at bounding box center [720, 360] width 225 height 44
type input "********"
click at [726, 410] on link "Enter" at bounding box center [720, 413] width 227 height 49
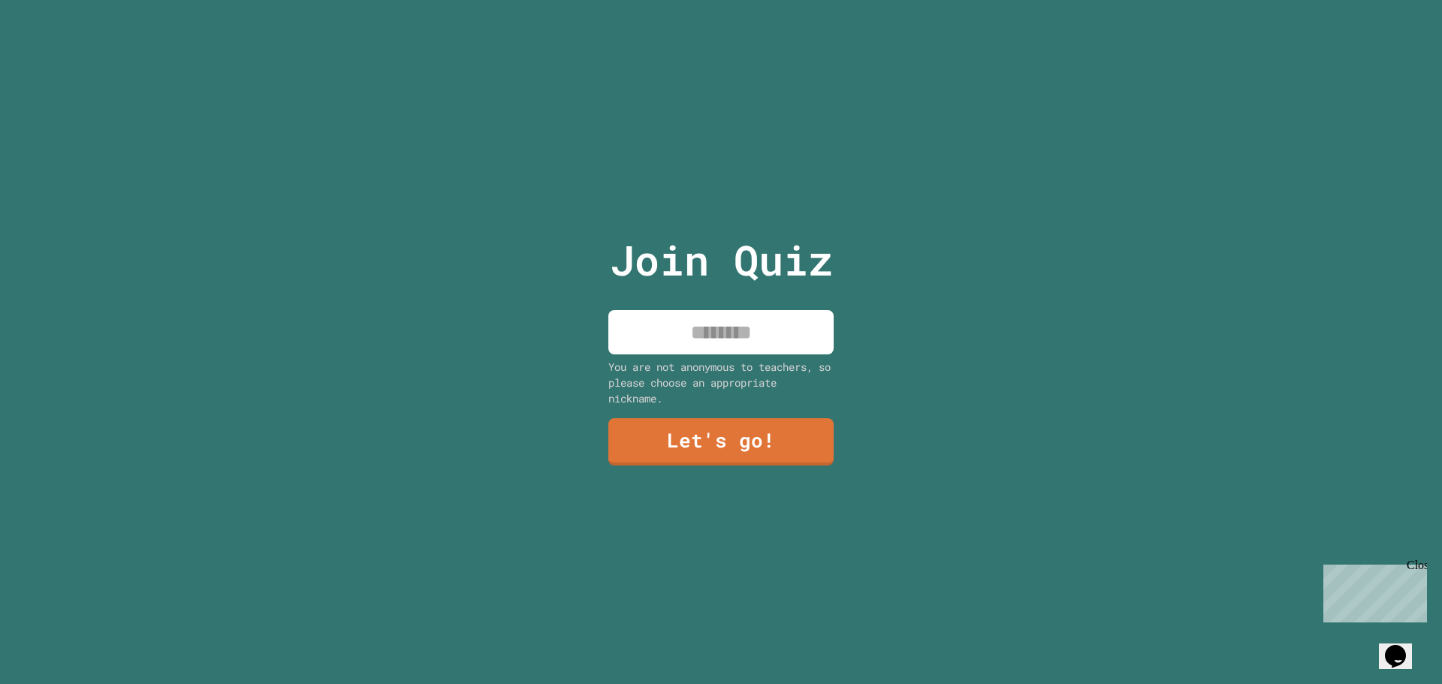
click at [746, 340] on input at bounding box center [720, 332] width 225 height 44
type input "*****"
click at [753, 449] on link "Let's go!" at bounding box center [721, 440] width 204 height 50
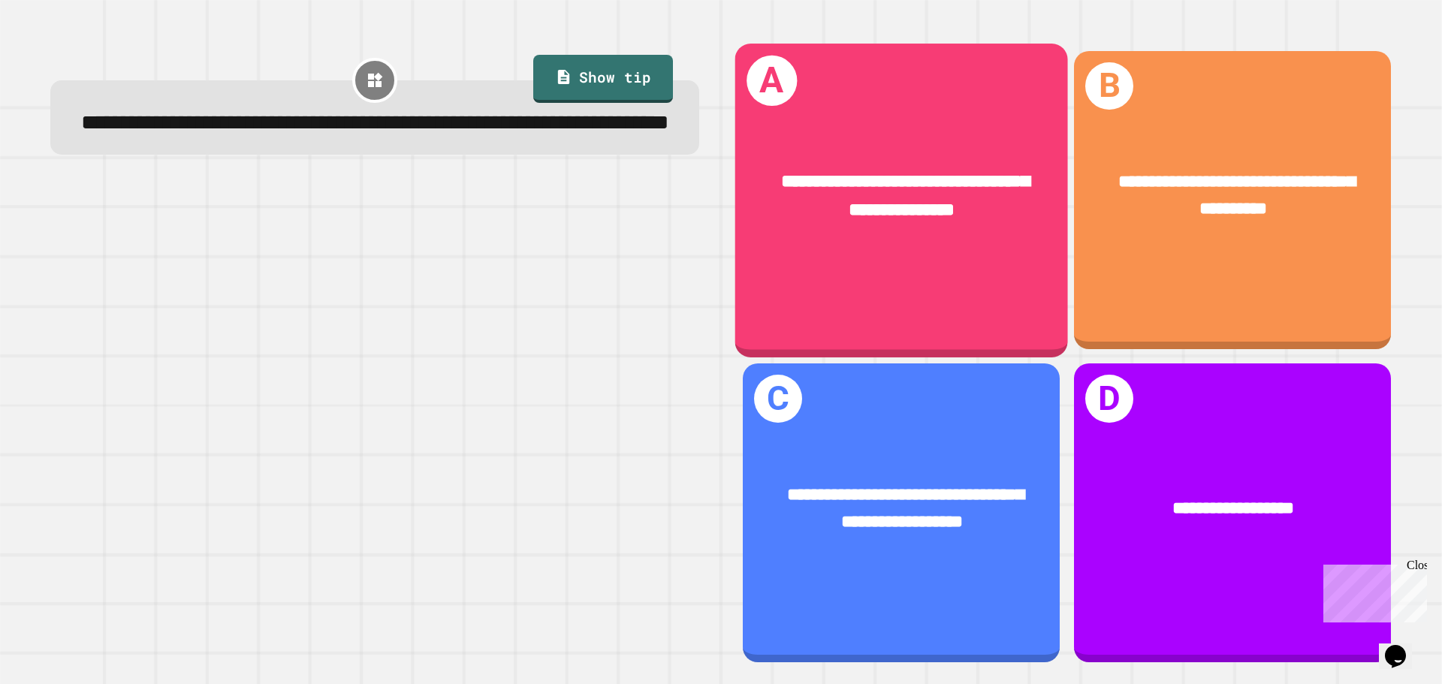
click at [993, 297] on div "**********" at bounding box center [901, 200] width 333 height 313
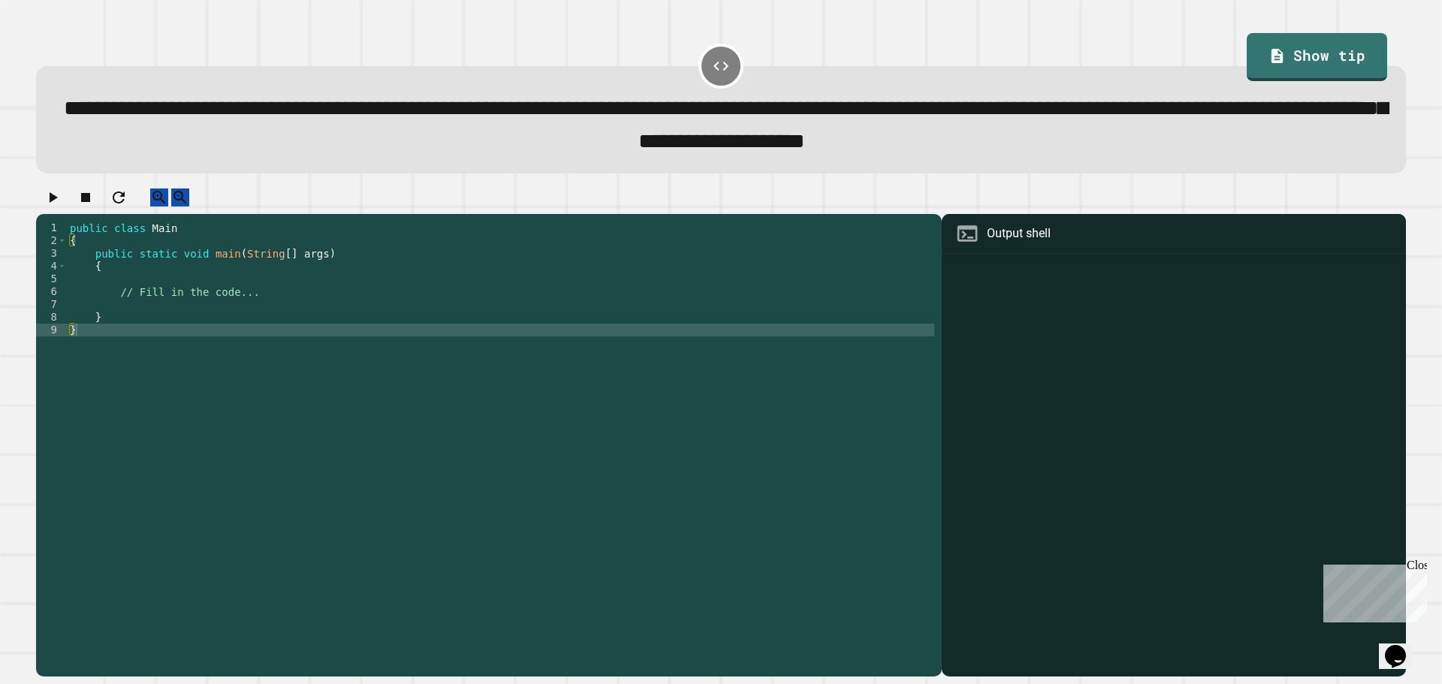
click at [321, 317] on div "public class Main { public static void main ( String [ ] args ) { // Fill in th…" at bounding box center [500, 431] width 867 height 421
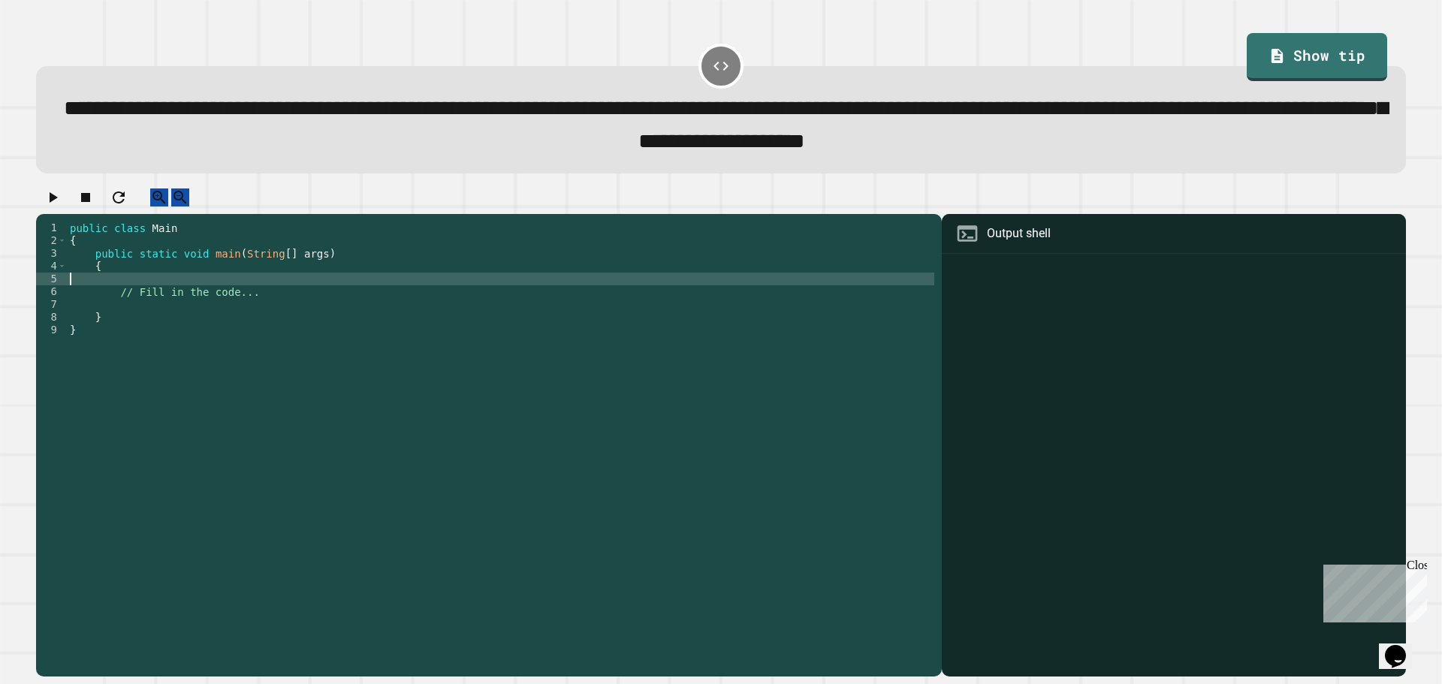
click at [324, 298] on div "public class Main { public static void main ( String [ ] args ) { // Fill in th…" at bounding box center [500, 431] width 867 height 421
type textarea "*"
type textarea "**********"
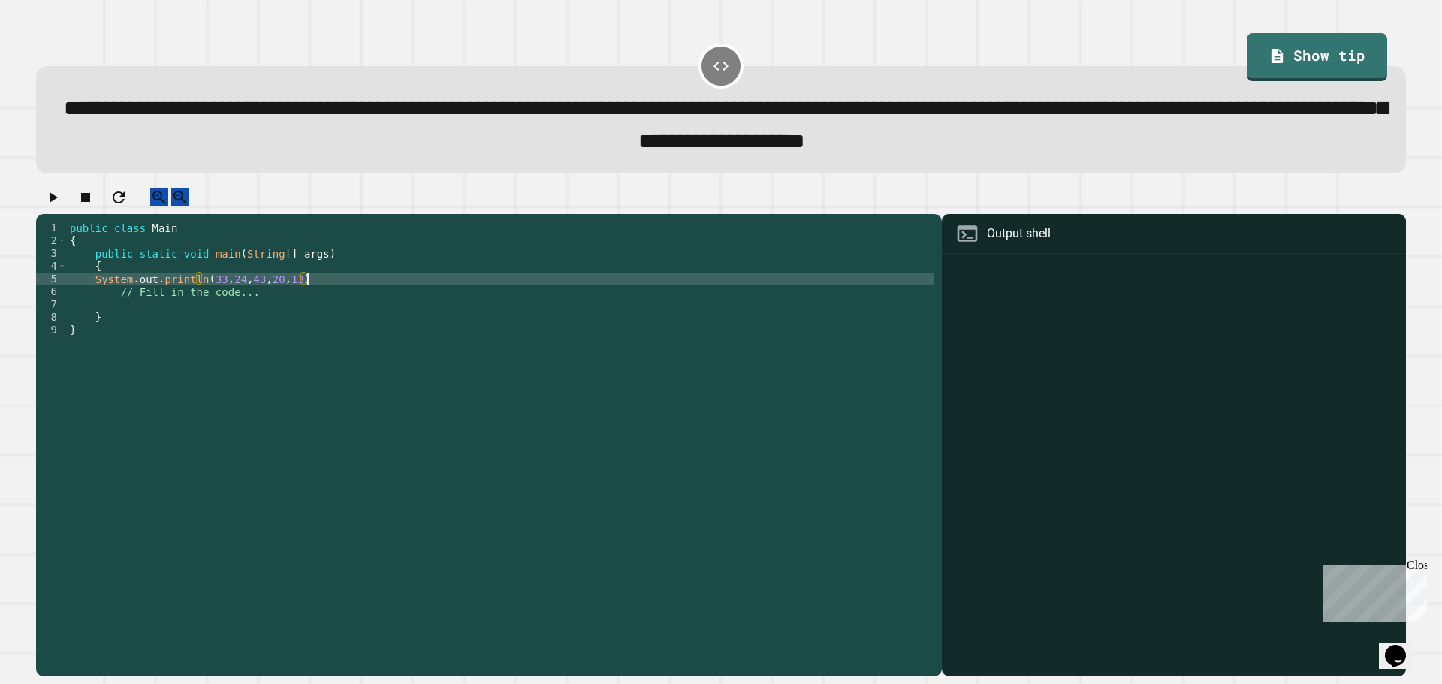
scroll to position [0, 17]
click at [318, 298] on div "public class Main { public static void main ( String [ ] args ) { System . out …" at bounding box center [500, 431] width 867 height 421
click at [330, 298] on div "public class Main { public static void main ( String [ ] args ) { System . out …" at bounding box center [500, 431] width 867 height 421
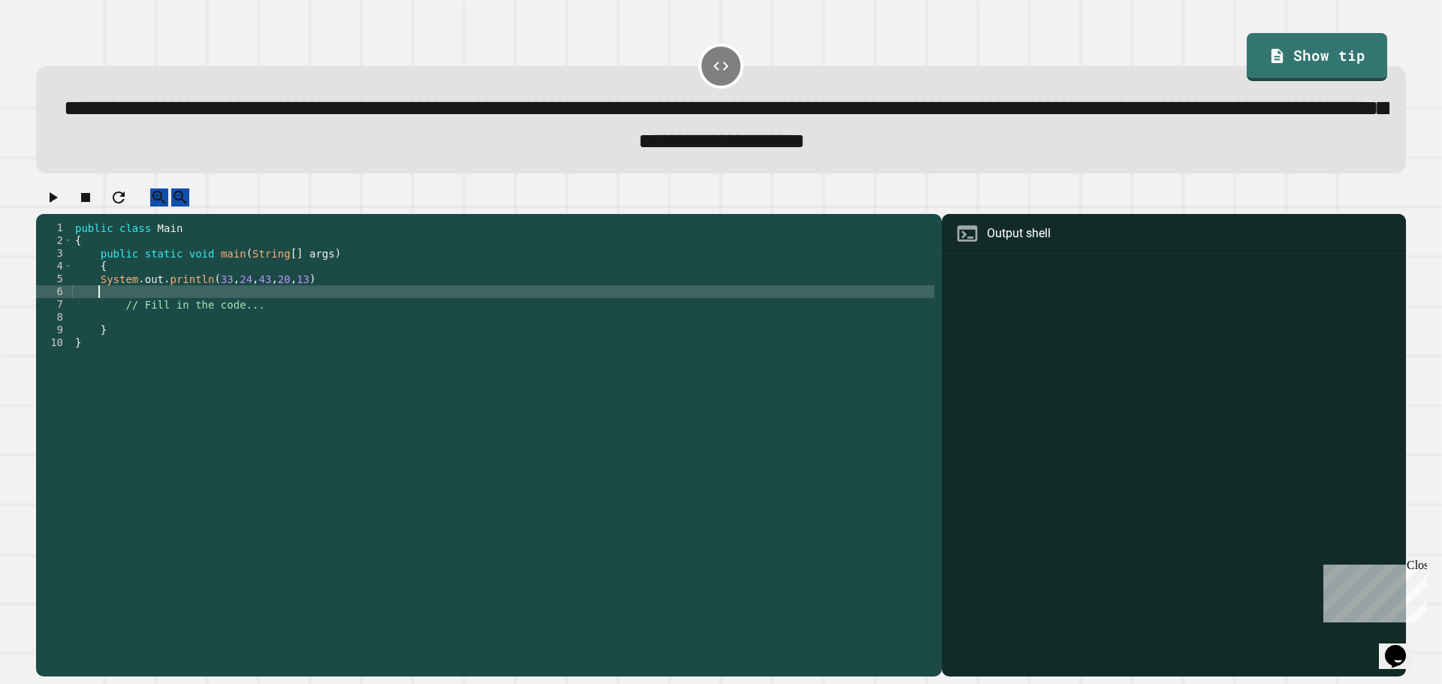
type textarea "*"
click at [270, 303] on div "public class Main { public static void main ( String [ ] args ) { System . out …" at bounding box center [503, 431] width 862 height 421
click at [197, 309] on div "public class Main { public static void main ( String [ ] args ) { System . out …" at bounding box center [503, 431] width 862 height 421
click at [285, 310] on div "public class Main { public static void main ( String [ ] args ) { System . out …" at bounding box center [503, 431] width 862 height 421
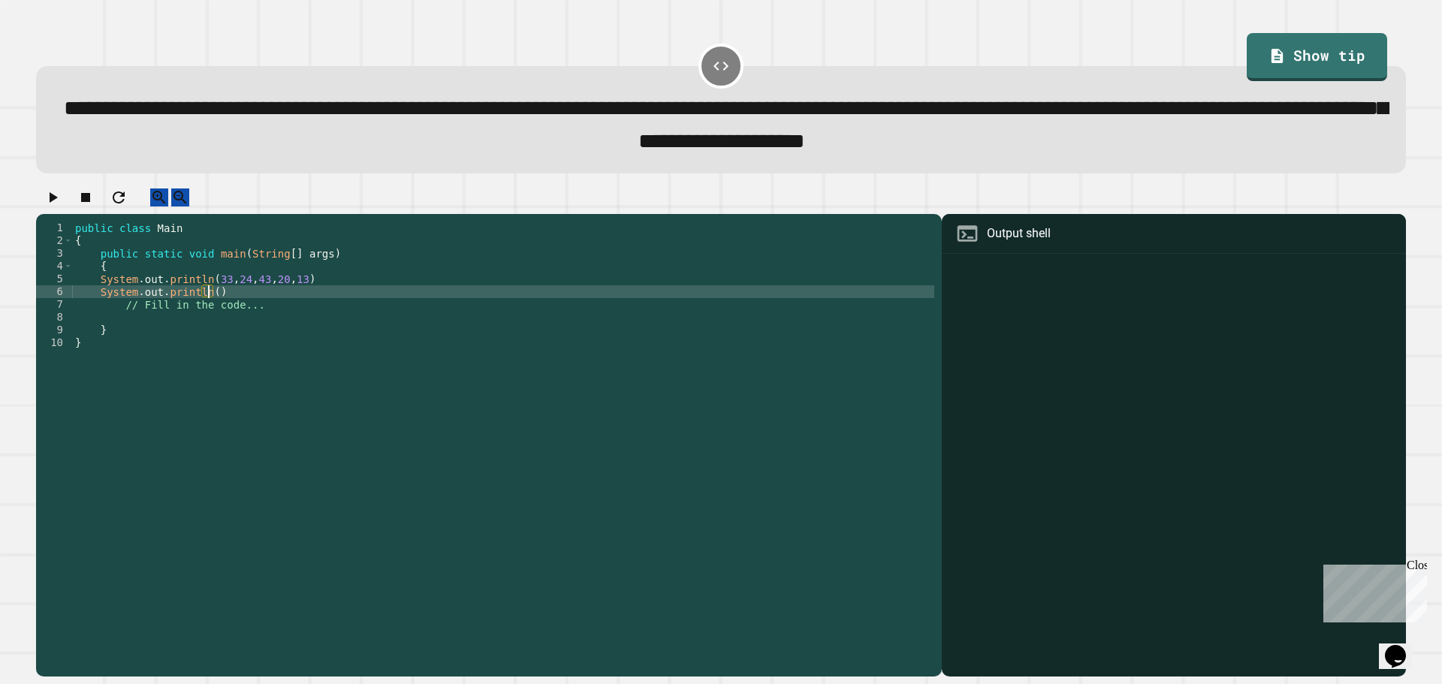
click at [208, 309] on div "public class Main { public static void main ( String [ ] args ) { System . out …" at bounding box center [503, 431] width 862 height 421
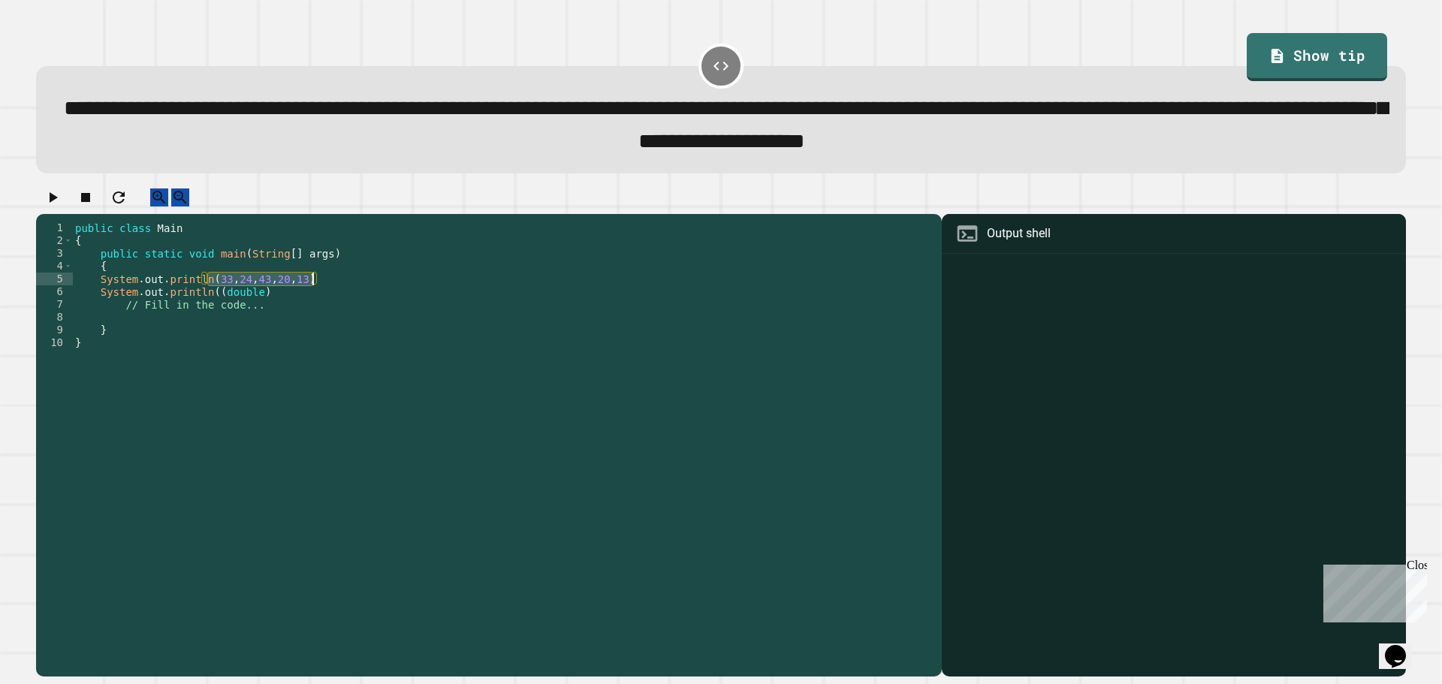
drag, startPoint x: 208, startPoint y: 299, endPoint x: 312, endPoint y: 301, distance: 103.6
click at [312, 301] on div "public class Main { public static void main ( String [ ] args ) { System . out …" at bounding box center [503, 431] width 862 height 421
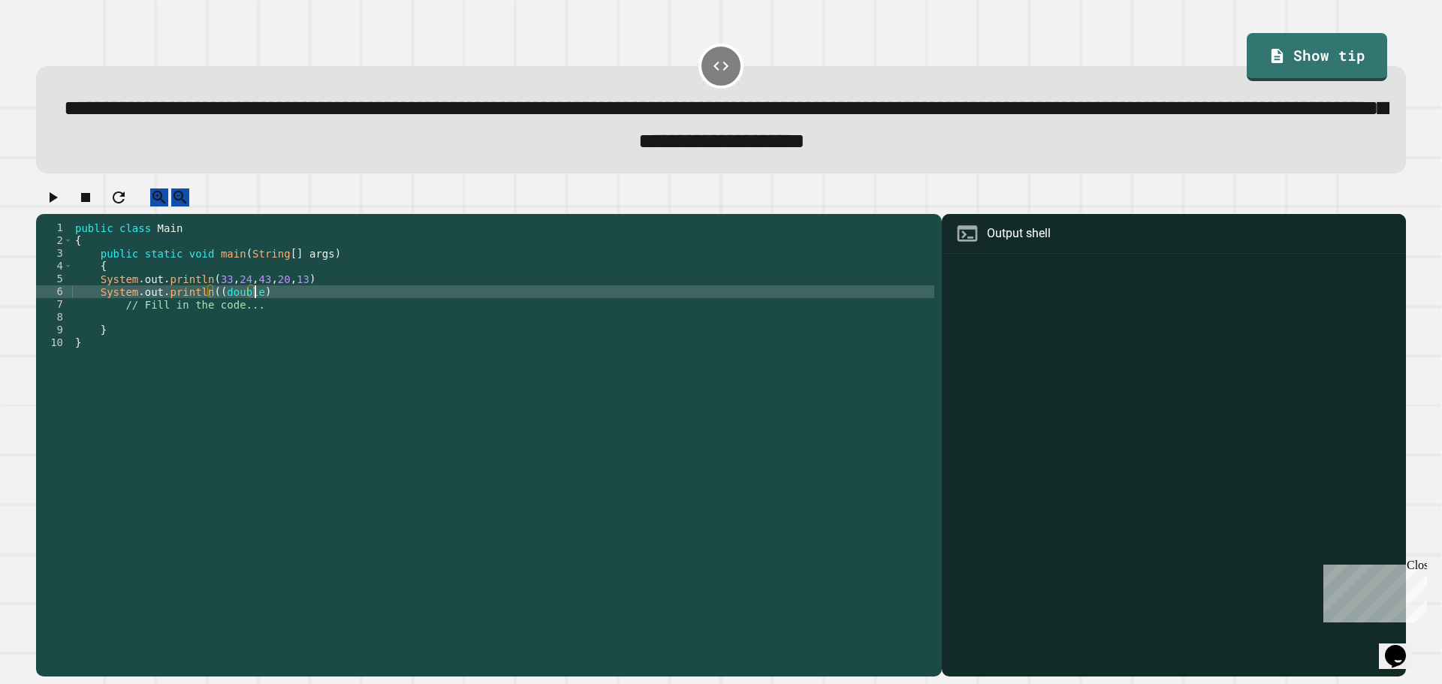
click at [285, 312] on div "public class Main { public static void main ( String [ ] args ) { System . out …" at bounding box center [503, 431] width 862 height 421
paste textarea "**********"
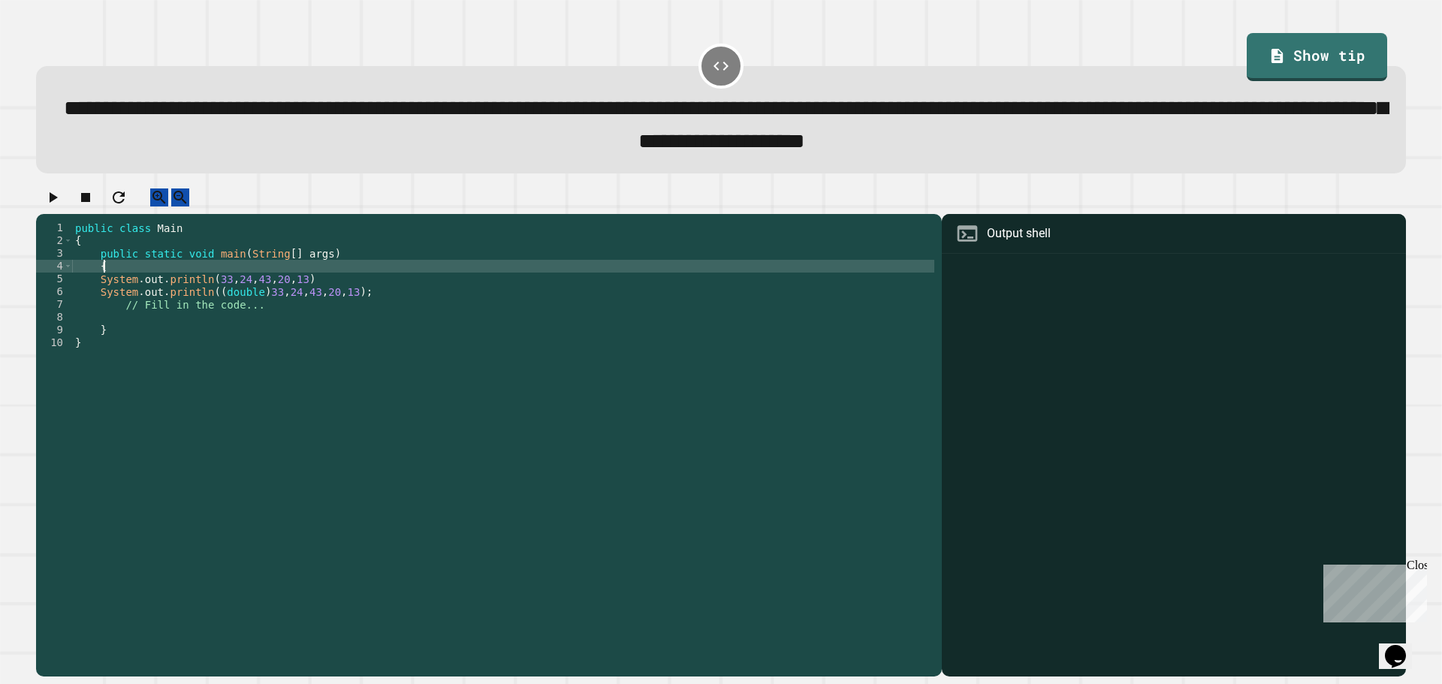
click at [365, 288] on div "public class Main { public static void main ( String [ ] args ) { System . out …" at bounding box center [503, 431] width 862 height 421
click at [366, 298] on div "public class Main { public static void main ( String [ ] args ) { System . out …" at bounding box center [503, 431] width 862 height 421
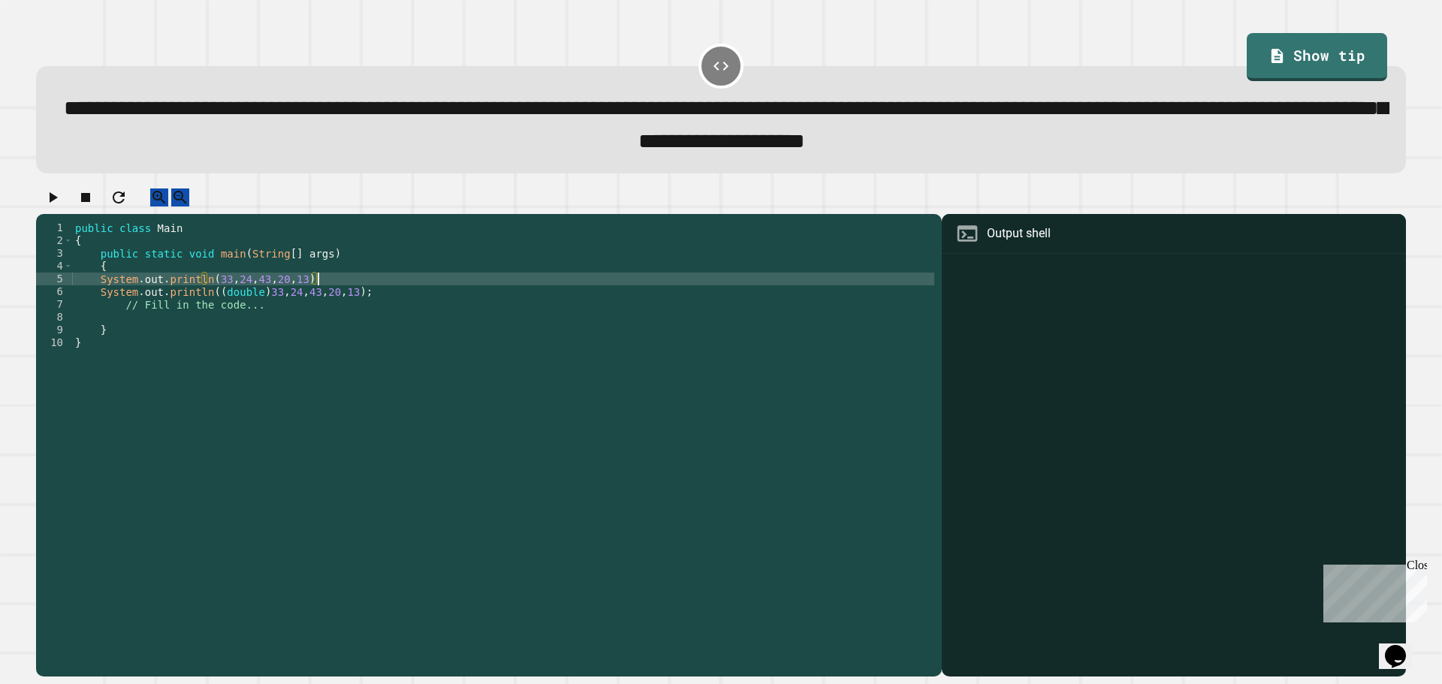
scroll to position [0, 17]
click at [394, 313] on div "public class Main { public static void main ( String [ ] args ) { System . out …" at bounding box center [503, 431] width 862 height 421
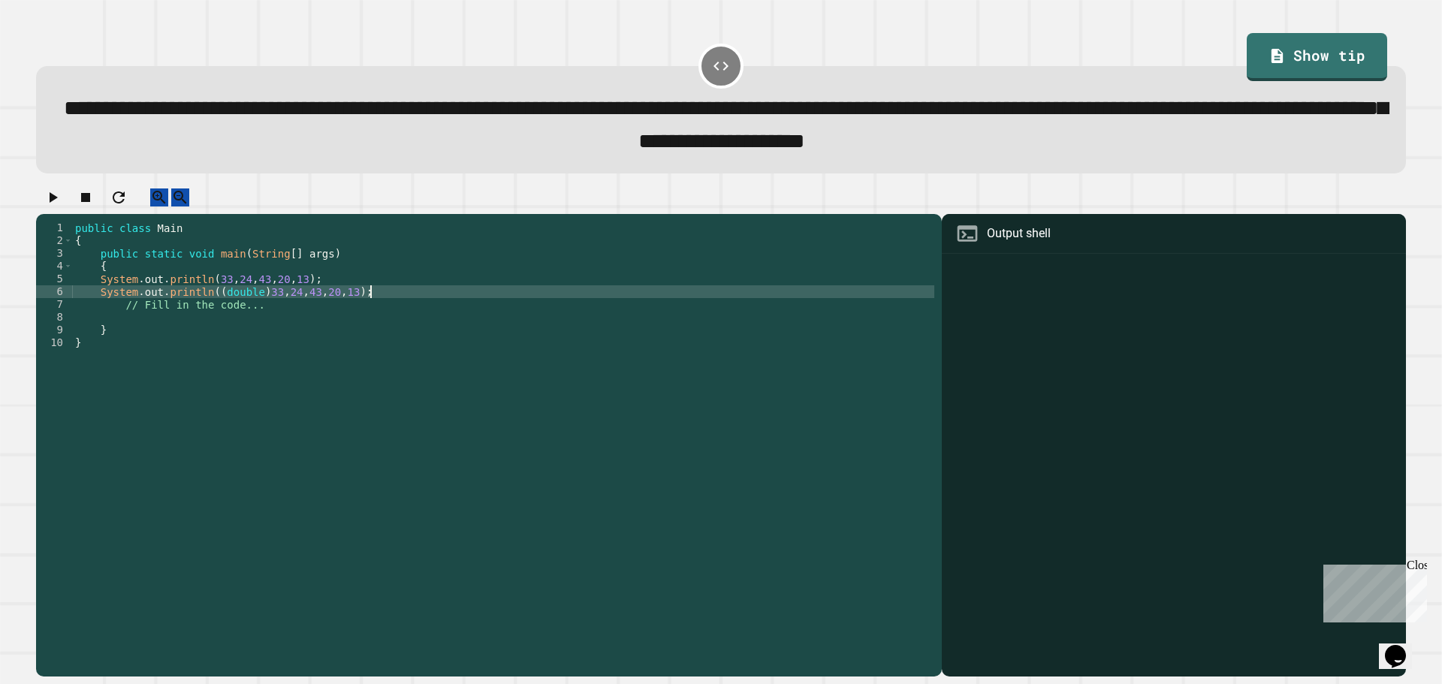
type textarea "**********"
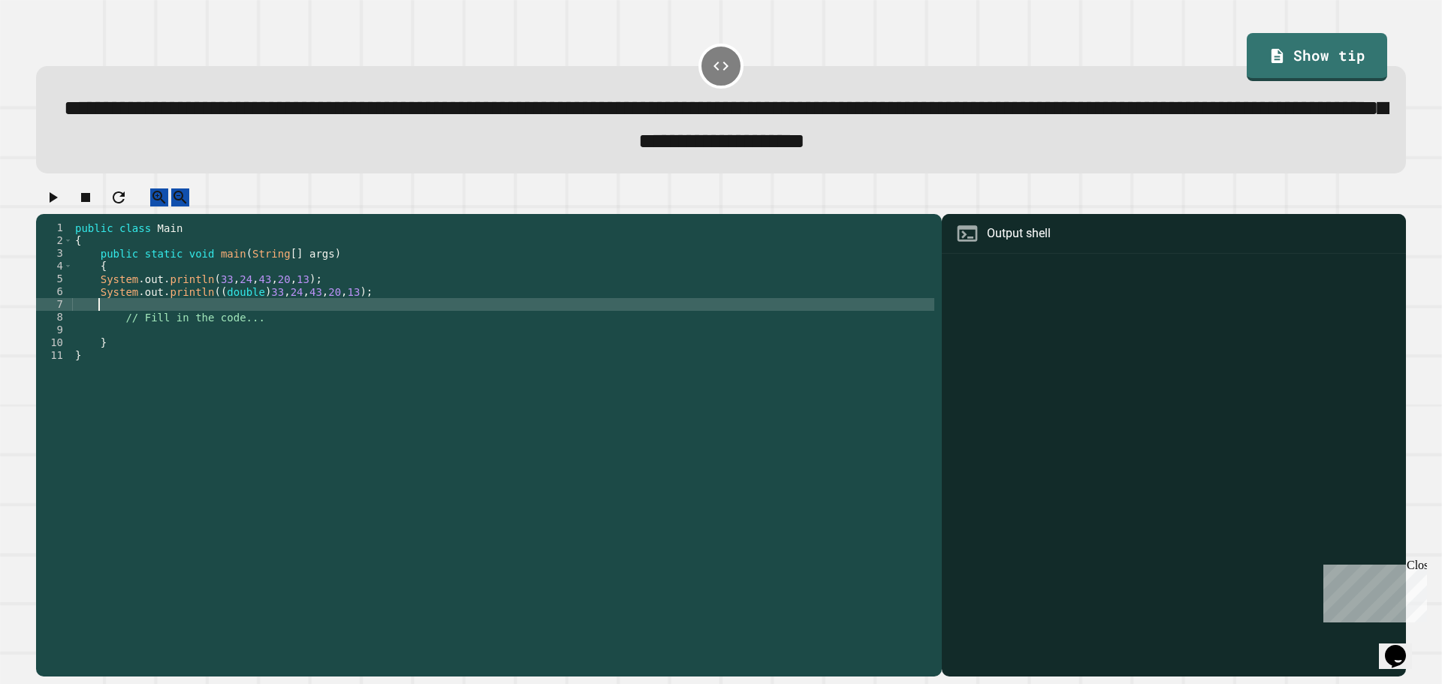
scroll to position [0, 1]
click at [314, 295] on div "public class Main { public static void main ( String [ ] args ) { System . out …" at bounding box center [503, 431] width 862 height 421
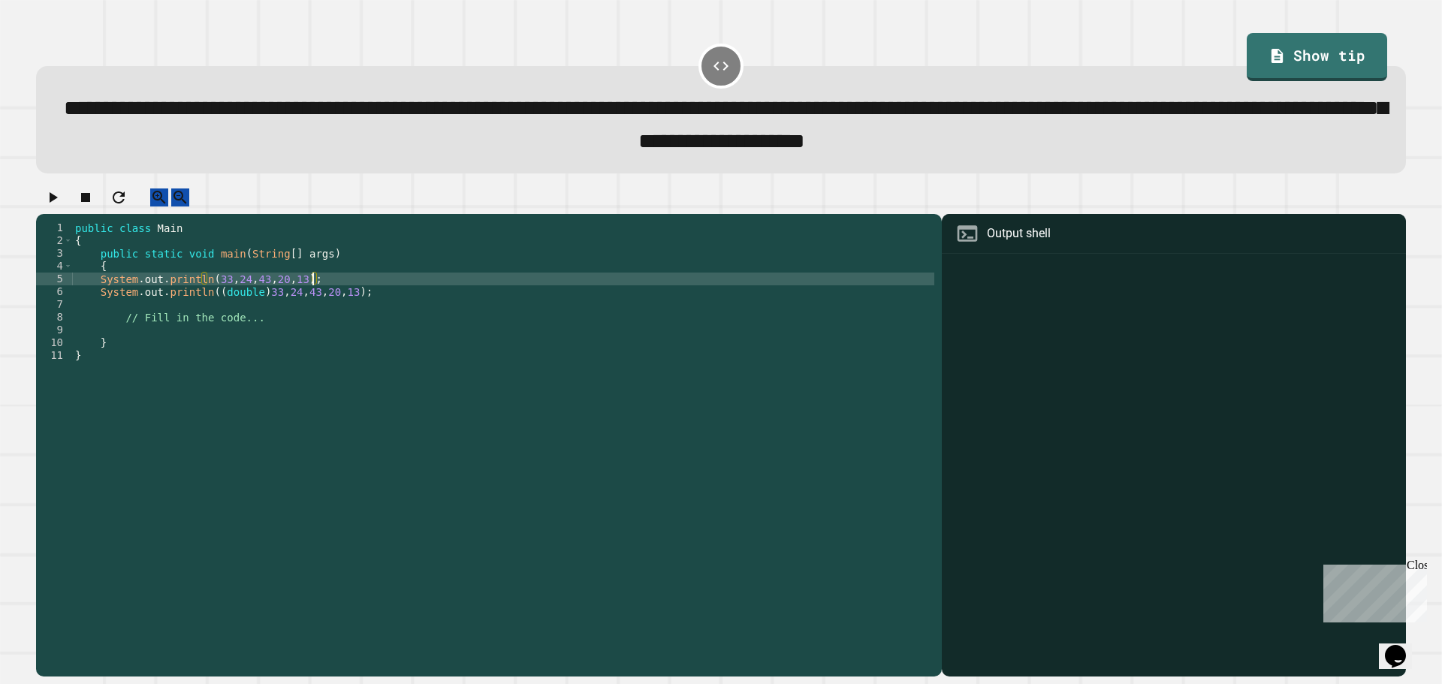
click at [314, 295] on div "public class Main { public static void main ( String [ ] args ) { System . out …" at bounding box center [503, 431] width 862 height 421
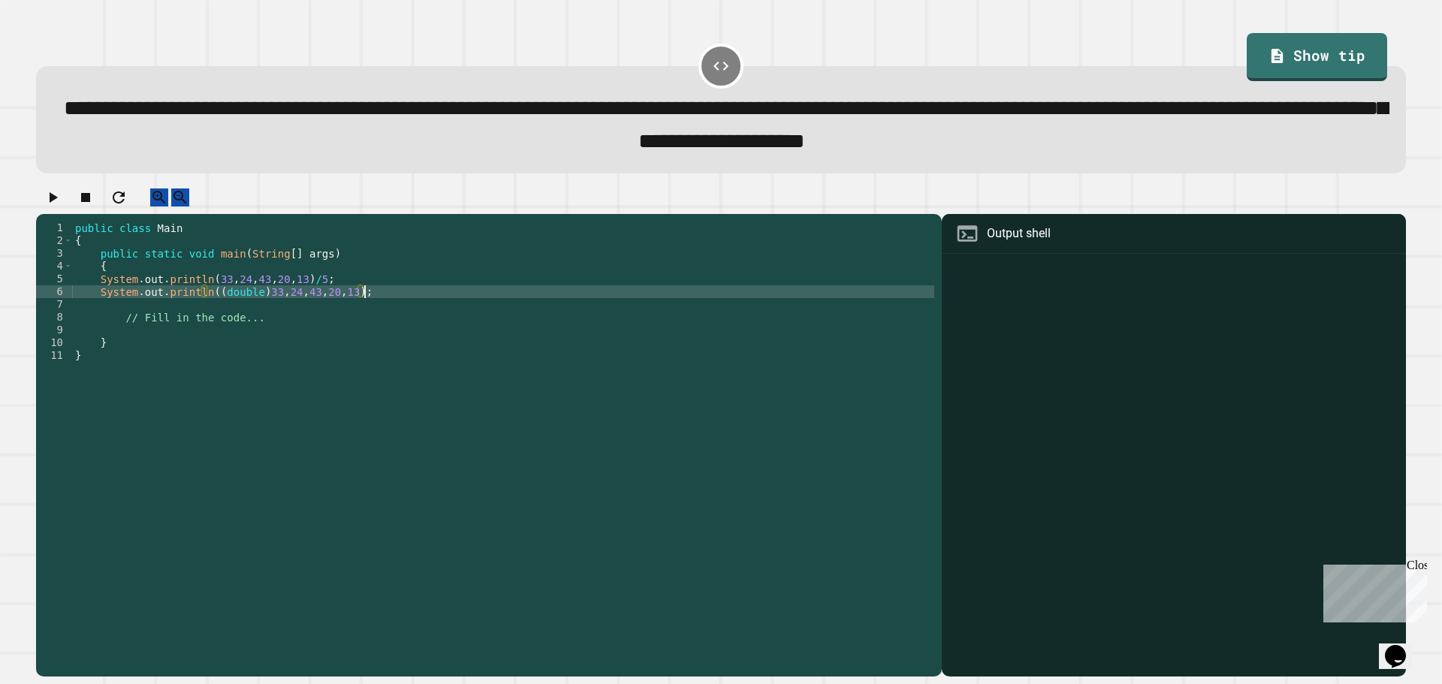
click at [363, 312] on div "public class Main { public static void main ( String [ ] args ) { System . out …" at bounding box center [503, 431] width 862 height 421
click at [357, 309] on div "public class Main { public static void main ( String [ ] args ) { System . out …" at bounding box center [503, 431] width 862 height 421
click at [363, 312] on div "public class Main { public static void main ( String [ ] args ) { System . out …" at bounding box center [503, 431] width 862 height 421
click at [368, 310] on div "public class Main { public static void main ( String [ ] args ) { System . out …" at bounding box center [503, 431] width 862 height 421
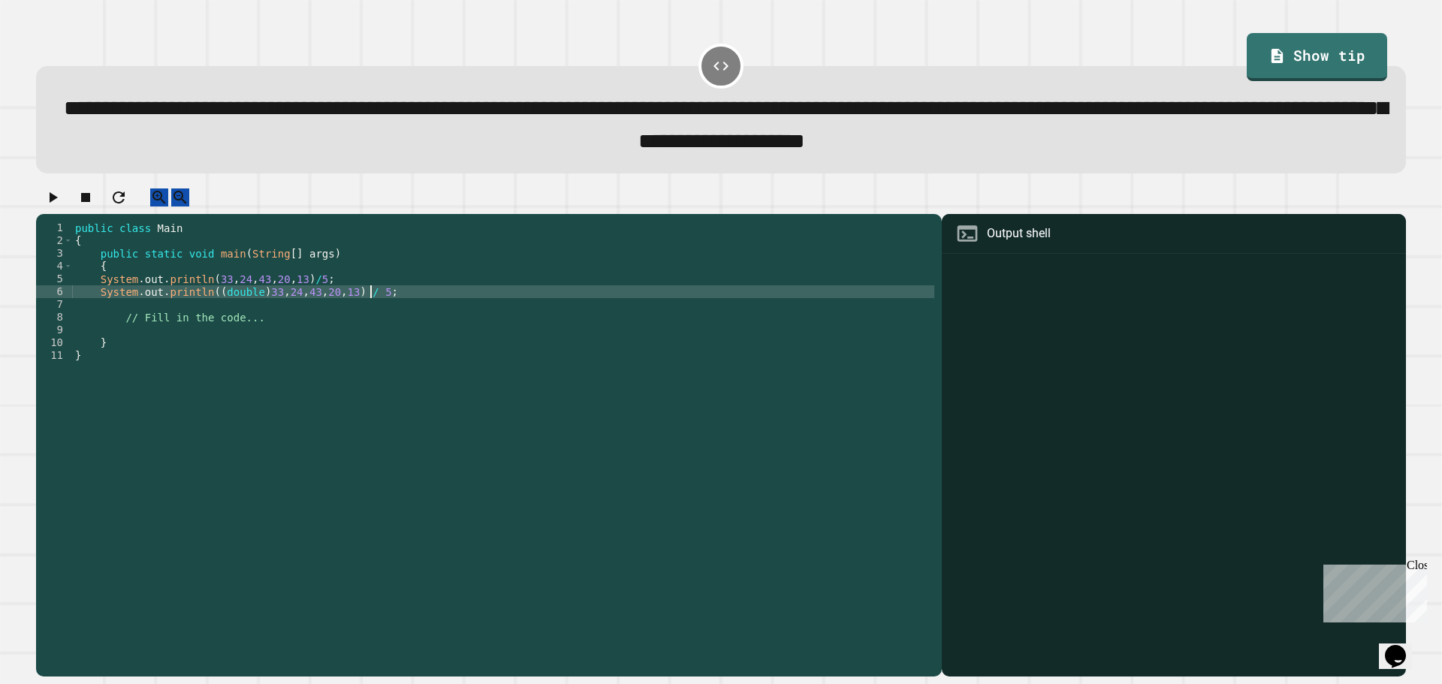
type textarea "**********"
click at [50, 206] on icon "button" at bounding box center [53, 197] width 18 height 18
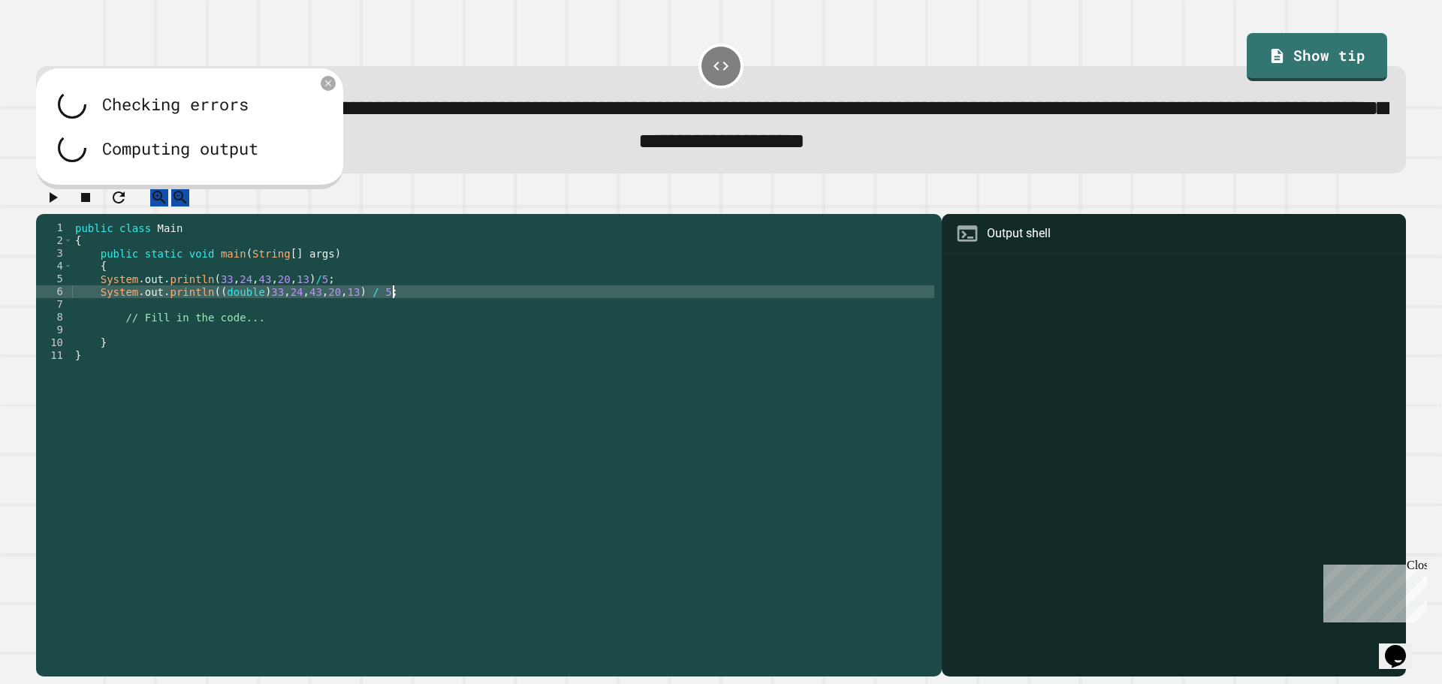
click at [402, 309] on div "public class Main { public static void main ( String [ ] args ) { System . out …" at bounding box center [503, 431] width 862 height 421
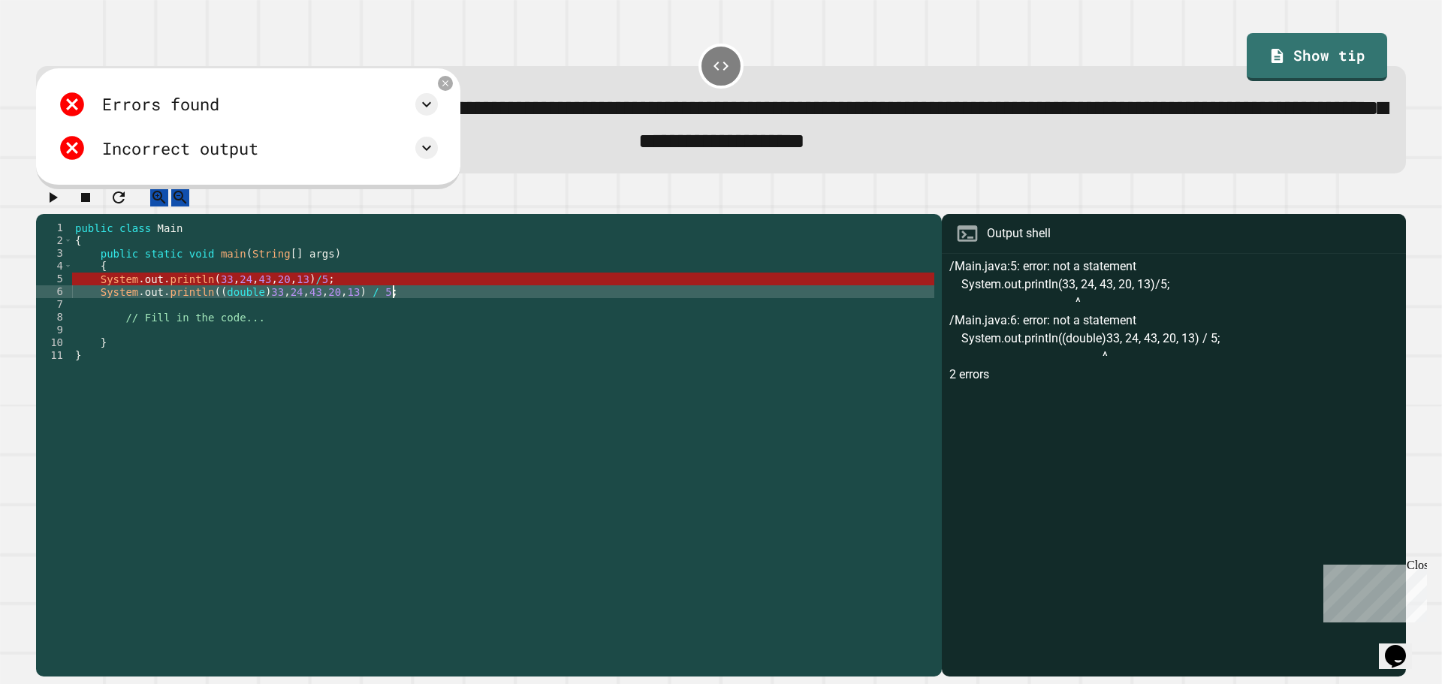
scroll to position [0, 1]
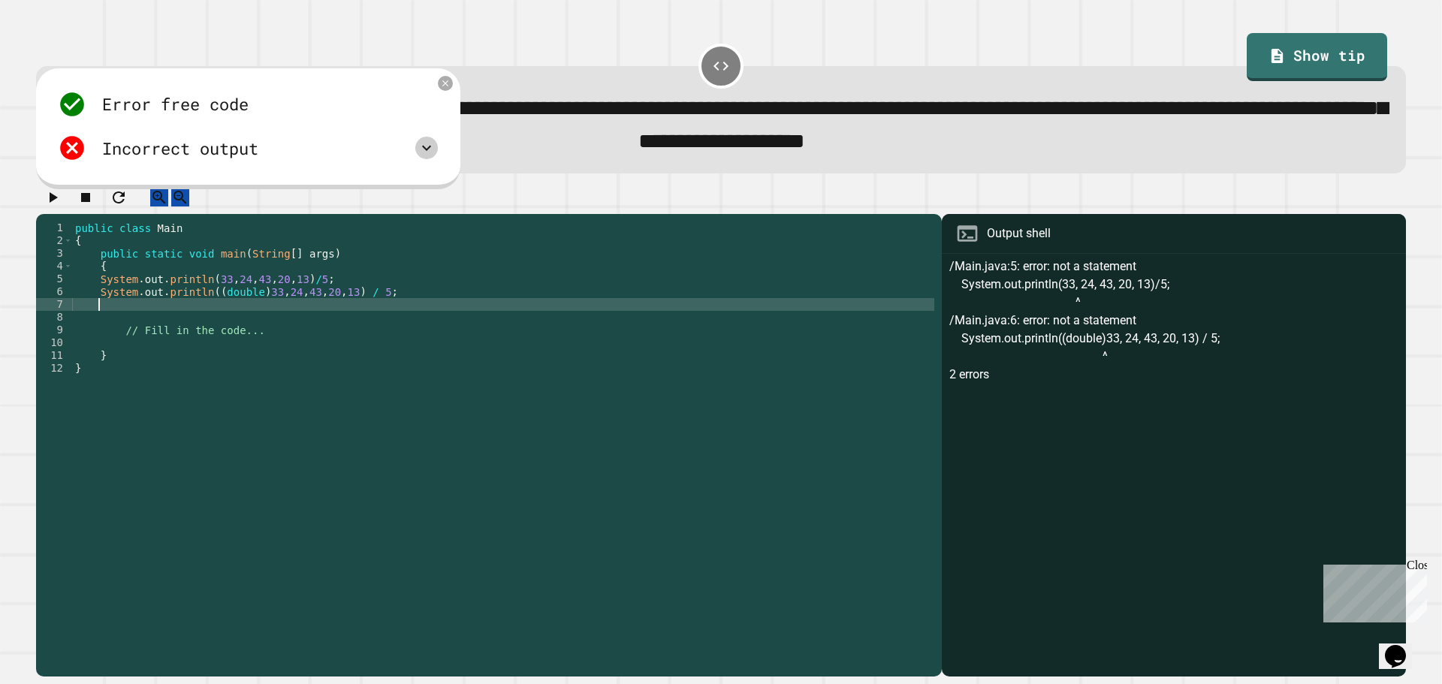
click at [435, 154] on icon at bounding box center [426, 148] width 18 height 18
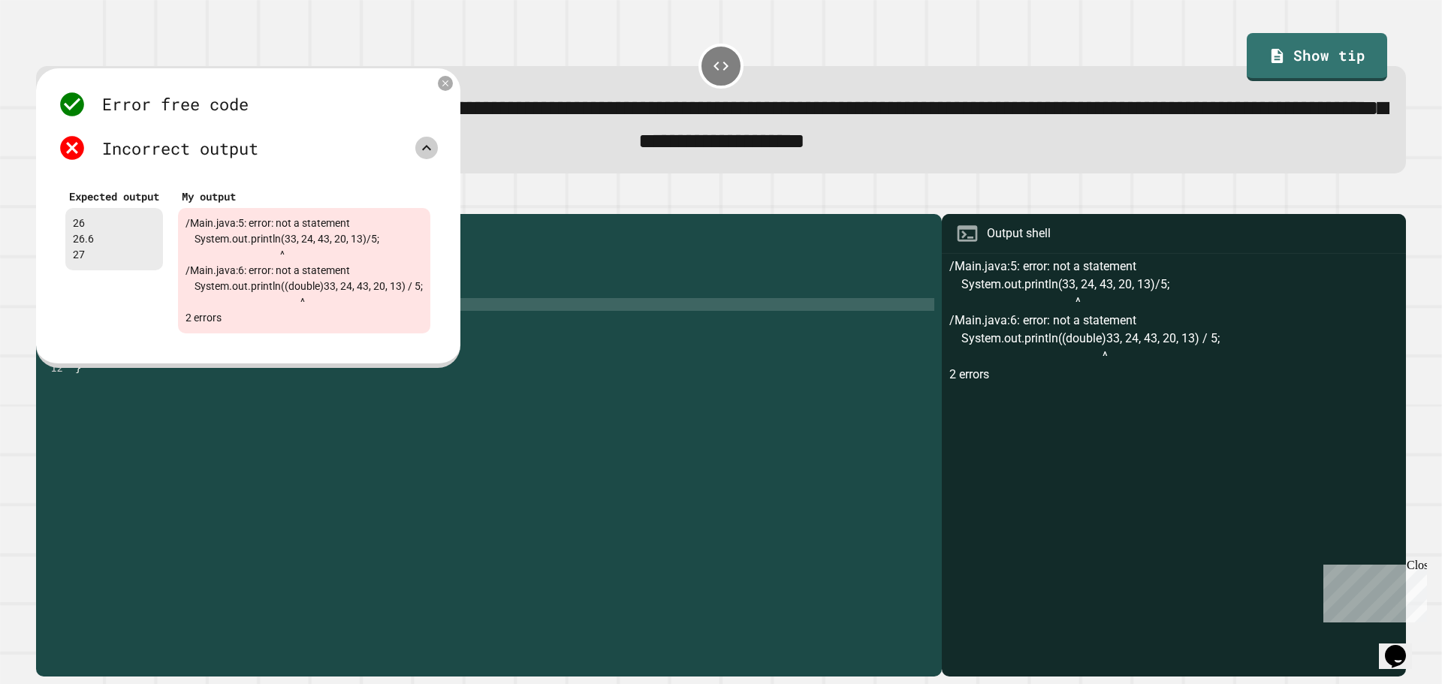
click at [435, 152] on icon at bounding box center [426, 148] width 18 height 18
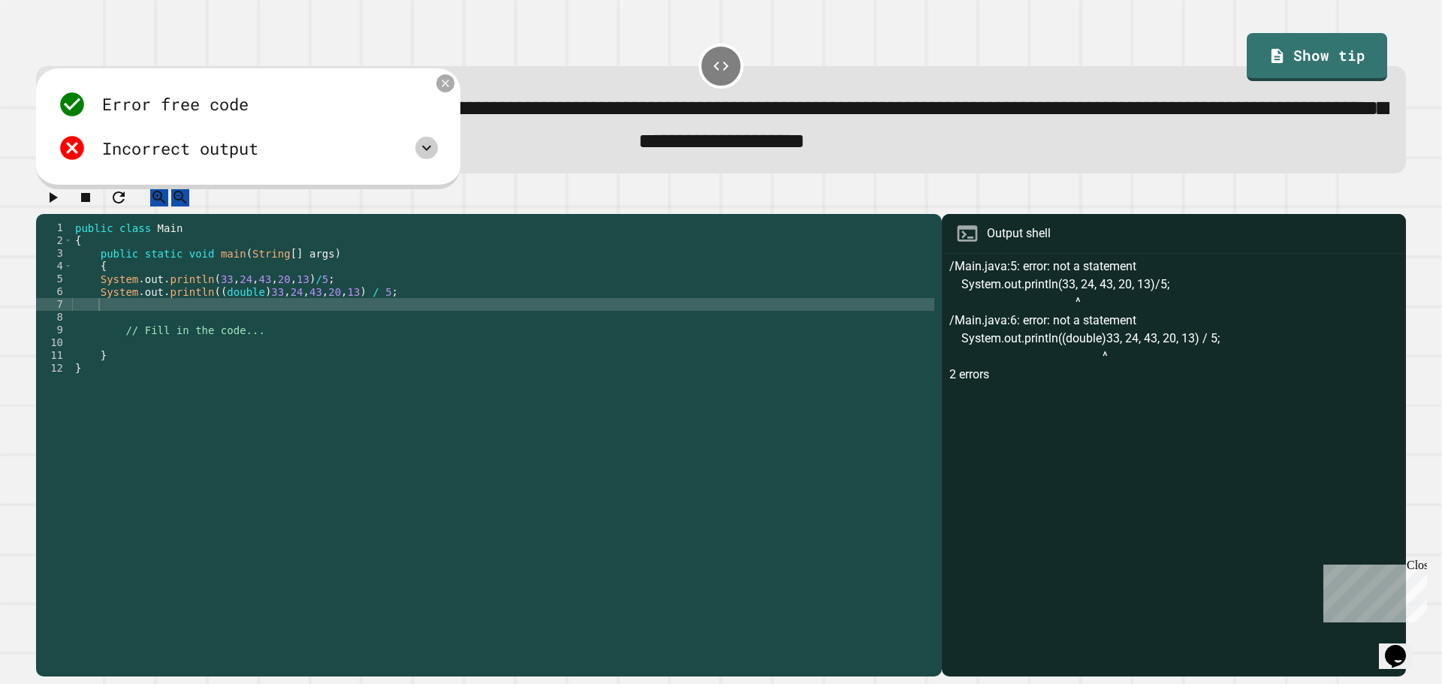
click at [452, 89] on icon at bounding box center [445, 83] width 13 height 13
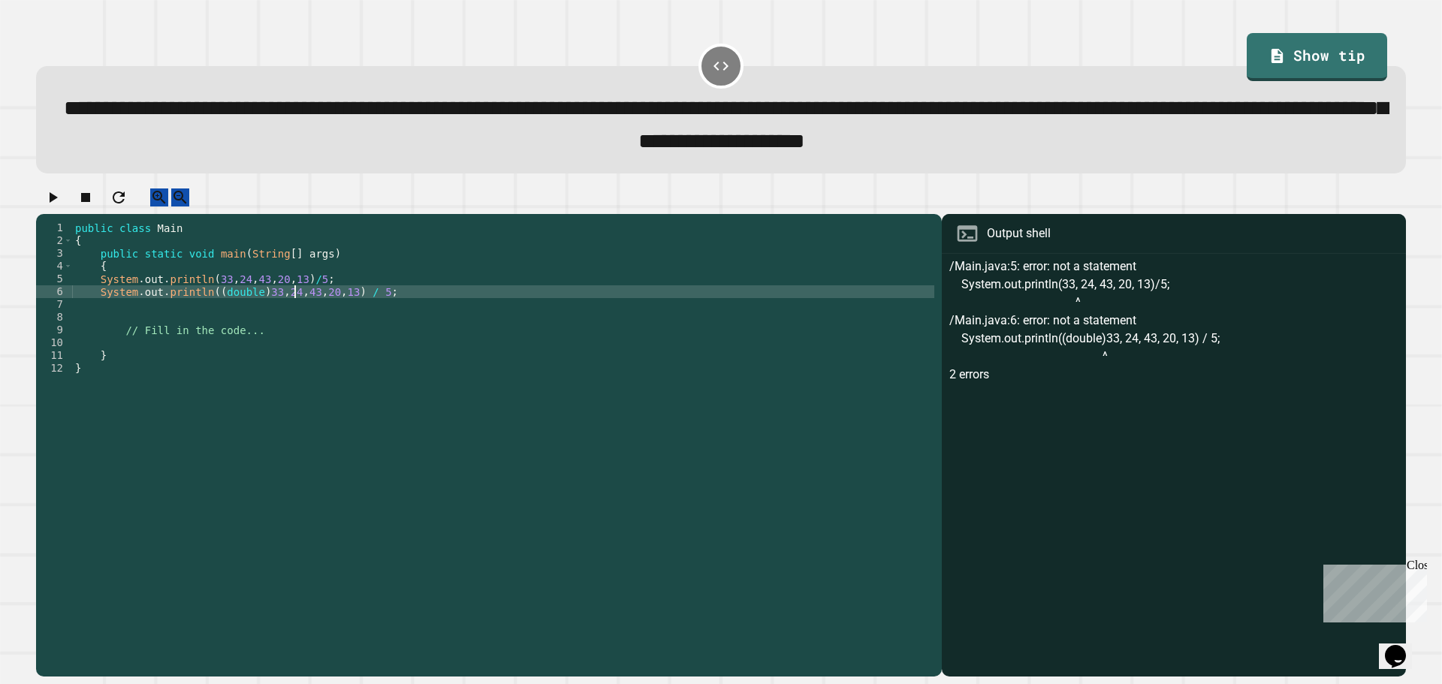
click at [294, 310] on div "public class Main { public static void main ( String [ ] args ) { System . out …" at bounding box center [503, 431] width 862 height 421
click at [259, 310] on div "public class Main { public static void main ( String [ ] args ) { System . out …" at bounding box center [503, 431] width 862 height 421
click at [273, 309] on div "public class Main { public static void main ( String [ ] args ) { System . out …" at bounding box center [503, 431] width 862 height 421
click at [424, 305] on div "public class Main { public static void main ( String [ ] args ) { System . out …" at bounding box center [503, 431] width 862 height 421
type textarea "**********"
